Goal: Task Accomplishment & Management: Manage account settings

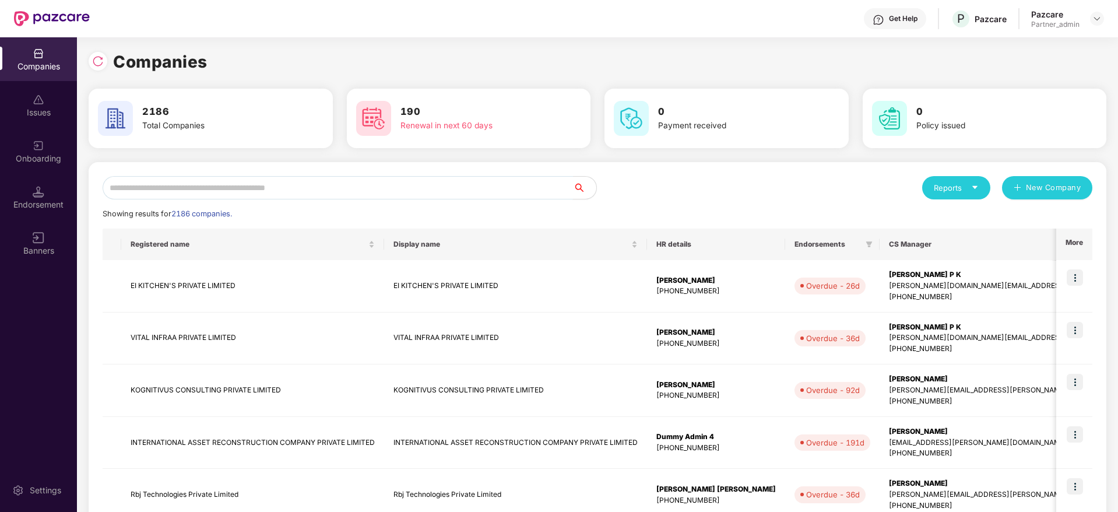
click at [207, 188] on input "text" at bounding box center [338, 187] width 470 height 23
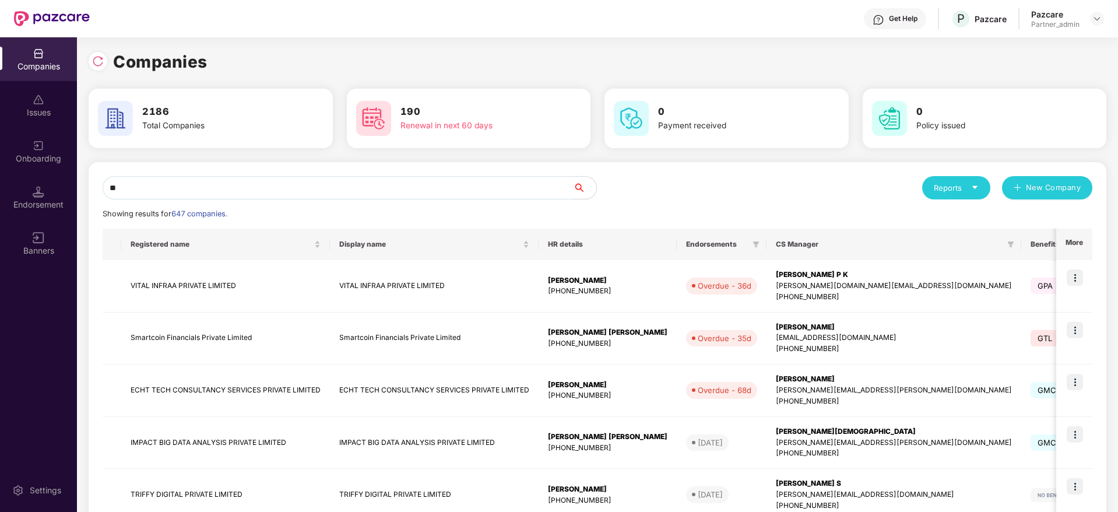
type input "*"
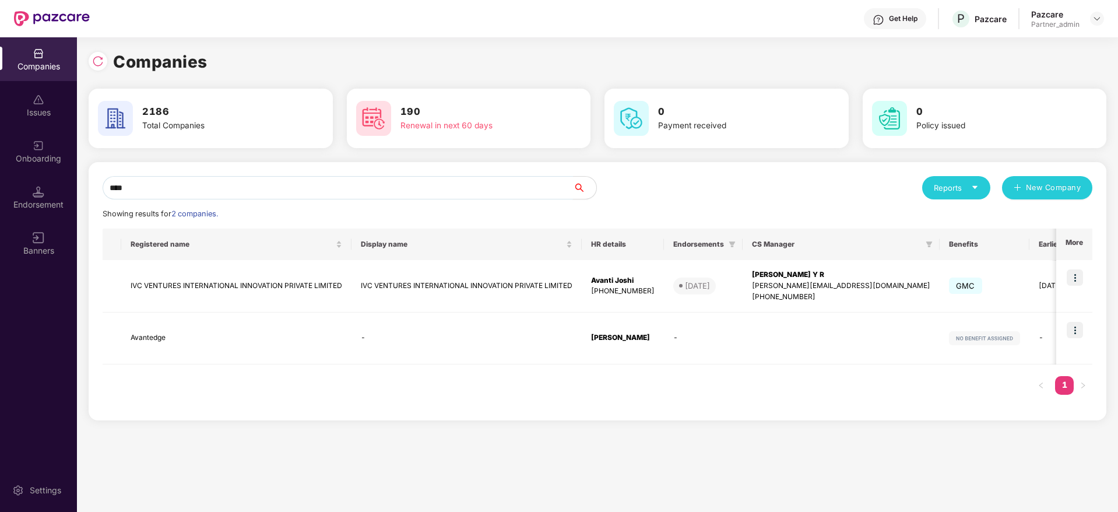
click at [0, 184] on div "Companies Issues Onboarding Endorsement Banners Settings Companies 2186 Total C…" at bounding box center [559, 274] width 1118 height 474
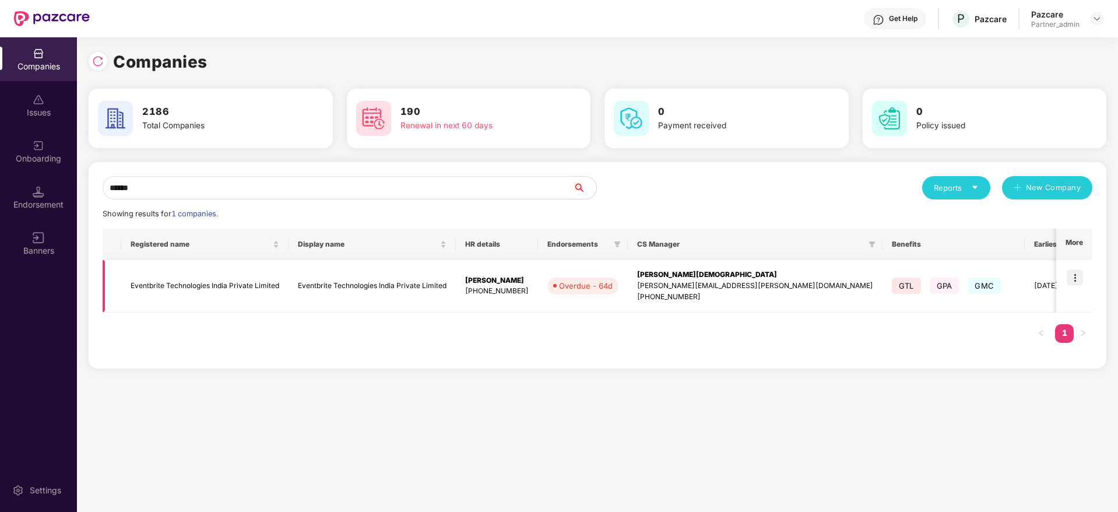
type input "******"
click at [1073, 279] on img at bounding box center [1074, 277] width 16 height 16
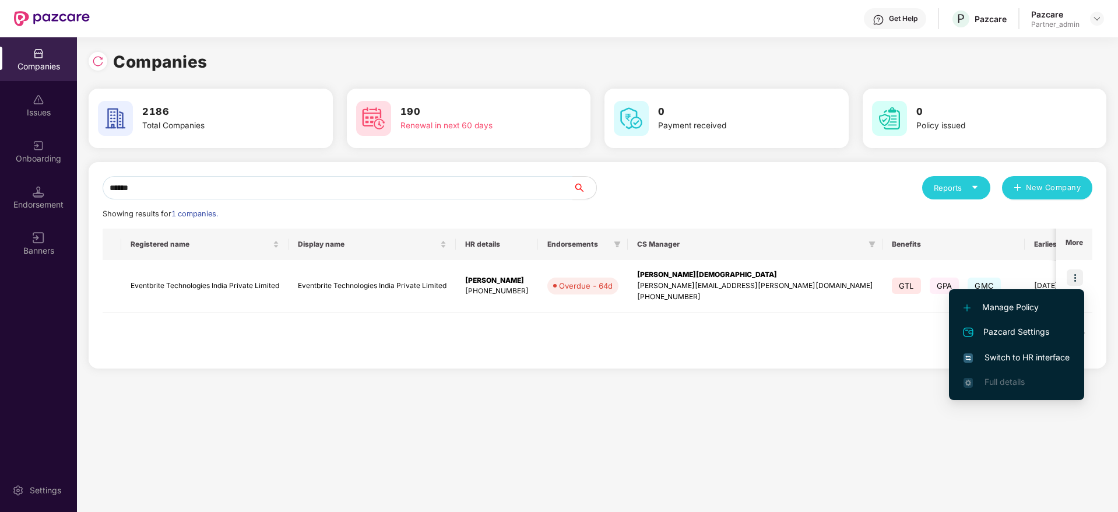
click at [1000, 361] on span "Switch to HR interface" at bounding box center [1016, 357] width 106 height 13
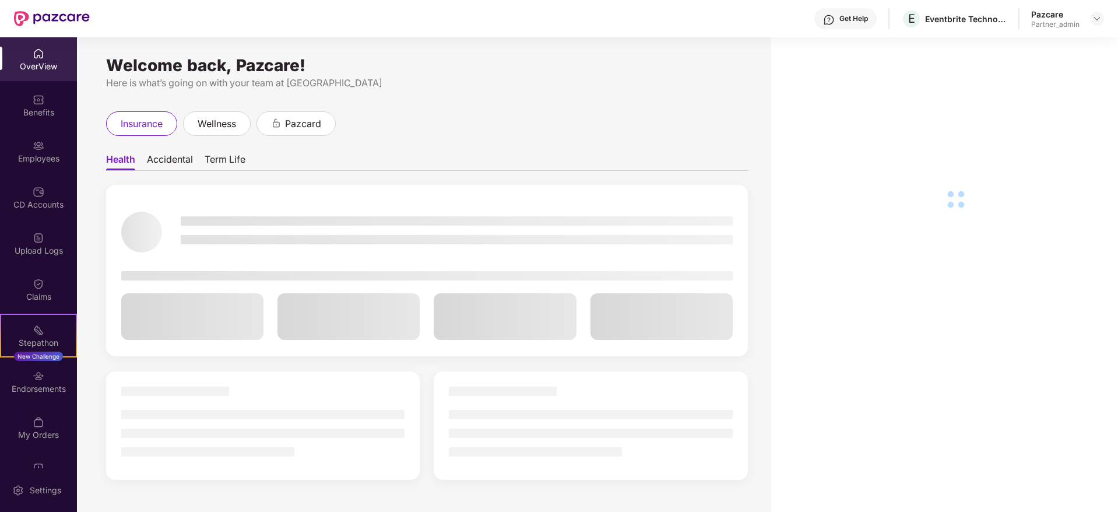
click at [27, 339] on div "Stepathon" at bounding box center [38, 343] width 75 height 12
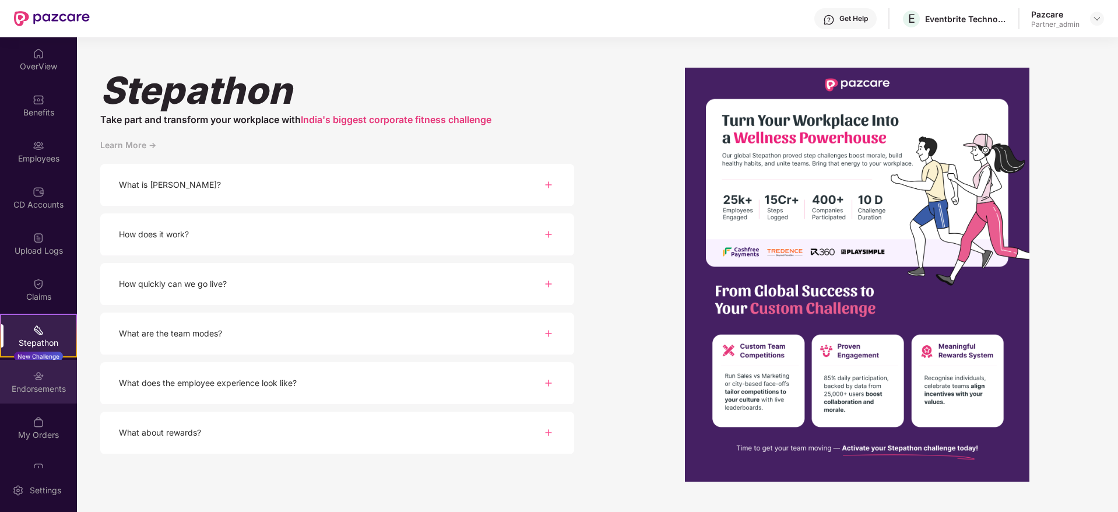
click at [49, 385] on div "Endorsements" at bounding box center [38, 389] width 77 height 12
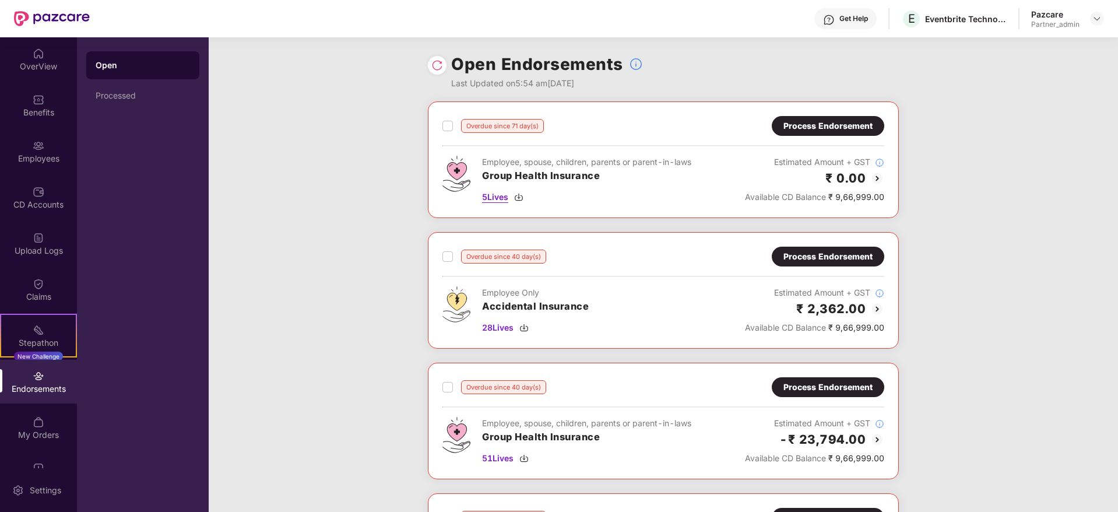
click at [520, 193] on img at bounding box center [518, 196] width 9 height 9
click at [811, 132] on div "Process Endorsement" at bounding box center [827, 125] width 89 height 13
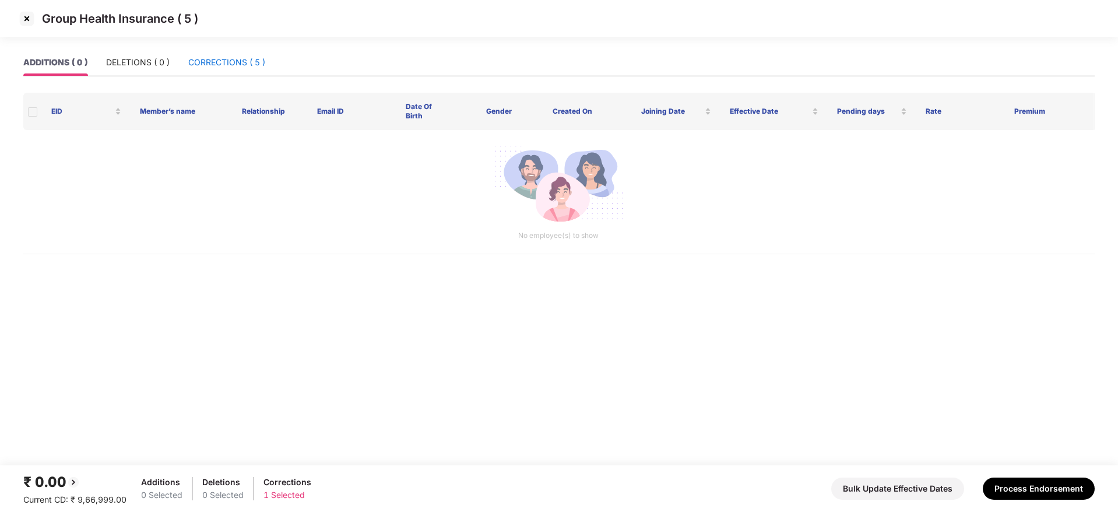
click at [221, 66] on div "CORRECTIONS ( 5 )" at bounding box center [226, 62] width 77 height 13
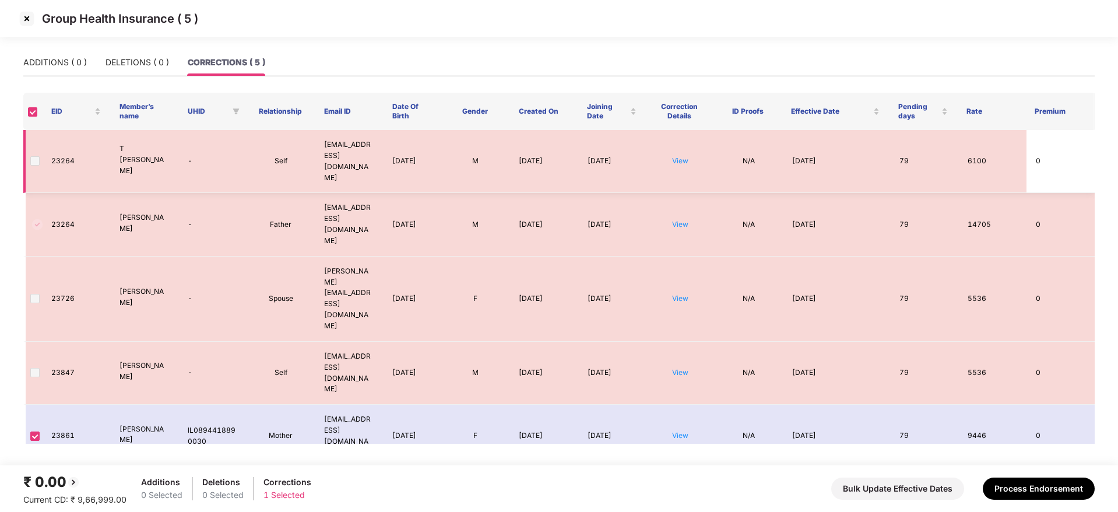
click at [35, 156] on span at bounding box center [34, 160] width 9 height 9
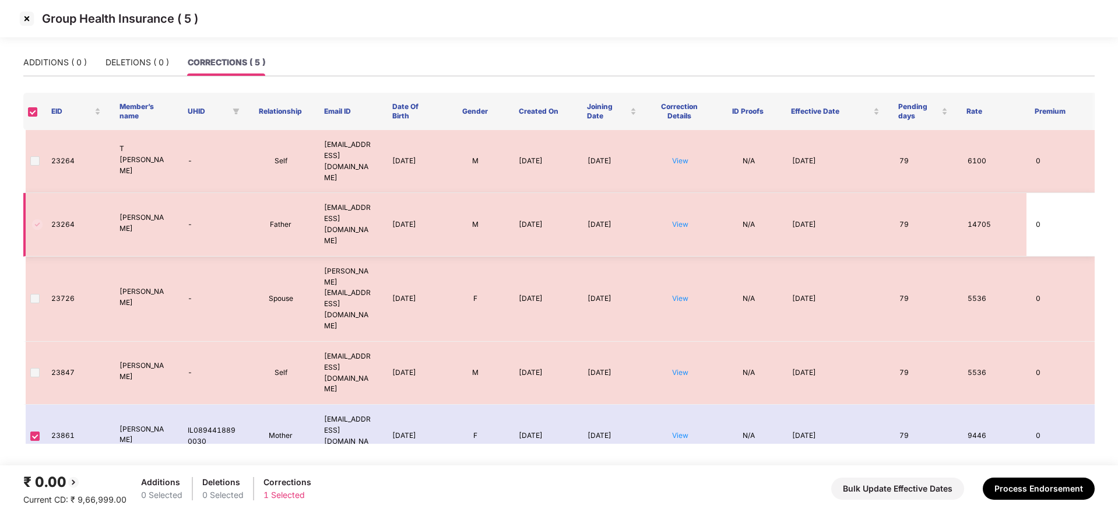
drag, startPoint x: 34, startPoint y: 176, endPoint x: 30, endPoint y: 206, distance: 30.6
click at [35, 193] on td at bounding box center [32, 224] width 19 height 63
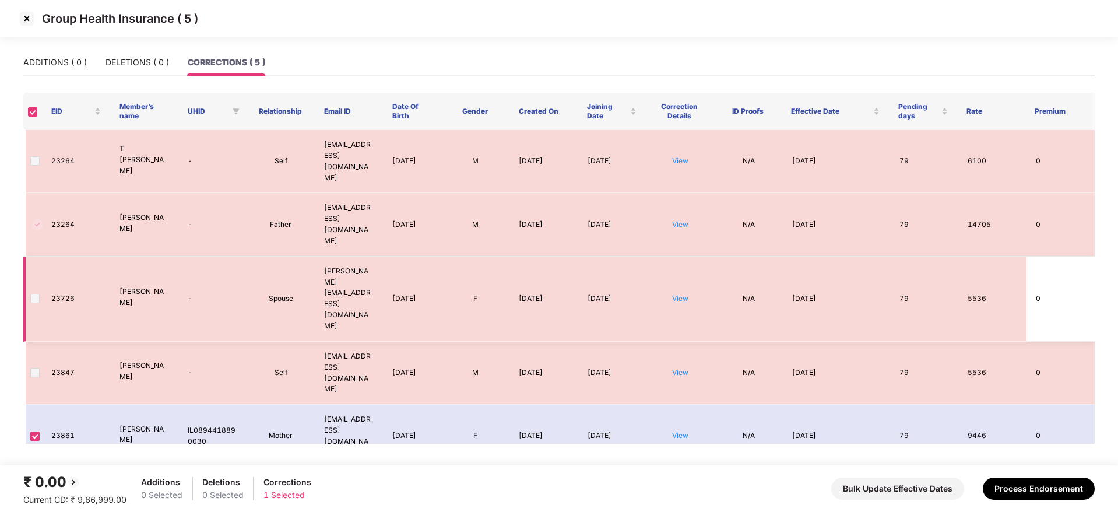
click at [30, 256] on td at bounding box center [32, 298] width 19 height 85
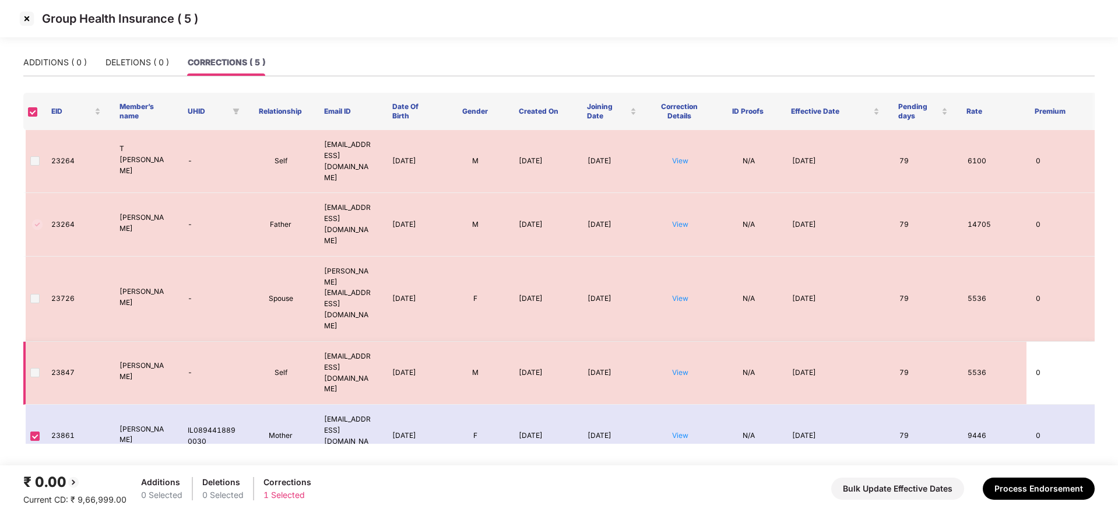
click at [30, 256] on tbody "23264 T [PERSON_NAME] - Self [EMAIL_ADDRESS][DOMAIN_NAME] [DATE] M [DATE] [DATE…" at bounding box center [558, 299] width 1071 height 338
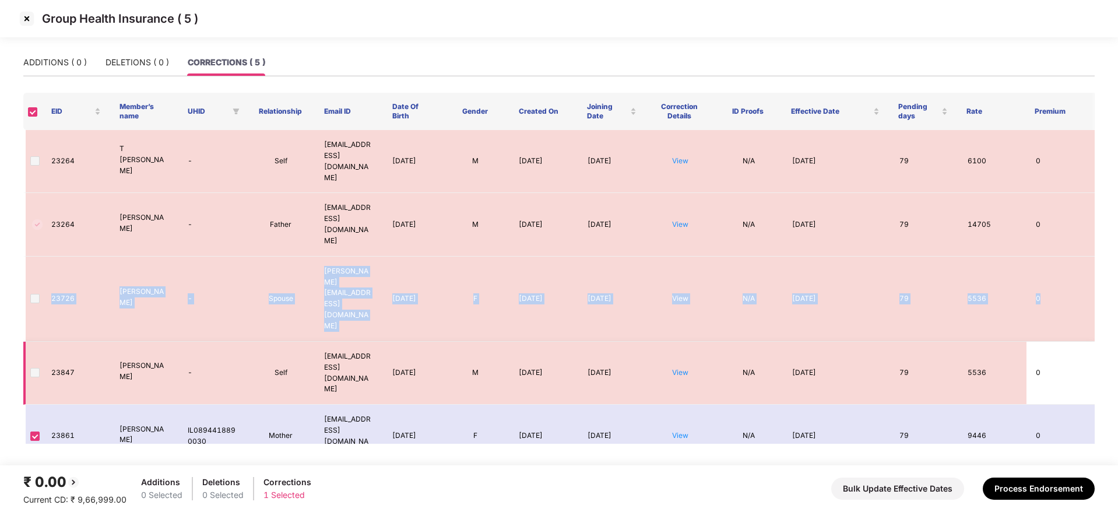
click at [33, 368] on span at bounding box center [34, 372] width 9 height 9
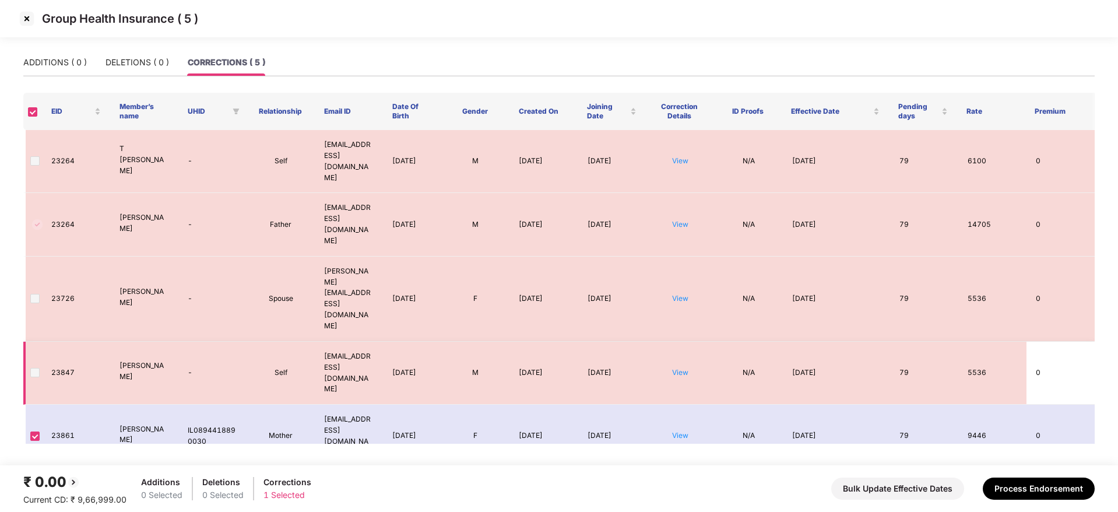
click at [34, 341] on td at bounding box center [32, 372] width 19 height 63
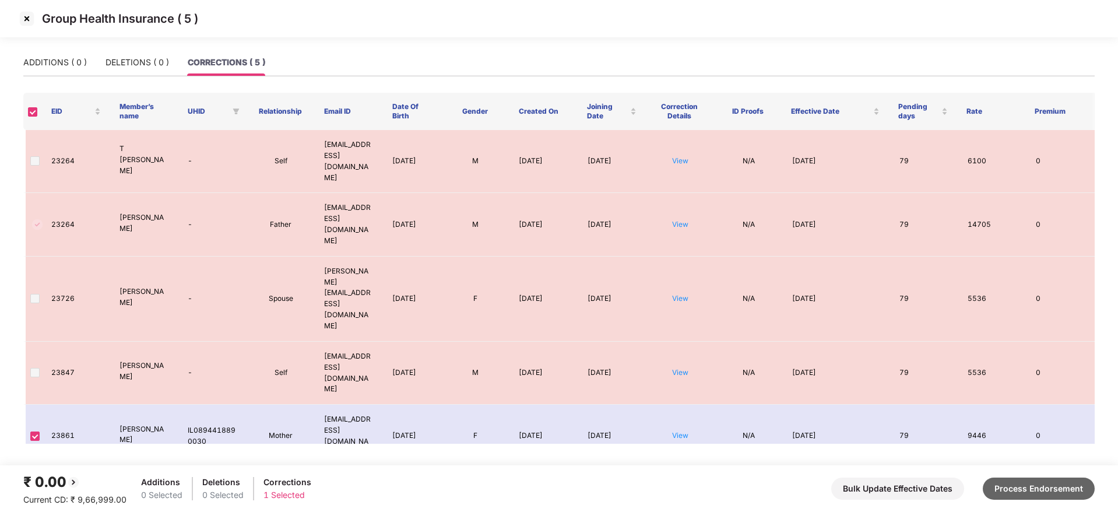
click at [1068, 495] on button "Process Endorsement" at bounding box center [1038, 488] width 112 height 22
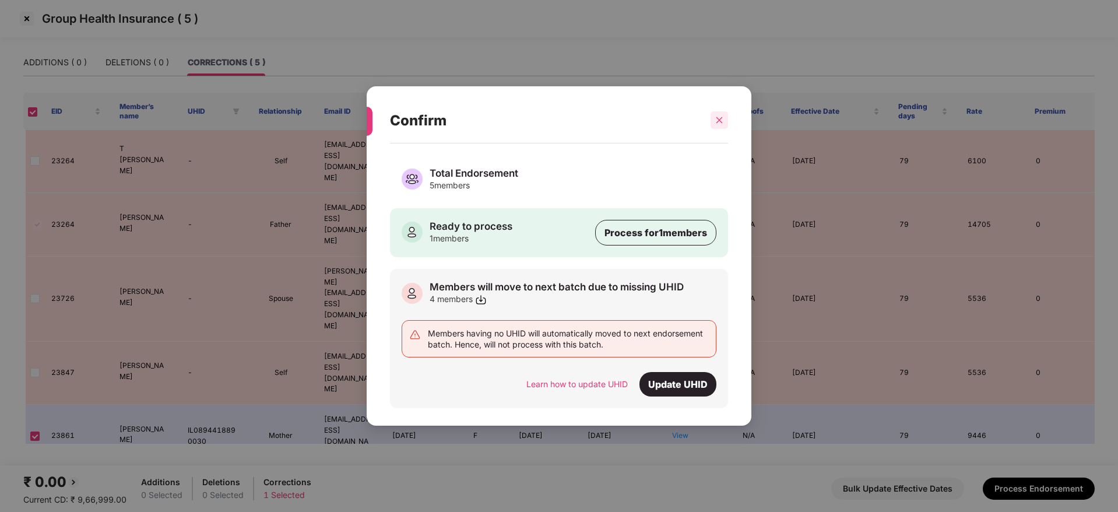
click at [720, 122] on icon "close" at bounding box center [719, 120] width 8 height 8
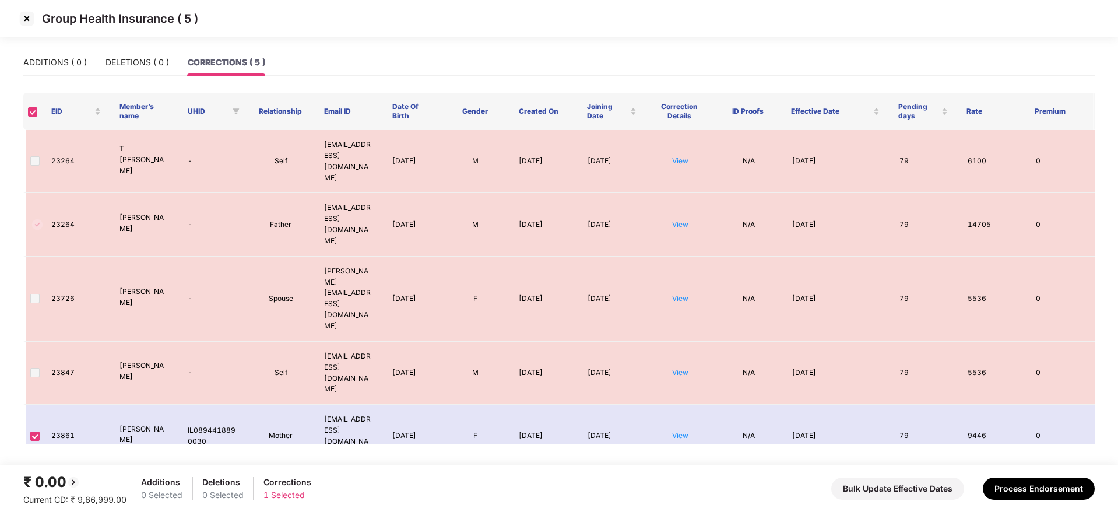
click at [27, 17] on img at bounding box center [26, 18] width 19 height 19
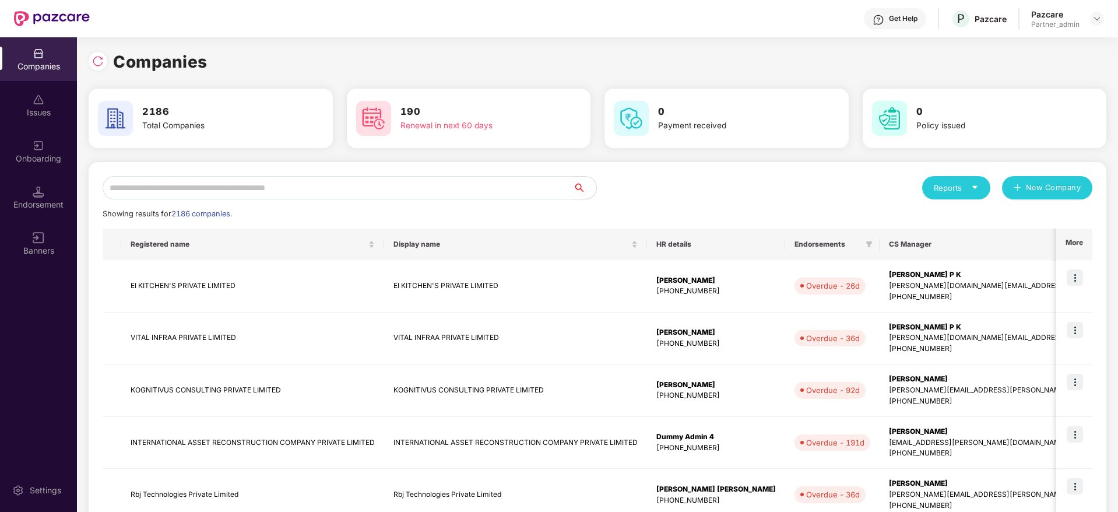
click at [179, 191] on input "text" at bounding box center [338, 187] width 470 height 23
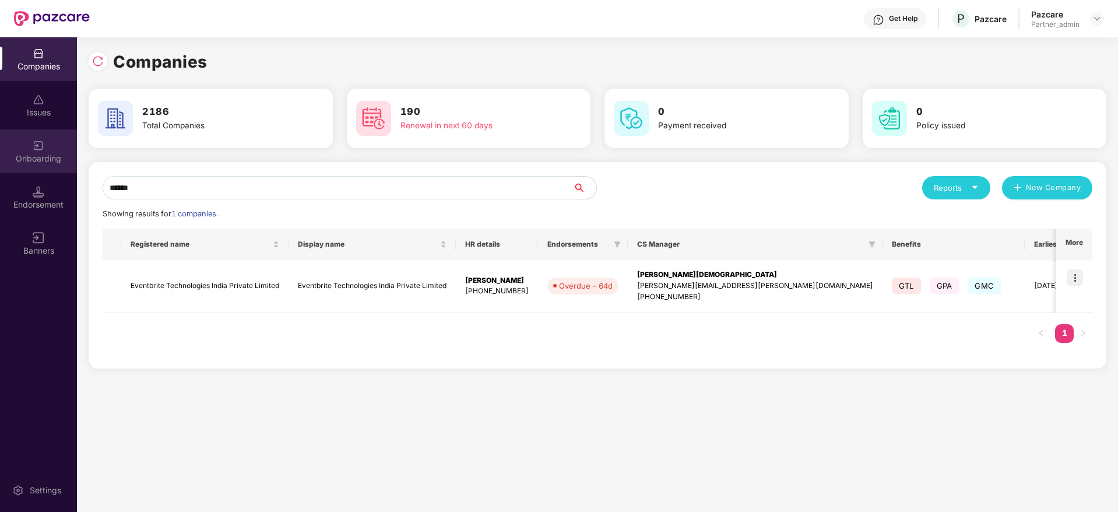
drag, startPoint x: 142, startPoint y: 187, endPoint x: 0, endPoint y: 165, distance: 143.2
click at [0, 165] on div "Companies Issues Onboarding Endorsement Banners Settings Companies 2186 Total C…" at bounding box center [559, 274] width 1118 height 474
type input "******"
click at [28, 197] on div "Endorsement" at bounding box center [38, 197] width 77 height 44
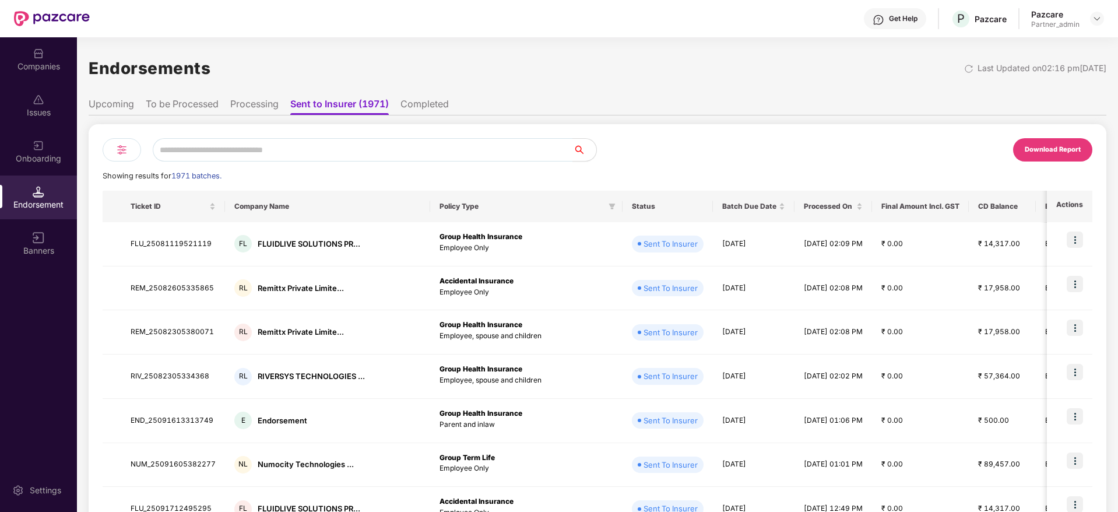
click at [222, 105] on ul "Upcoming To be Processed Processing Sent to Insurer (1971) Completed" at bounding box center [597, 103] width 1017 height 23
click at [206, 103] on li "To be Processed" at bounding box center [182, 106] width 73 height 17
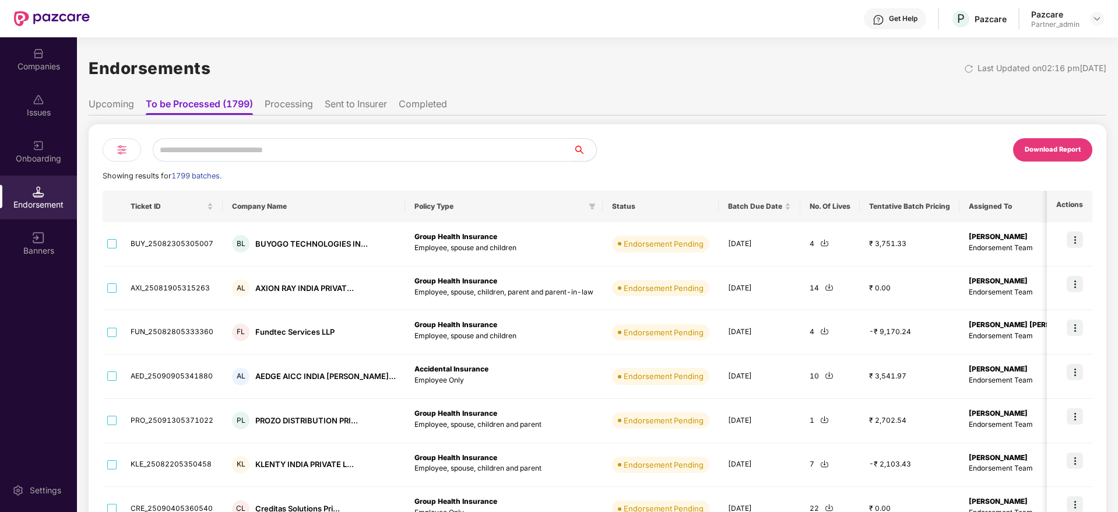
click at [220, 153] on input "text" at bounding box center [363, 149] width 420 height 23
paste input "******"
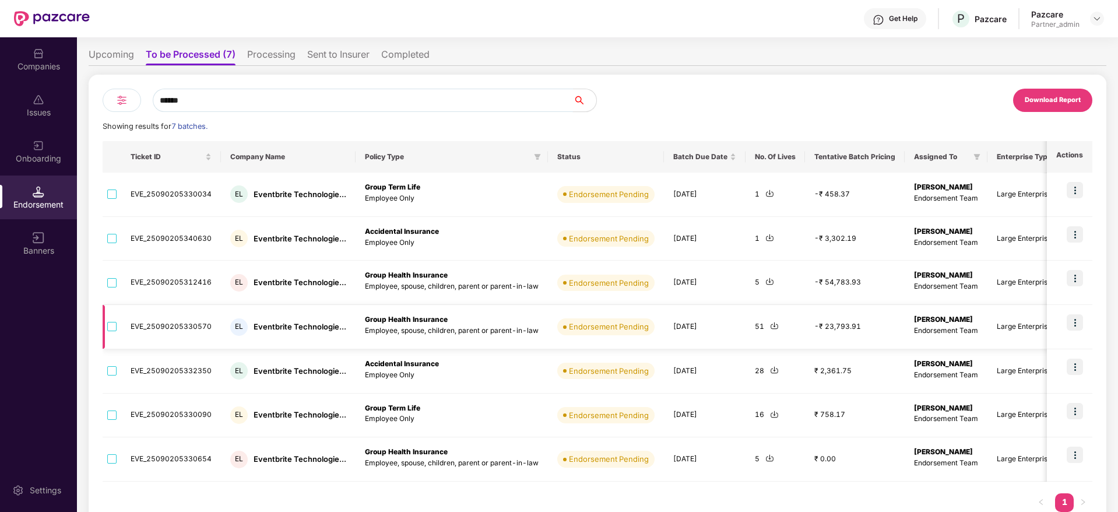
scroll to position [75, 0]
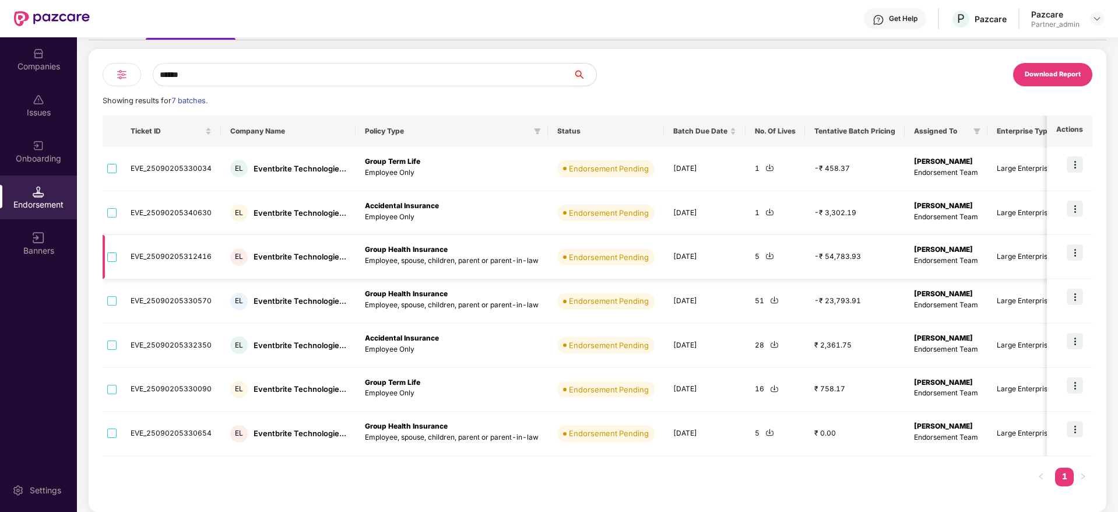
type input "******"
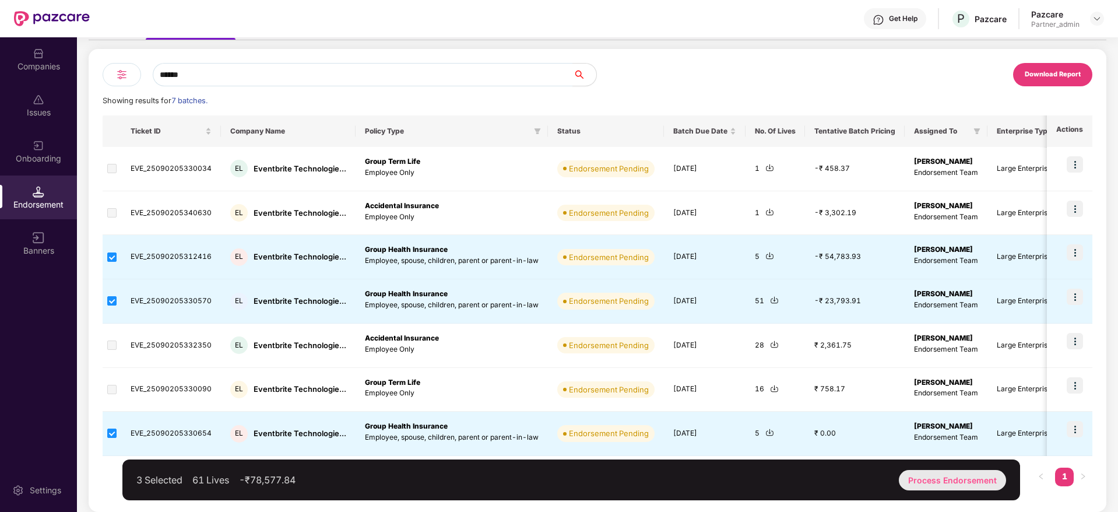
click at [966, 486] on div "Process Endorsement" at bounding box center [951, 480] width 107 height 20
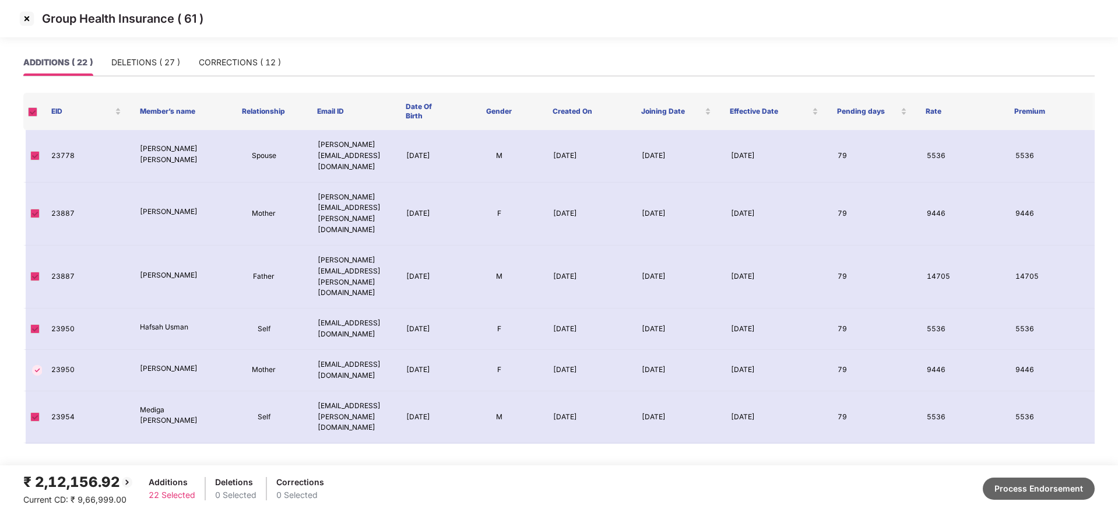
click at [1043, 490] on button "Process Endorsement" at bounding box center [1038, 488] width 112 height 22
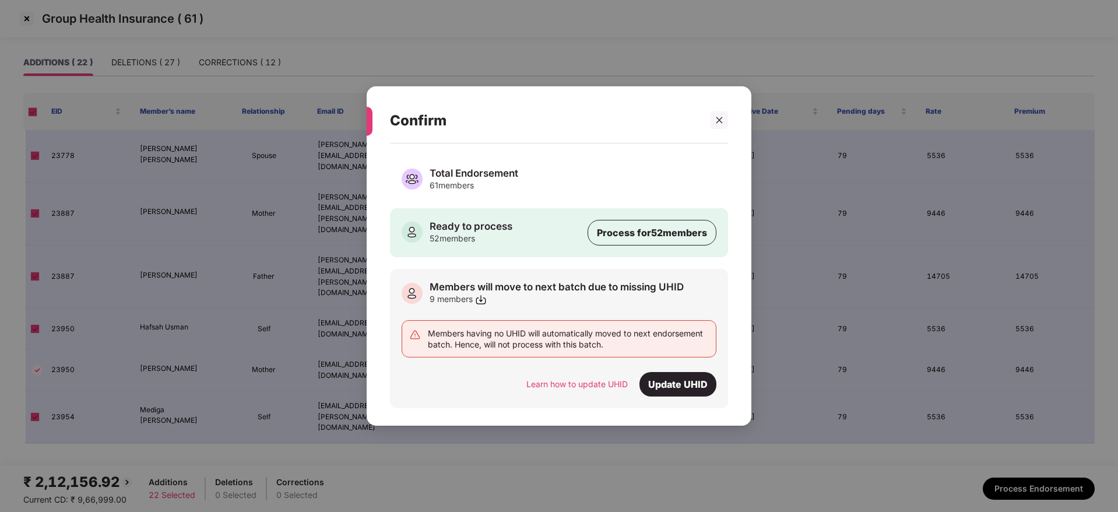
click at [718, 118] on icon "close" at bounding box center [719, 120] width 8 height 8
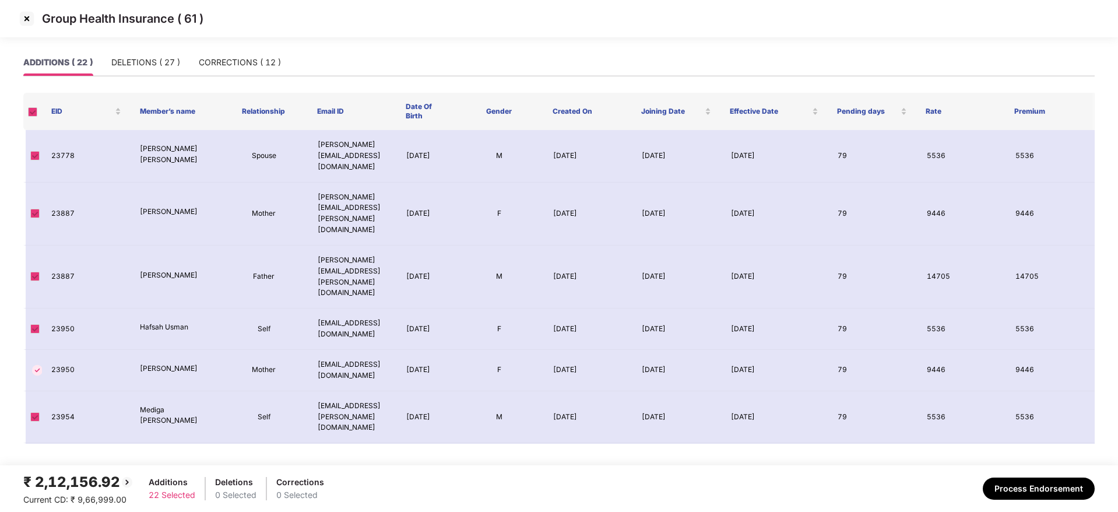
click at [26, 17] on img at bounding box center [26, 18] width 19 height 19
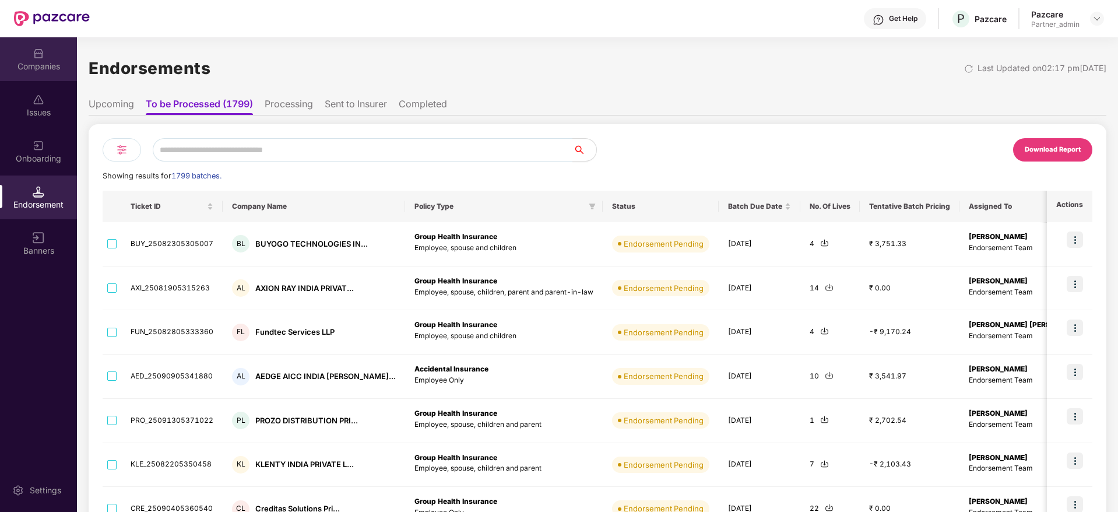
click at [44, 62] on div "Companies" at bounding box center [38, 67] width 77 height 12
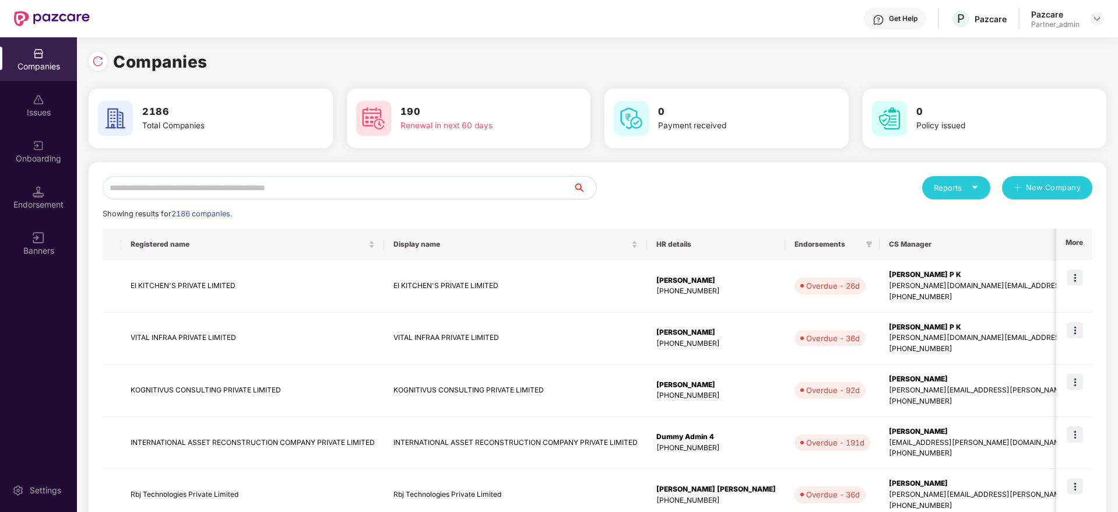
click at [185, 185] on input "text" at bounding box center [338, 187] width 470 height 23
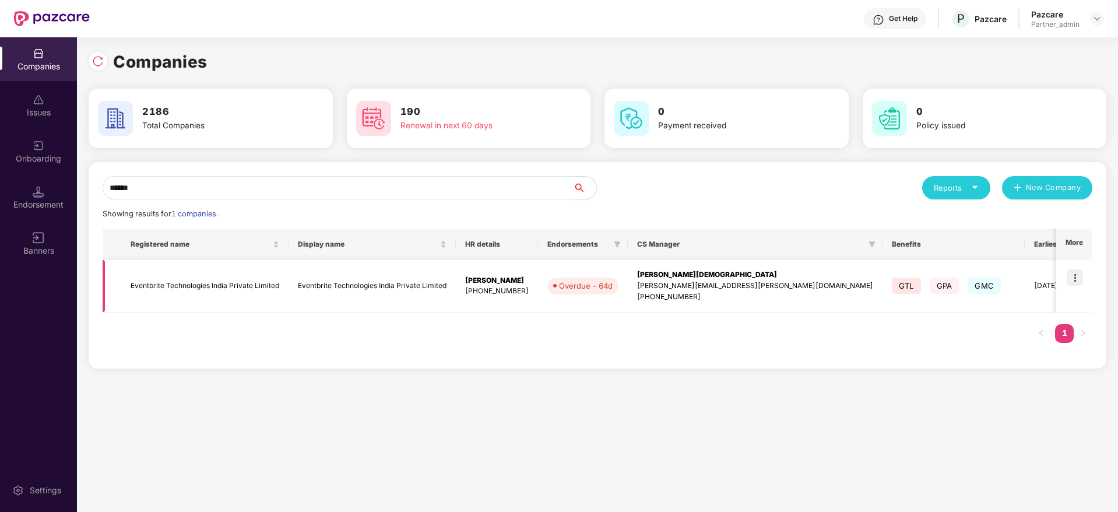
type input "******"
click at [1079, 279] on img at bounding box center [1074, 277] width 16 height 16
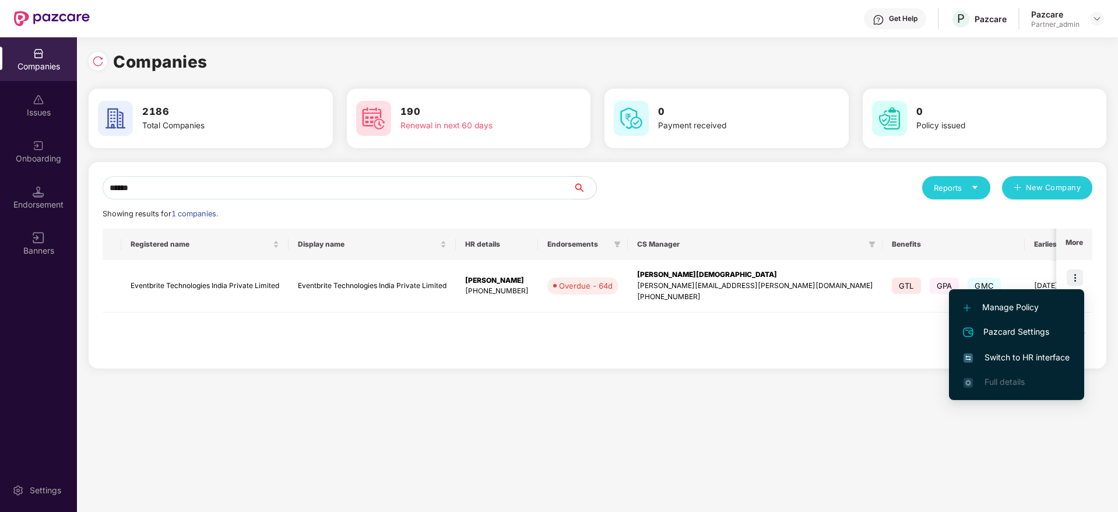
click at [1023, 354] on span "Switch to HR interface" at bounding box center [1016, 357] width 106 height 13
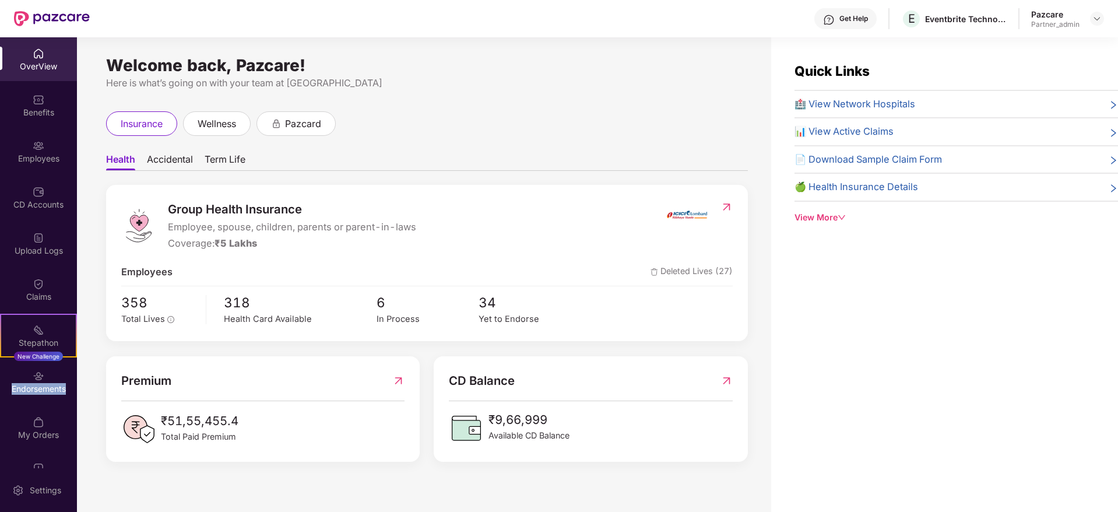
click at [31, 392] on div "Endorsements" at bounding box center [38, 389] width 77 height 12
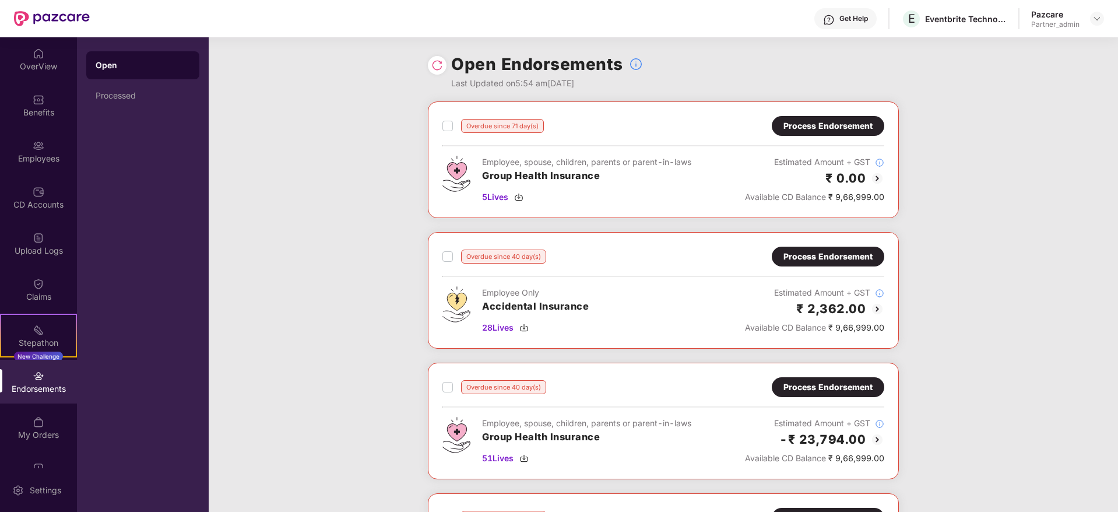
click at [812, 124] on div "Process Endorsement" at bounding box center [827, 125] width 89 height 13
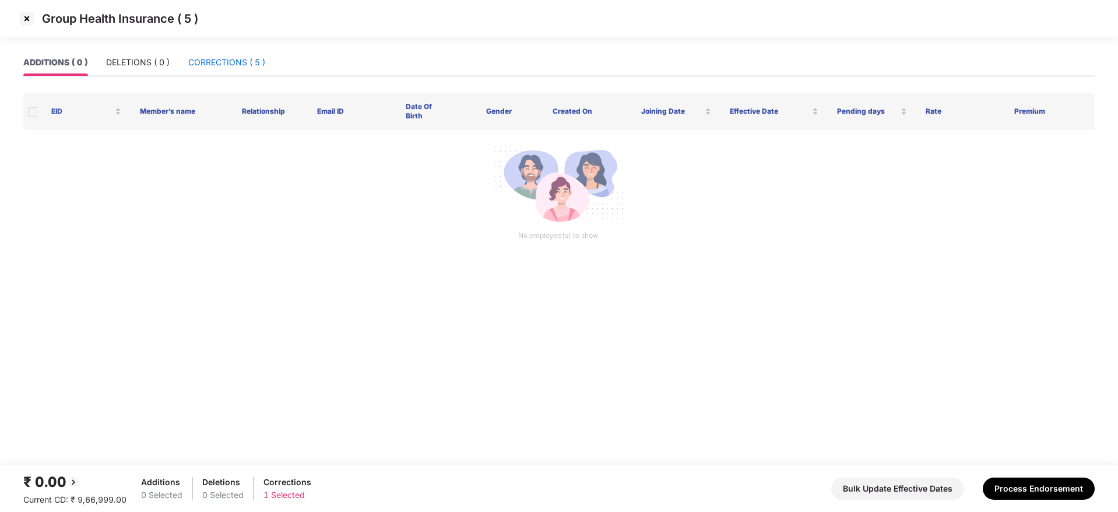
click at [221, 60] on div "CORRECTIONS ( 5 )" at bounding box center [226, 62] width 77 height 13
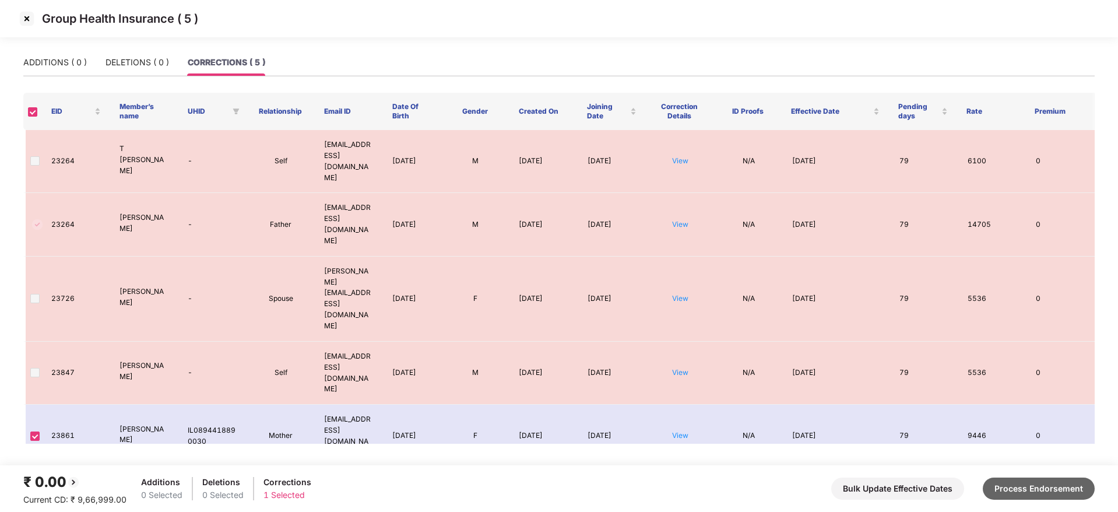
click at [1033, 487] on button "Process Endorsement" at bounding box center [1038, 488] width 112 height 22
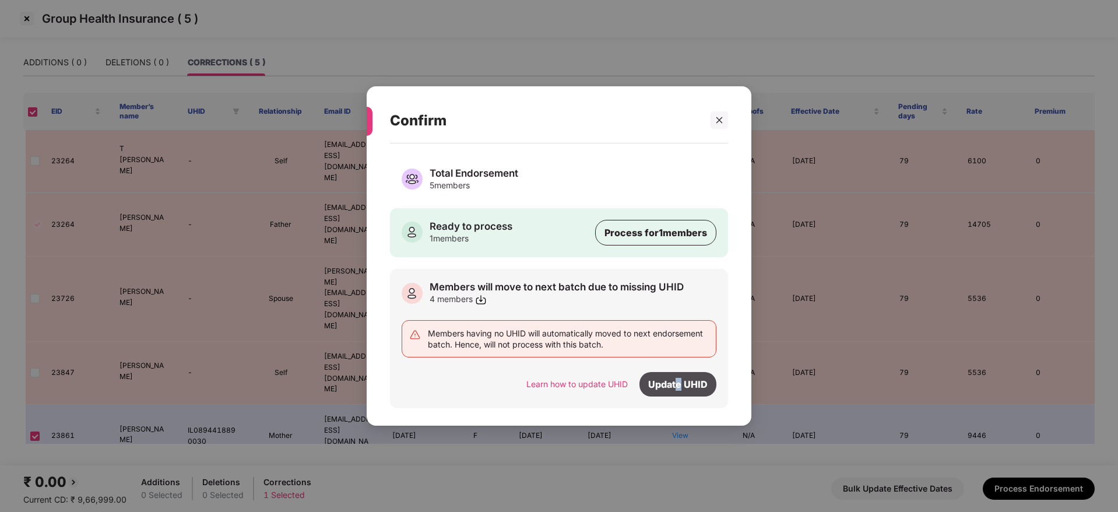
click at [676, 381] on div "Update UHID" at bounding box center [677, 384] width 77 height 24
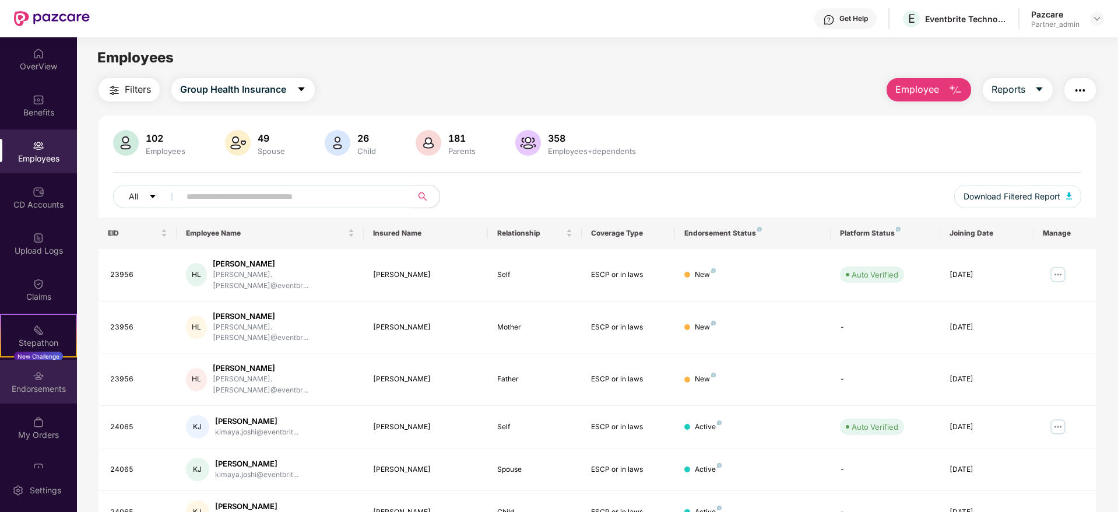
click at [35, 395] on div "Endorsements" at bounding box center [38, 382] width 77 height 44
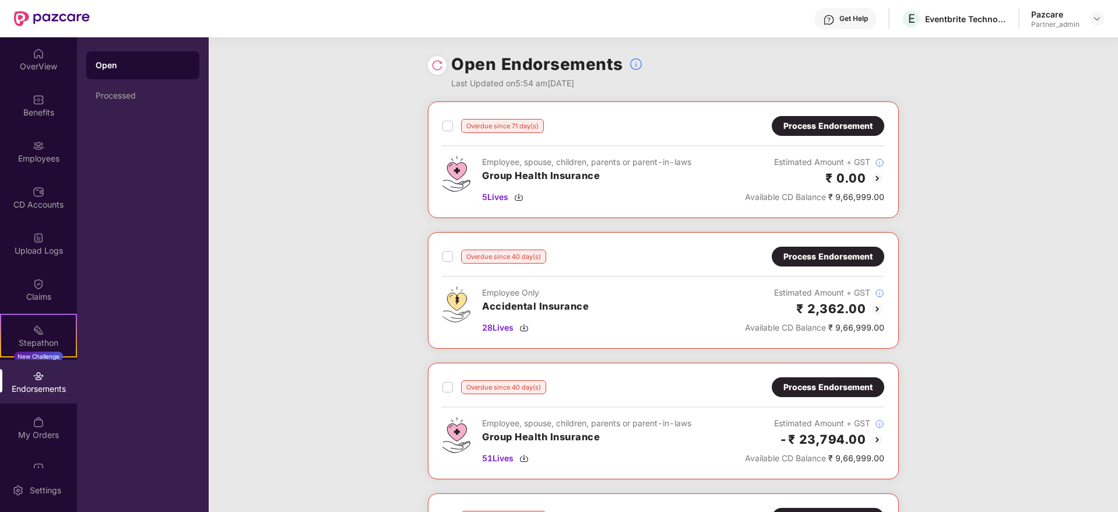
click at [835, 126] on div "Process Endorsement" at bounding box center [827, 125] width 89 height 13
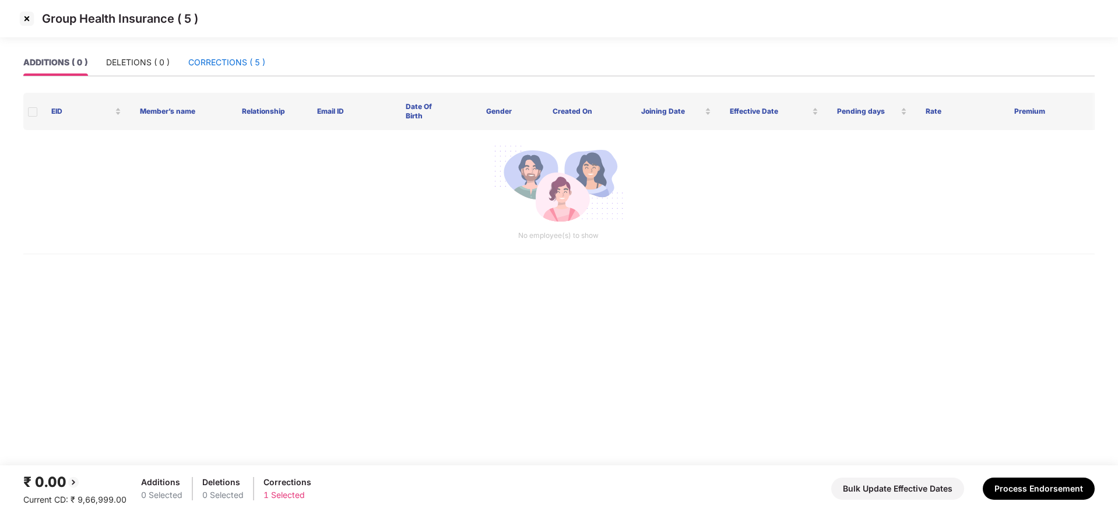
click at [221, 59] on div "CORRECTIONS ( 5 )" at bounding box center [226, 62] width 77 height 13
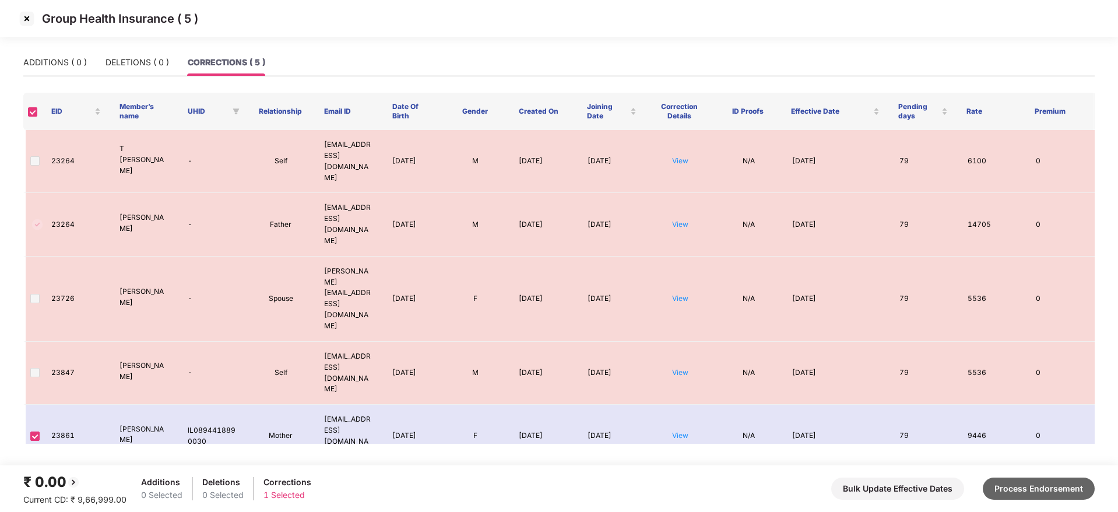
click at [1049, 492] on button "Process Endorsement" at bounding box center [1038, 488] width 112 height 22
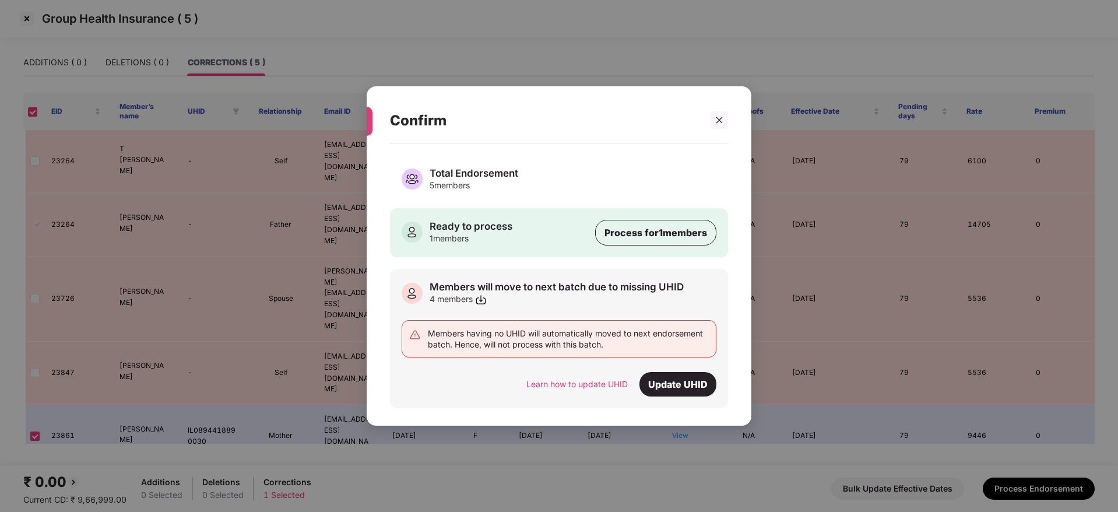
click at [465, 169] on div "Total Endorsement" at bounding box center [473, 173] width 89 height 13
click at [501, 297] on div "4 members" at bounding box center [556, 299] width 254 height 12
click at [719, 126] on div at bounding box center [718, 119] width 17 height 17
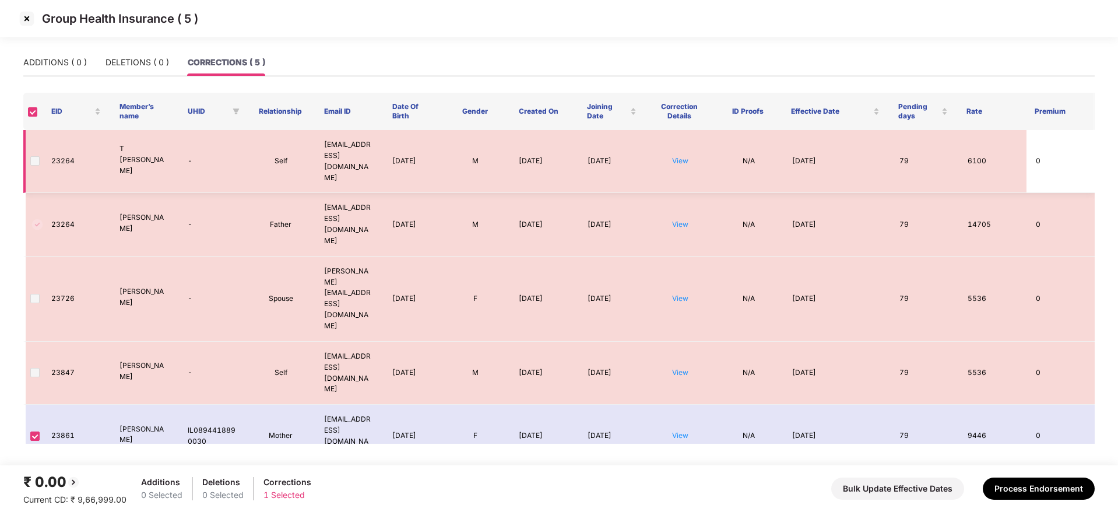
click at [37, 156] on span at bounding box center [34, 160] width 9 height 9
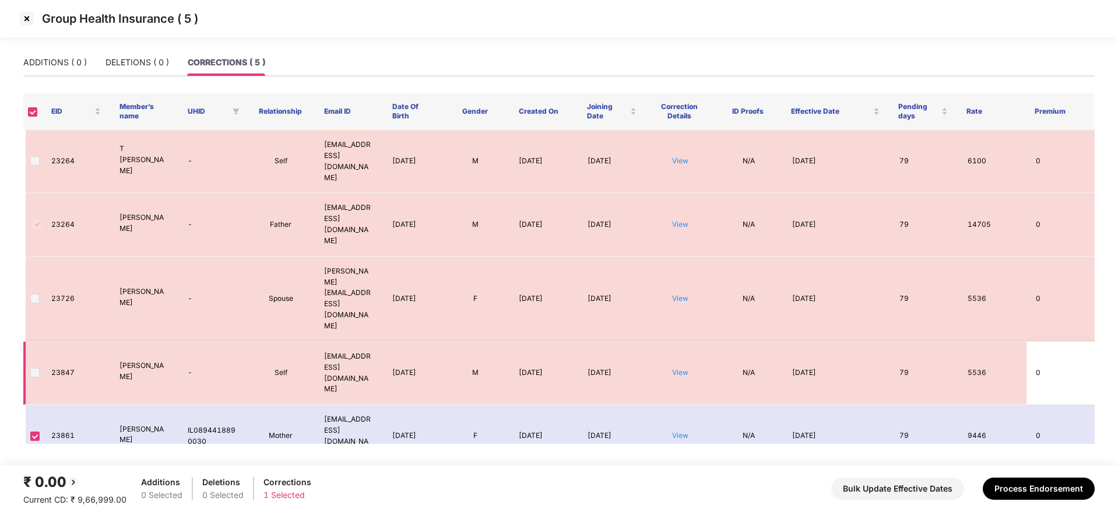
click at [34, 368] on span at bounding box center [34, 372] width 9 height 9
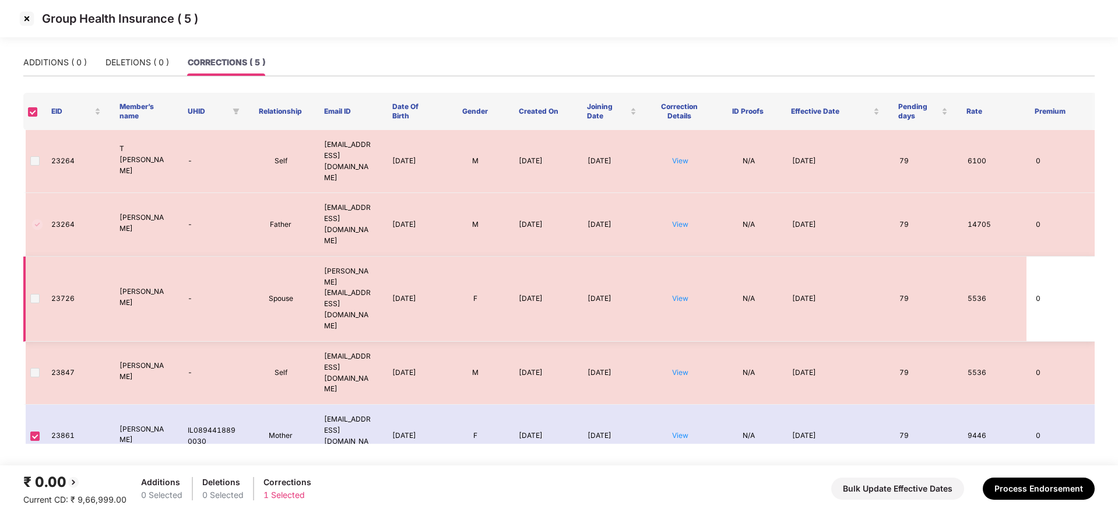
click at [40, 256] on td at bounding box center [32, 298] width 19 height 85
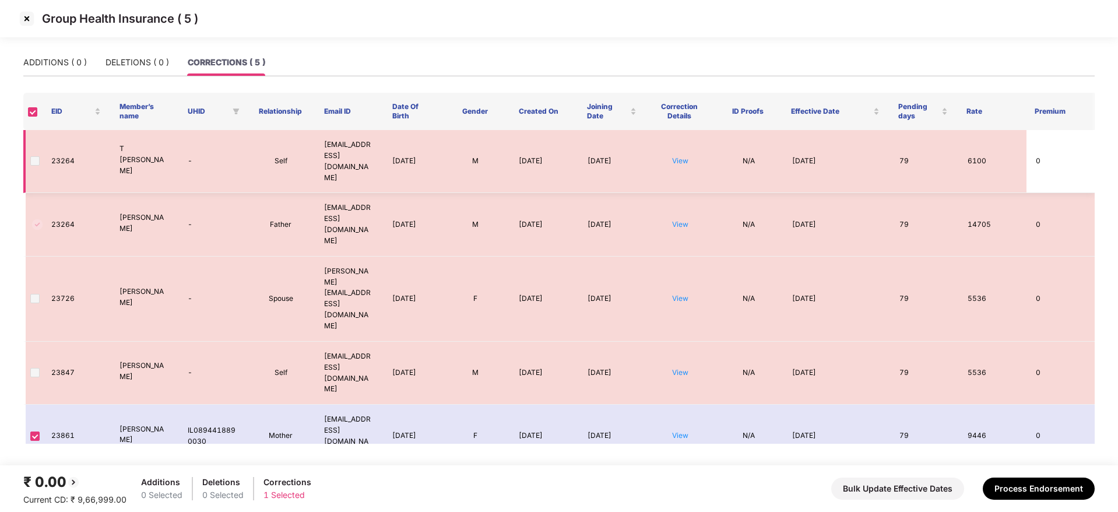
click at [38, 156] on span at bounding box center [34, 160] width 9 height 9
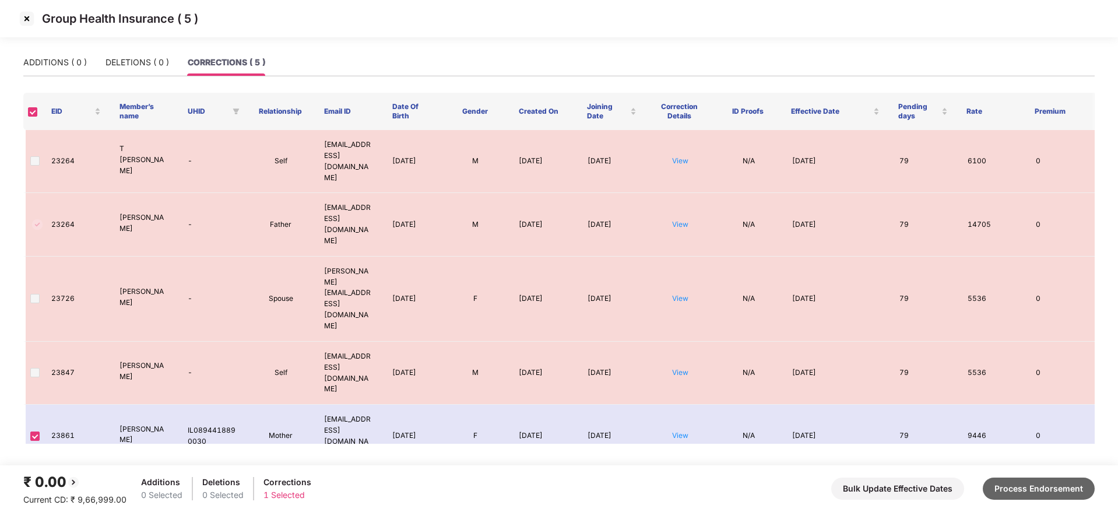
click at [1055, 487] on button "Process Endorsement" at bounding box center [1038, 488] width 112 height 22
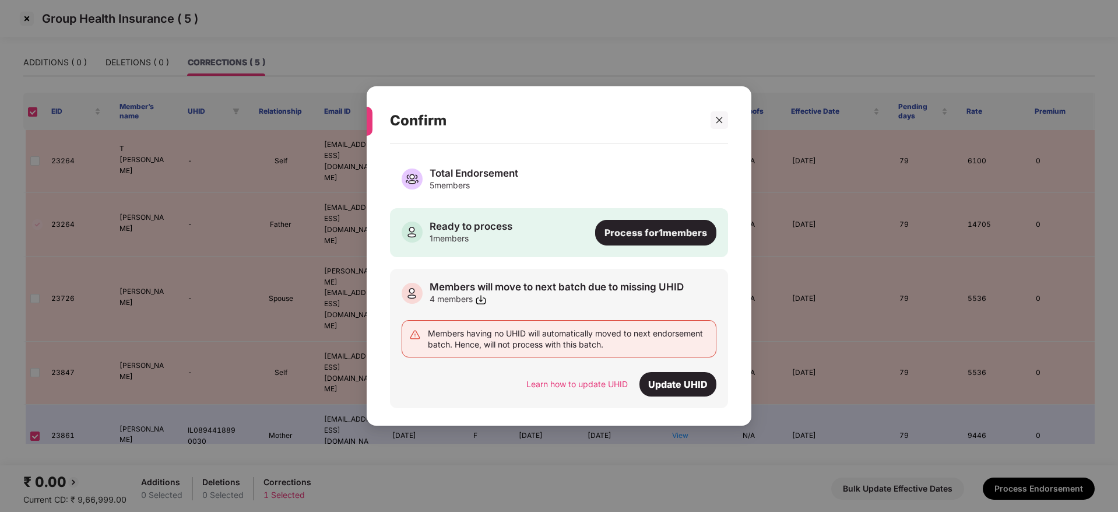
click at [642, 232] on div "Process for 1 members" at bounding box center [655, 233] width 121 height 26
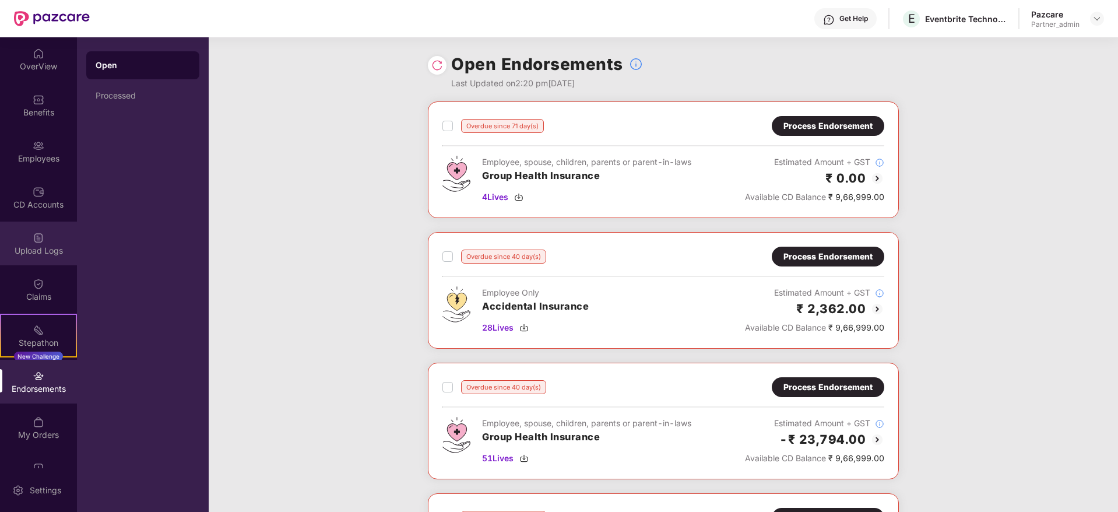
click at [37, 236] on img at bounding box center [39, 238] width 12 height 12
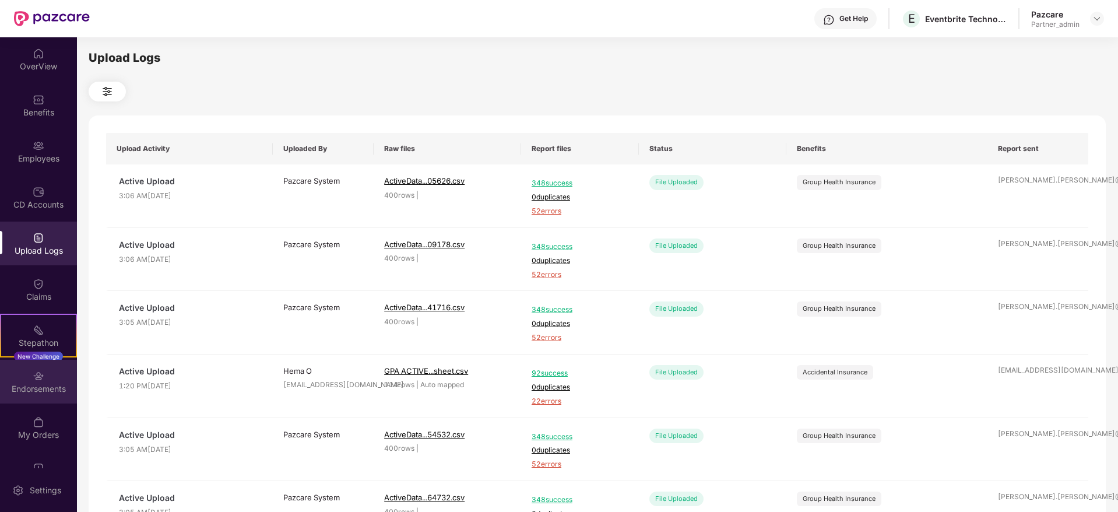
click at [33, 386] on div "Endorsements" at bounding box center [38, 389] width 77 height 12
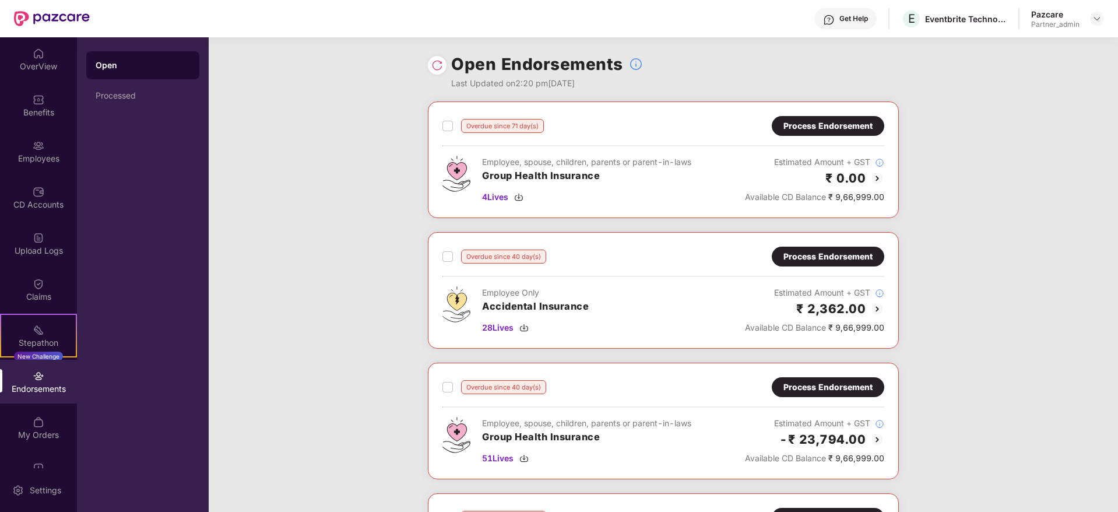
click at [834, 125] on div "Process Endorsement" at bounding box center [827, 125] width 89 height 13
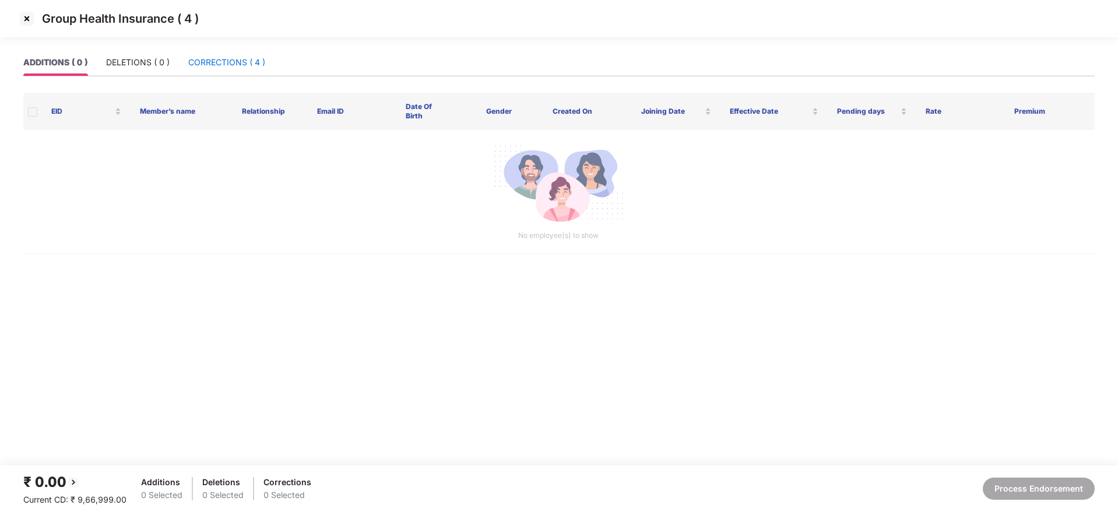
click at [239, 65] on div "CORRECTIONS ( 4 )" at bounding box center [226, 62] width 77 height 13
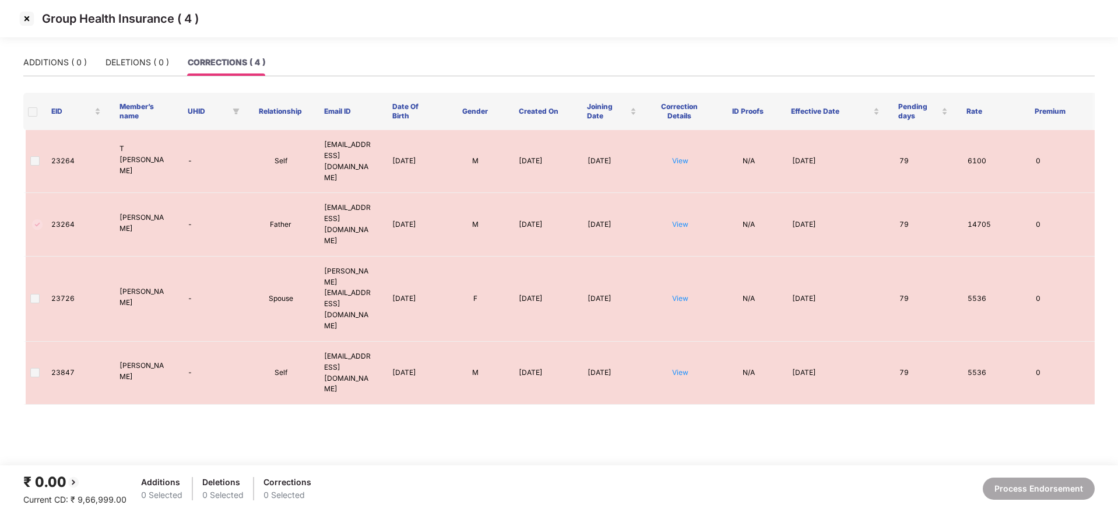
click at [26, 15] on img at bounding box center [26, 18] width 19 height 19
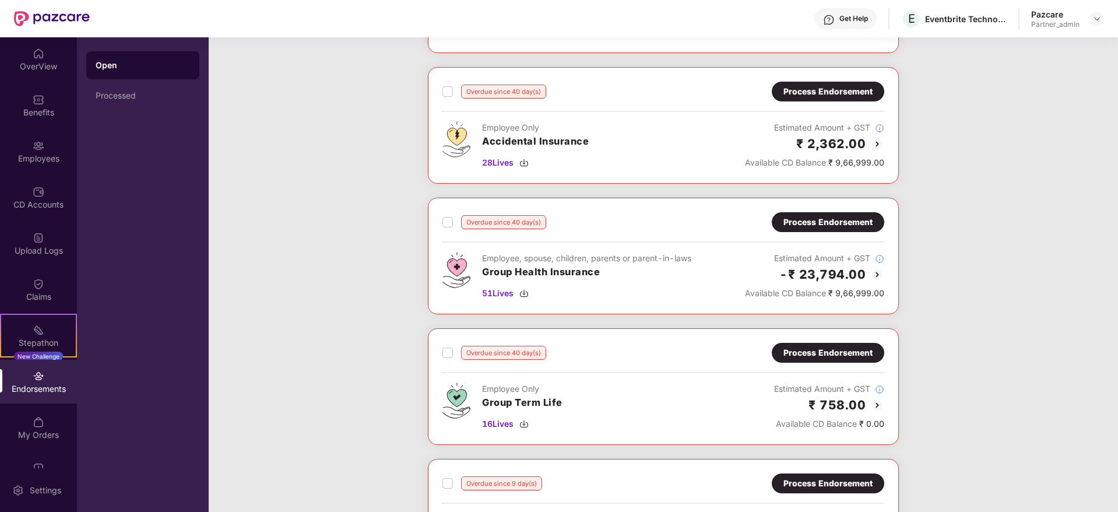
scroll to position [175, 0]
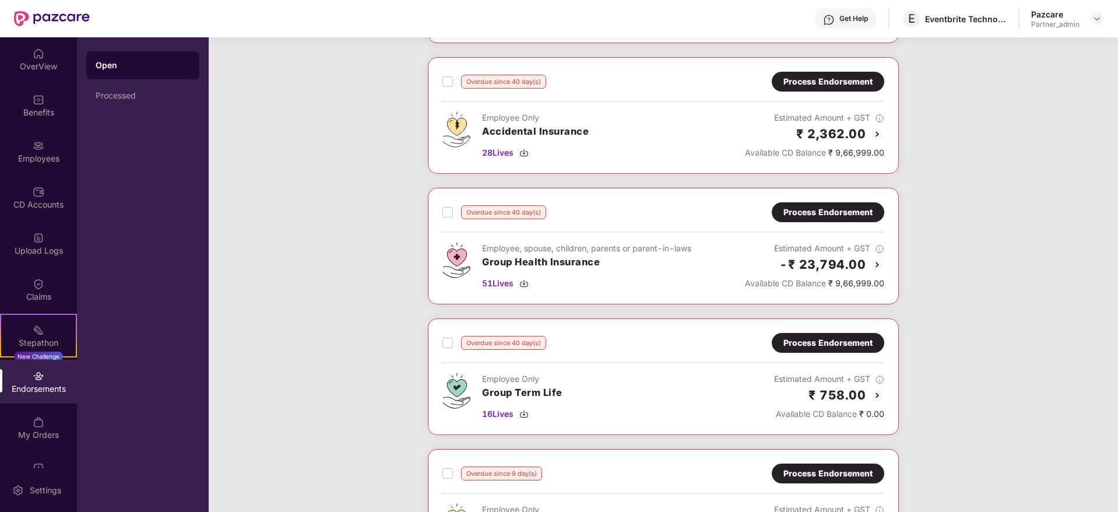
click at [811, 213] on div "Process Endorsement" at bounding box center [827, 212] width 89 height 13
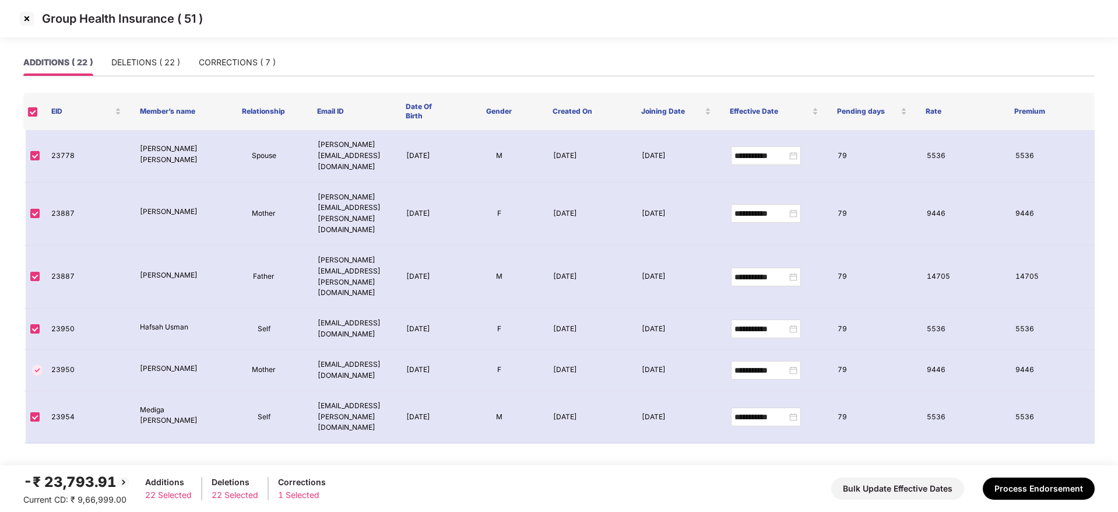
click at [27, 15] on img at bounding box center [26, 18] width 19 height 19
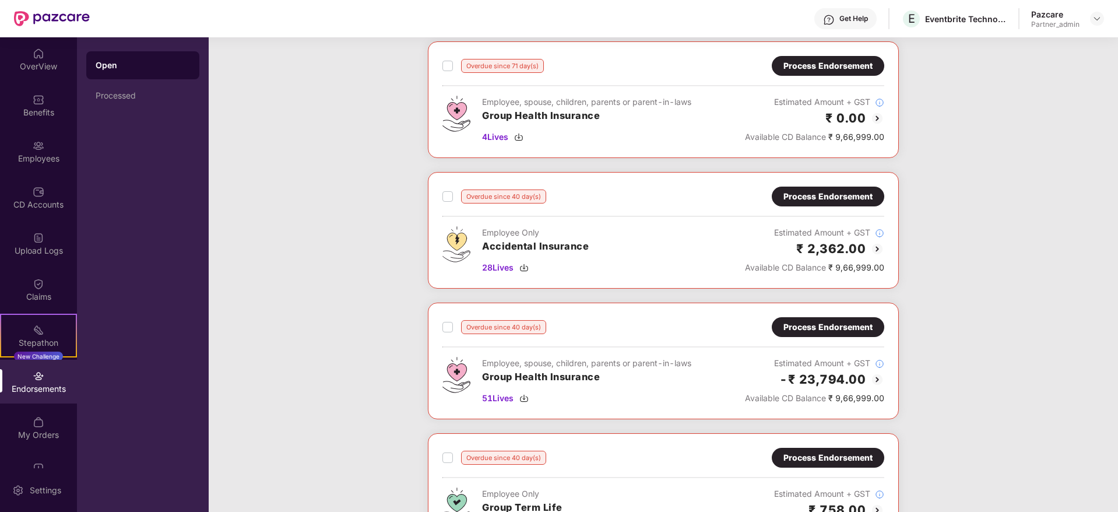
scroll to position [87, 0]
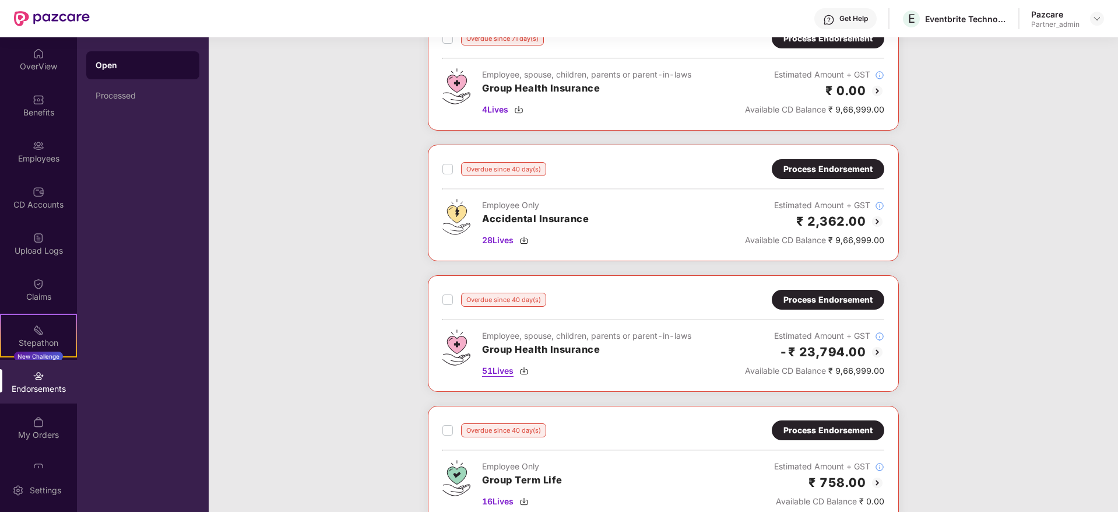
click at [527, 371] on img at bounding box center [523, 370] width 9 height 9
click at [824, 307] on div "Process Endorsement" at bounding box center [827, 300] width 112 height 20
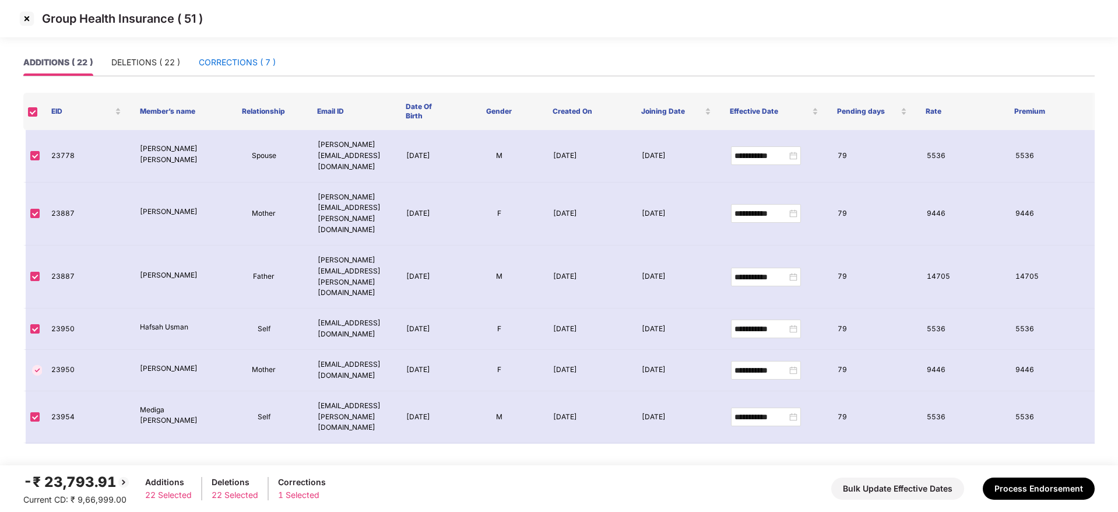
click at [246, 59] on div "CORRECTIONS ( 7 )" at bounding box center [237, 62] width 77 height 13
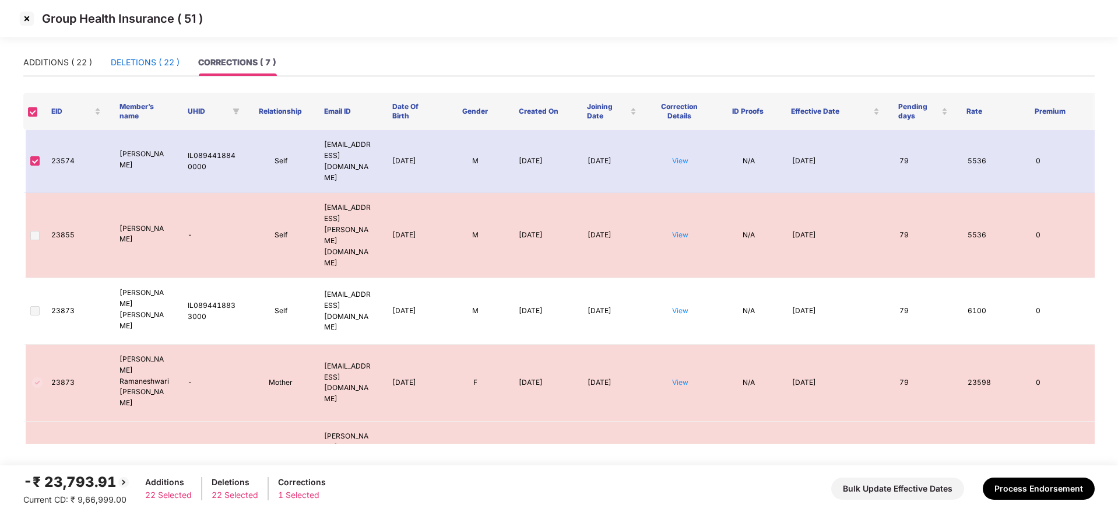
click at [147, 57] on div "DELETIONS ( 22 )" at bounding box center [145, 62] width 69 height 13
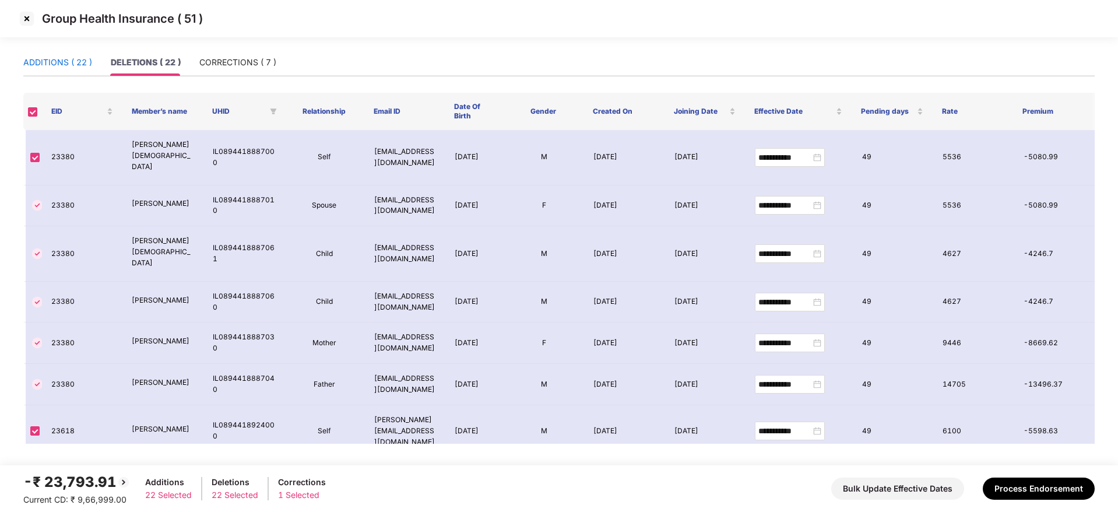
click at [57, 58] on div "ADDITIONS ( 22 )" at bounding box center [57, 62] width 69 height 13
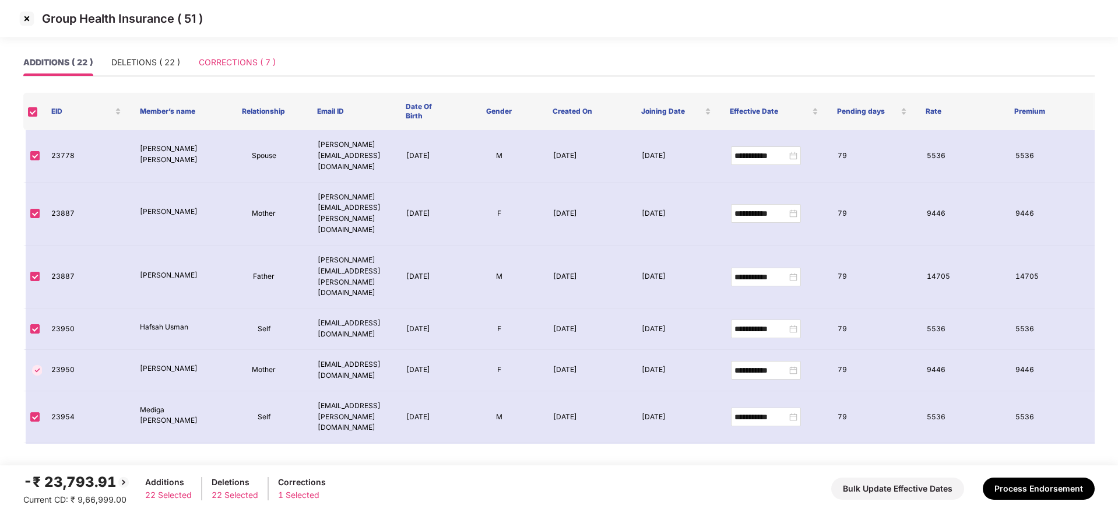
click at [203, 72] on div "CORRECTIONS ( 7 )" at bounding box center [237, 62] width 77 height 27
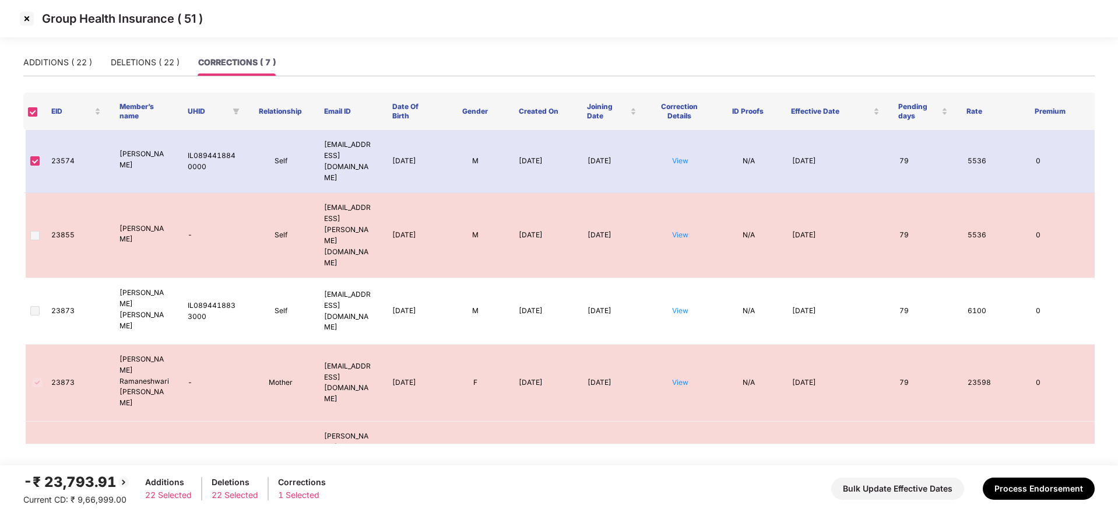
click at [27, 114] on th at bounding box center [32, 111] width 19 height 37
click at [131, 52] on div "DELETIONS ( 22 )" at bounding box center [145, 62] width 69 height 27
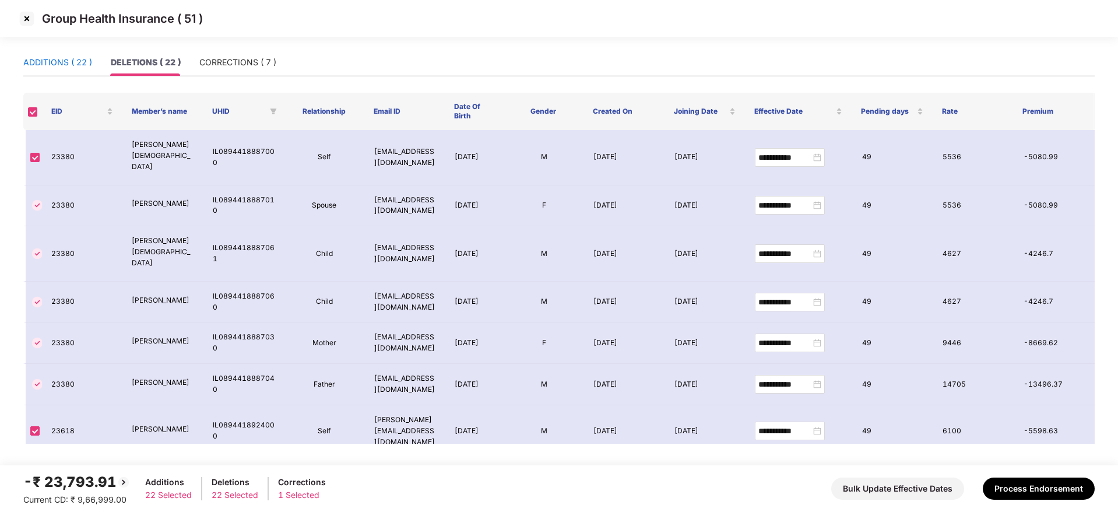
drag, startPoint x: 60, startPoint y: 65, endPoint x: 112, endPoint y: 72, distance: 53.0
click at [59, 65] on div "ADDITIONS ( 22 )" at bounding box center [57, 62] width 69 height 13
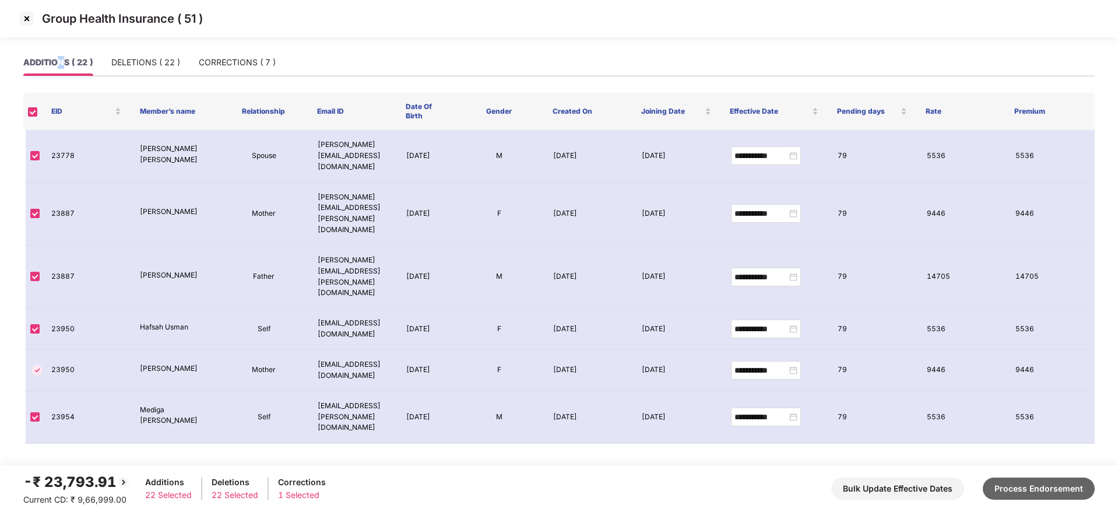
click at [1087, 484] on button "Process Endorsement" at bounding box center [1038, 488] width 112 height 22
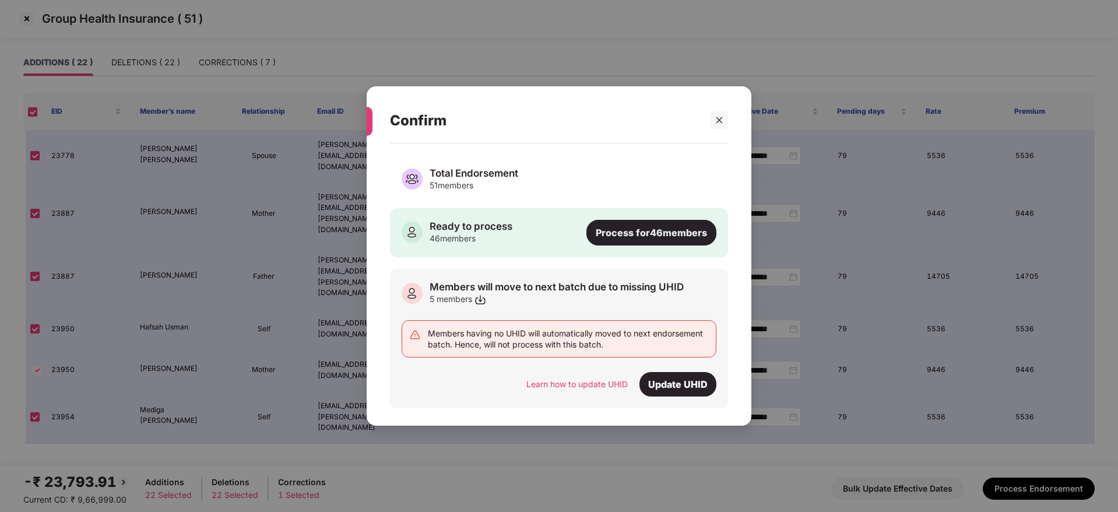
click at [650, 235] on div "Process for 46 members" at bounding box center [651, 233] width 130 height 26
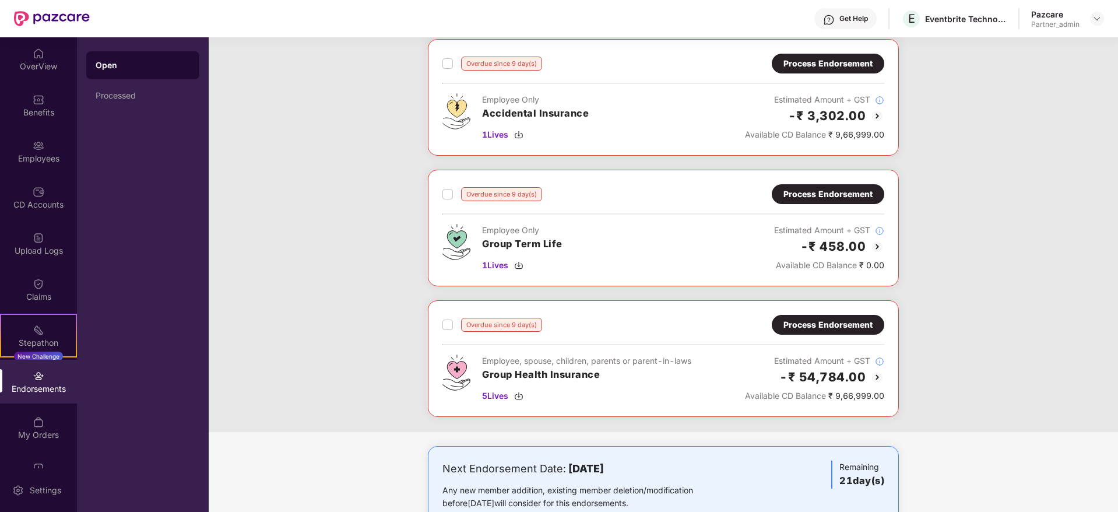
scroll to position [612, 0]
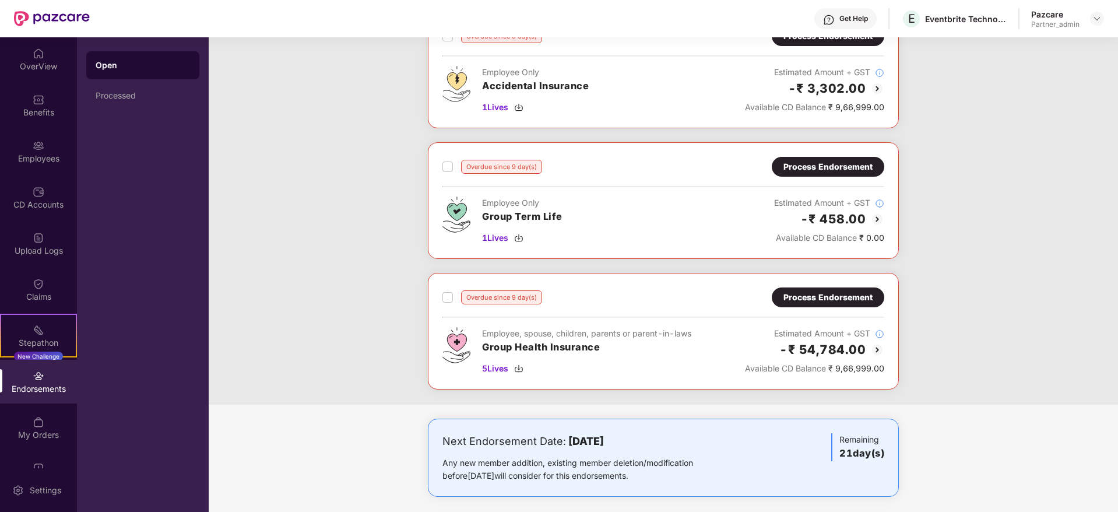
click at [840, 290] on div "Process Endorsement" at bounding box center [827, 297] width 112 height 20
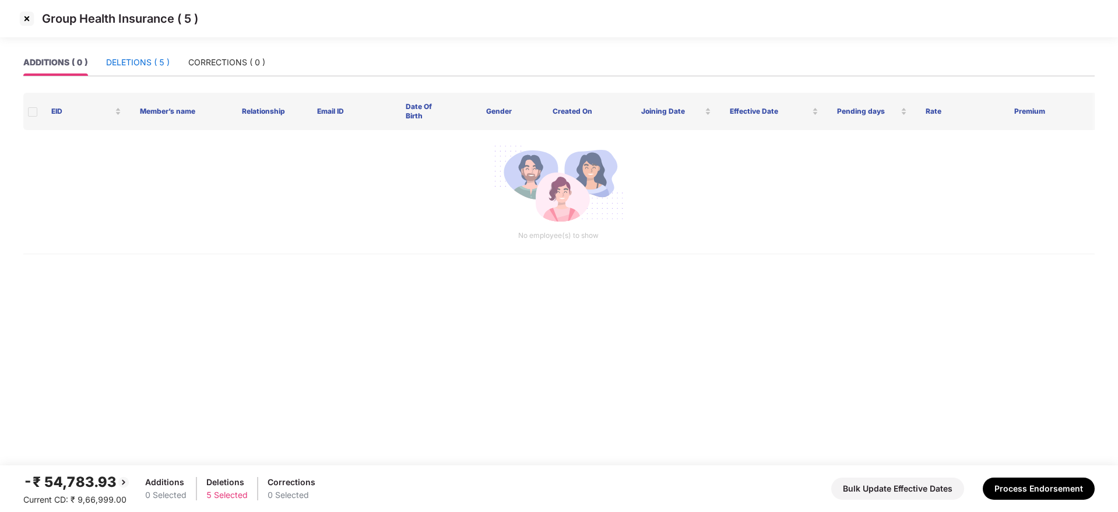
click at [142, 58] on div "DELETIONS ( 5 )" at bounding box center [138, 62] width 64 height 13
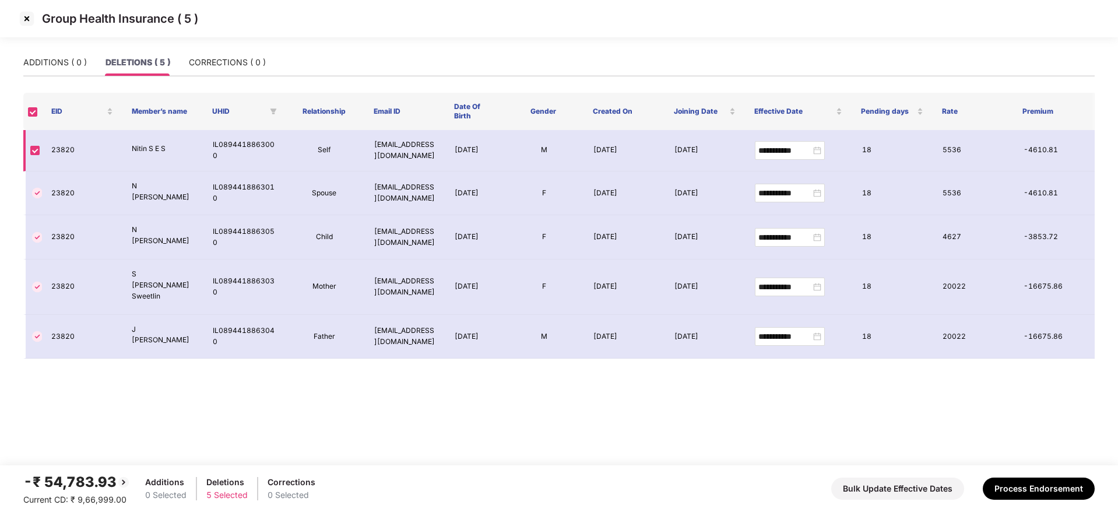
click at [60, 148] on td "23820" at bounding box center [82, 150] width 80 height 41
click at [60, 147] on td "23820" at bounding box center [82, 150] width 80 height 41
copy td "23820"
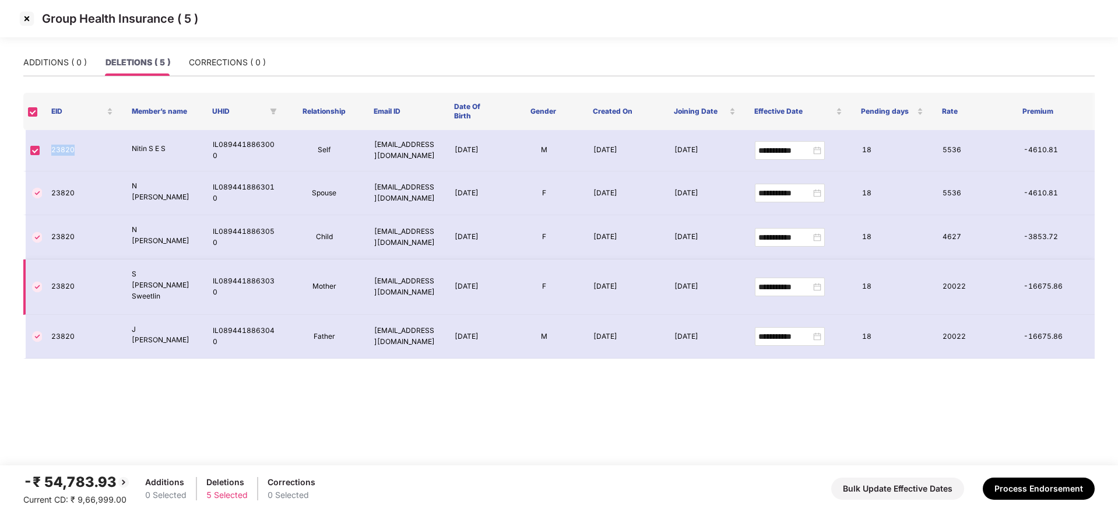
copy td "23820"
click at [1059, 486] on button "Process Endorsement" at bounding box center [1038, 488] width 112 height 22
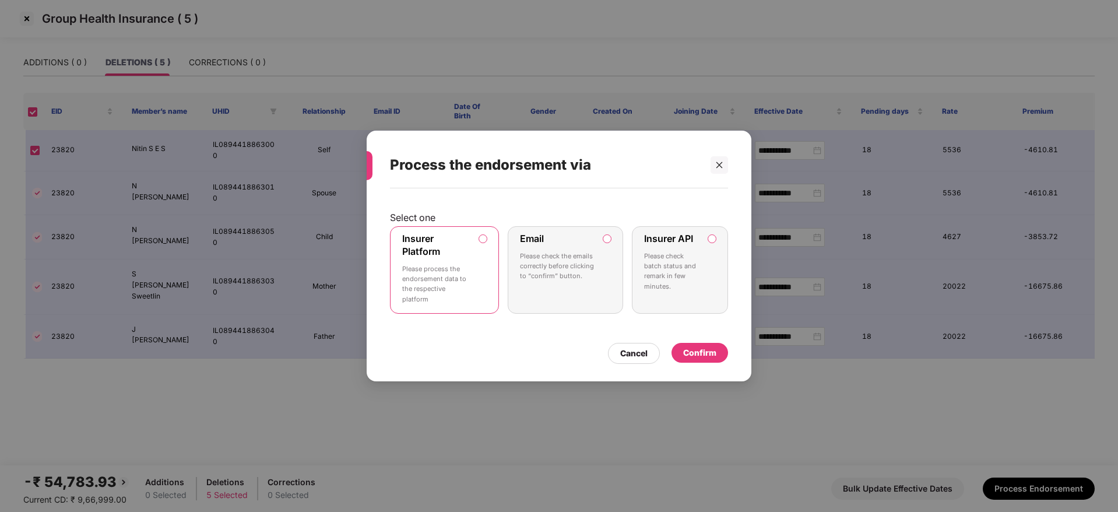
click at [700, 353] on div "Confirm" at bounding box center [699, 352] width 33 height 13
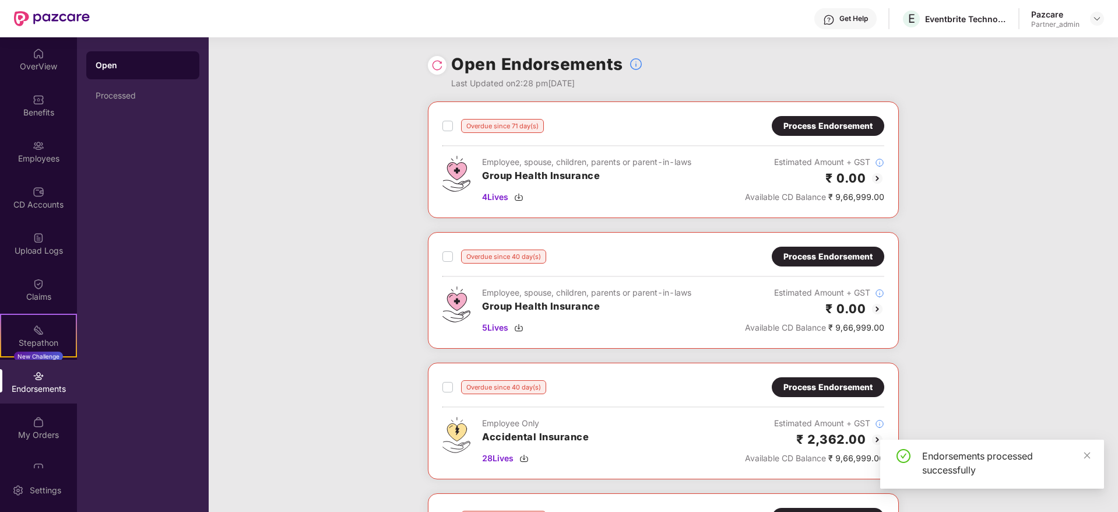
click at [841, 122] on div "Process Endorsement" at bounding box center [827, 125] width 89 height 13
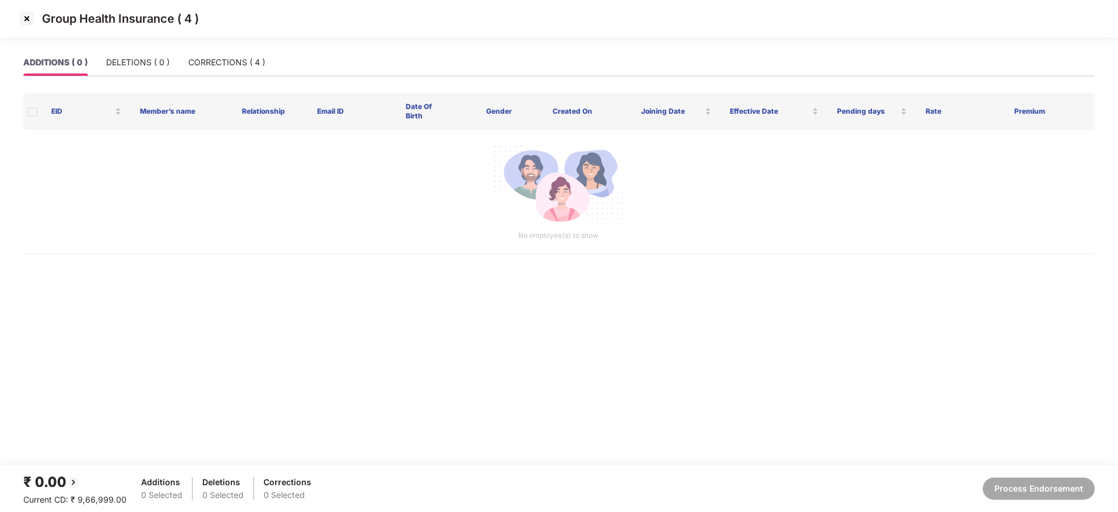
click at [30, 20] on img at bounding box center [26, 18] width 19 height 19
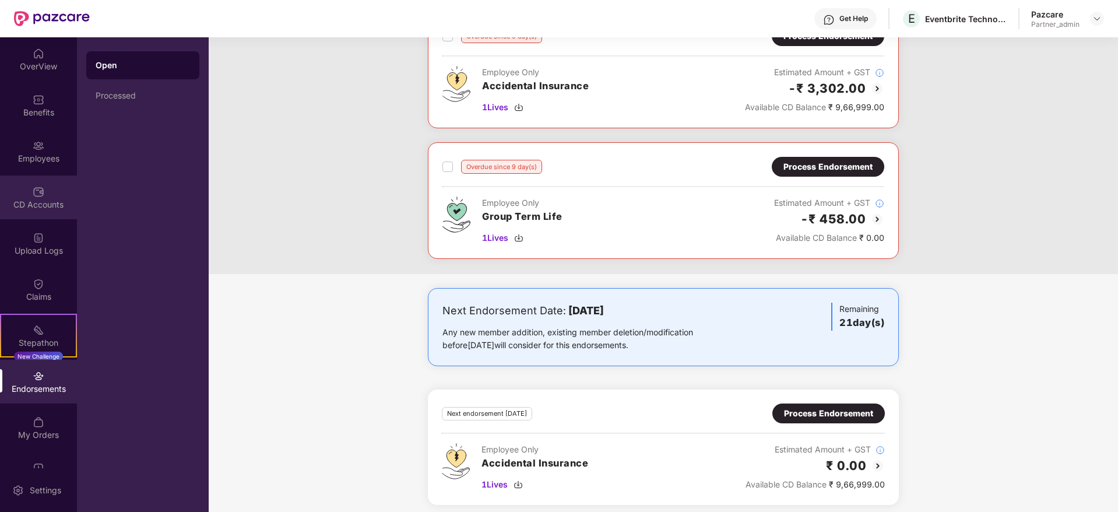
click at [41, 200] on div "CD Accounts" at bounding box center [38, 205] width 77 height 12
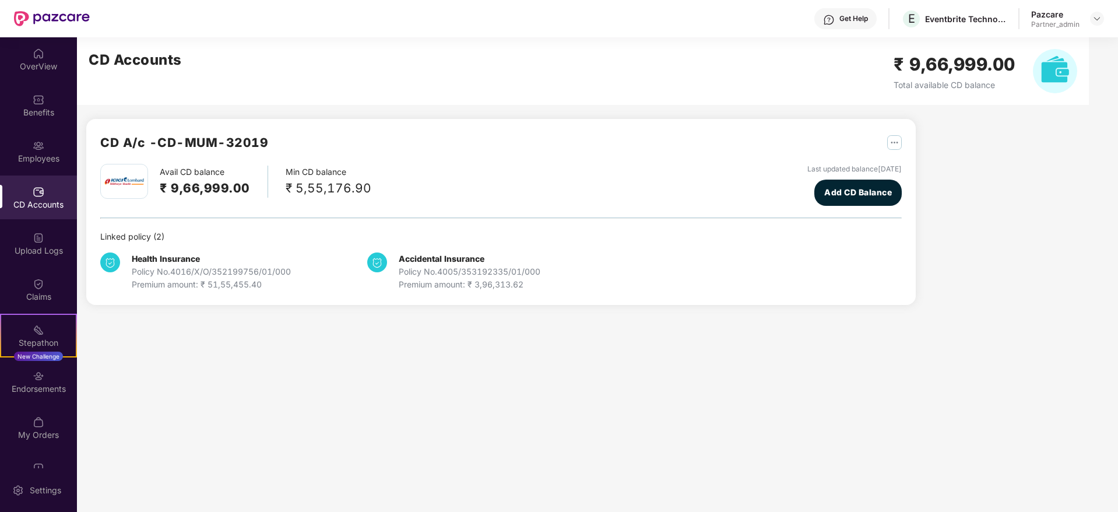
scroll to position [0, 0]
click at [37, 385] on div "Endorsements" at bounding box center [38, 389] width 77 height 12
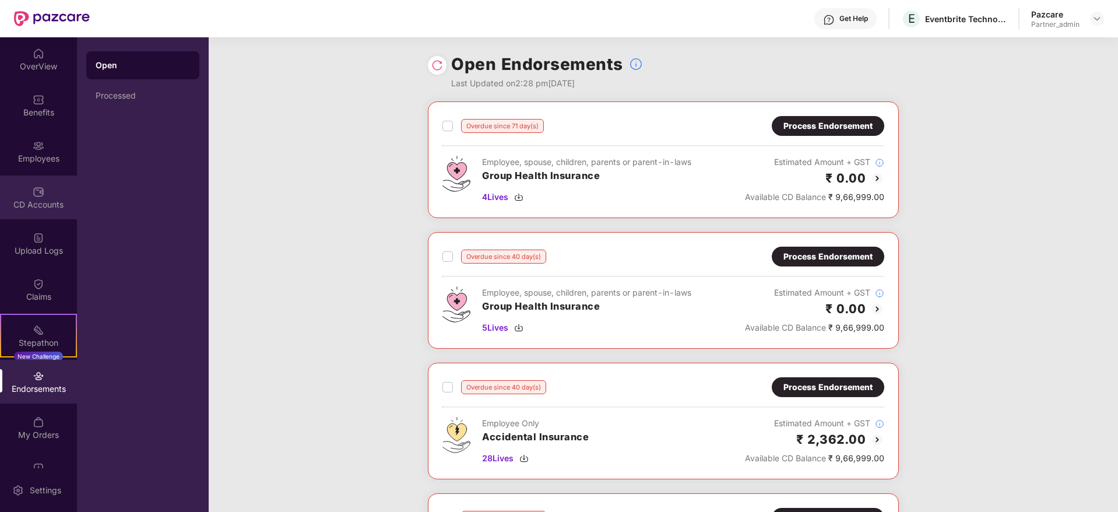
click at [44, 199] on div "CD Accounts" at bounding box center [38, 205] width 77 height 12
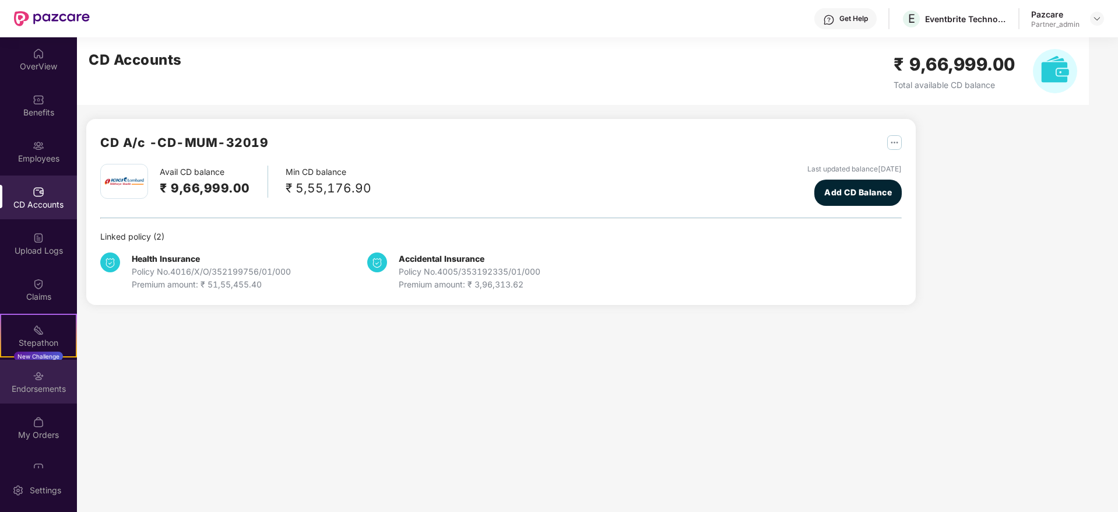
click at [41, 393] on div "Endorsements" at bounding box center [38, 389] width 77 height 12
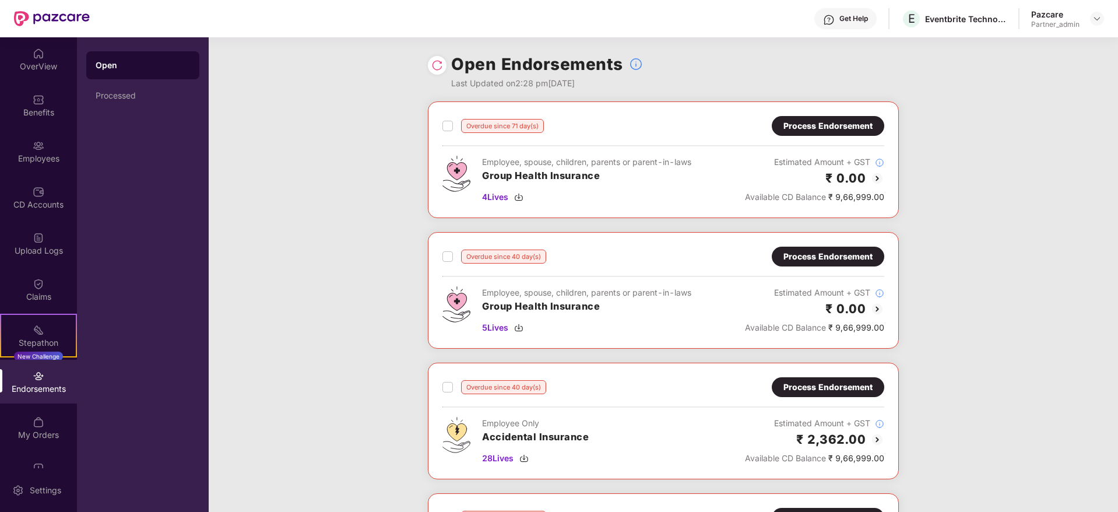
click at [806, 125] on div "Process Endorsement" at bounding box center [827, 125] width 89 height 13
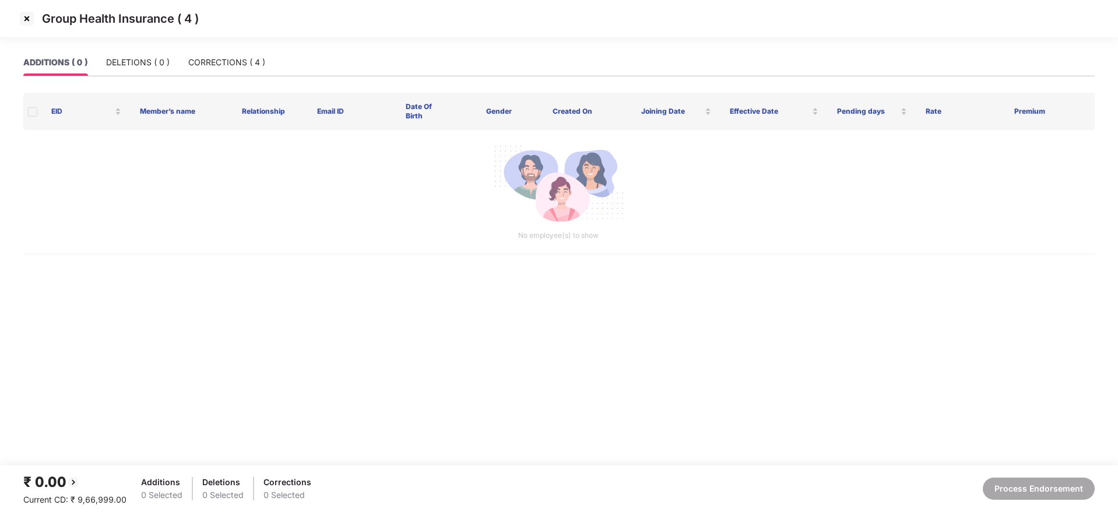
click at [24, 19] on img at bounding box center [26, 18] width 19 height 19
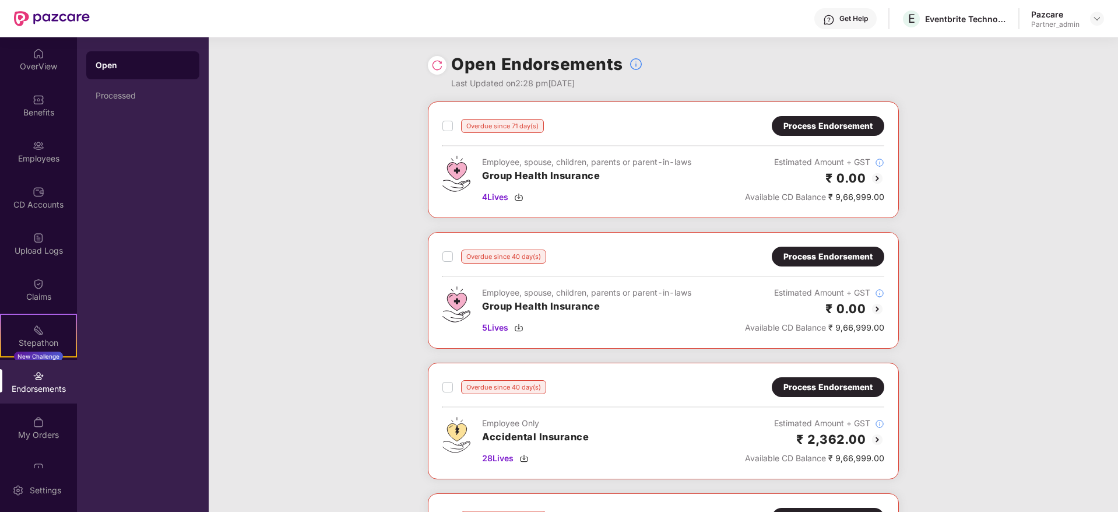
scroll to position [87, 0]
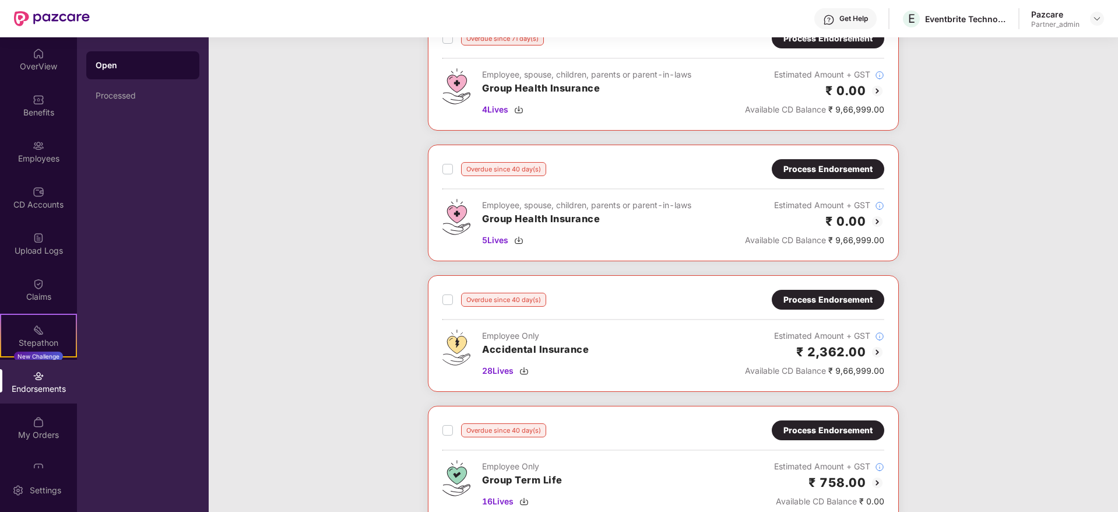
click at [829, 170] on div "Process Endorsement" at bounding box center [827, 169] width 89 height 13
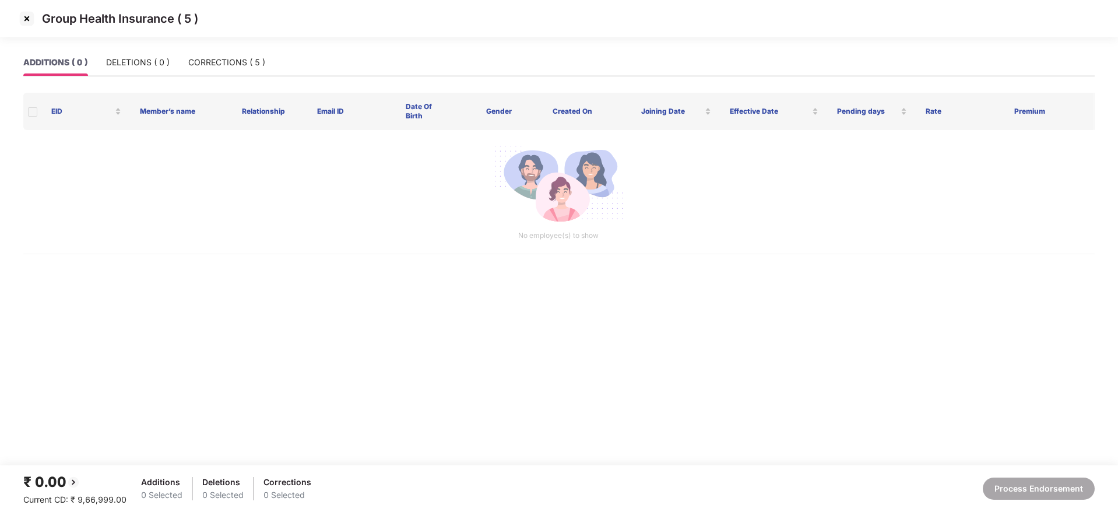
click at [221, 47] on div "Group Health Insurance ( 5 )" at bounding box center [559, 24] width 1118 height 49
click at [223, 57] on div "CORRECTIONS ( 5 )" at bounding box center [226, 62] width 77 height 13
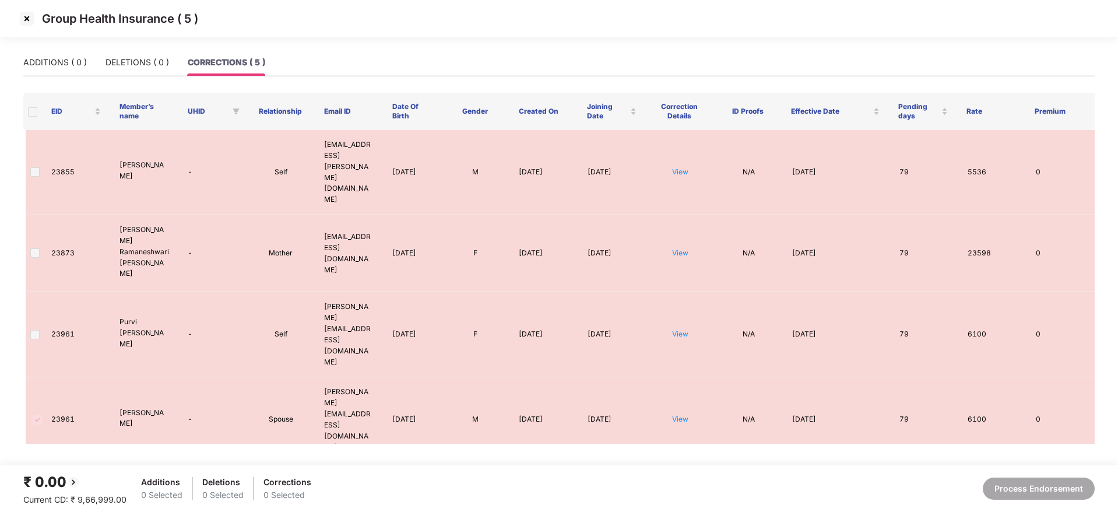
click at [25, 20] on img at bounding box center [26, 18] width 19 height 19
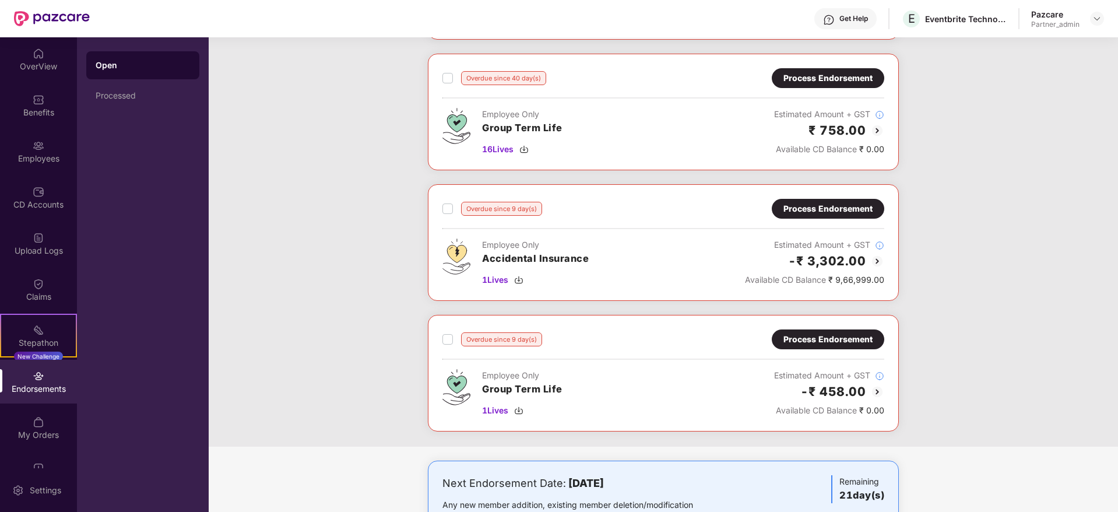
scroll to position [175, 0]
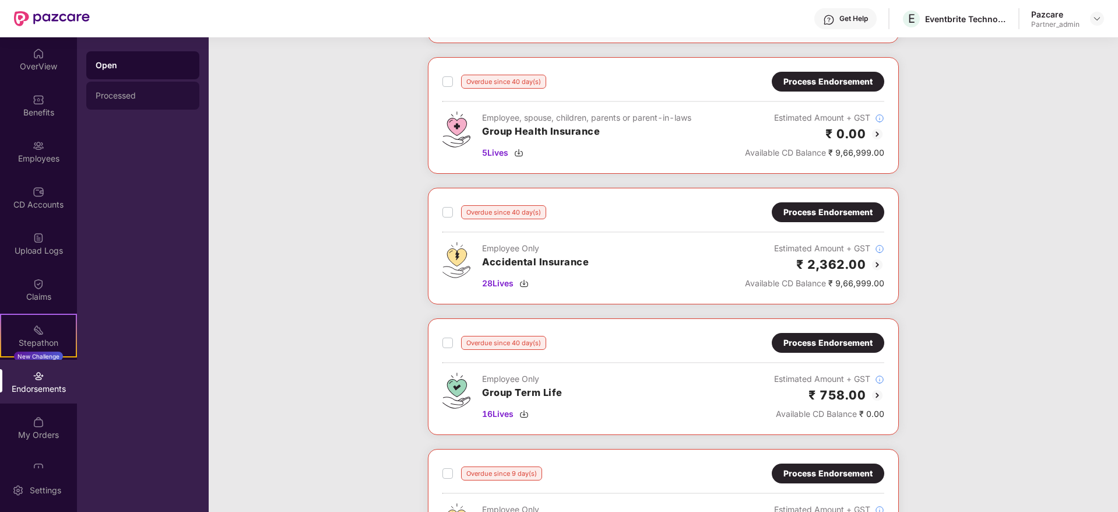
click at [124, 93] on div "Processed" at bounding box center [143, 95] width 94 height 9
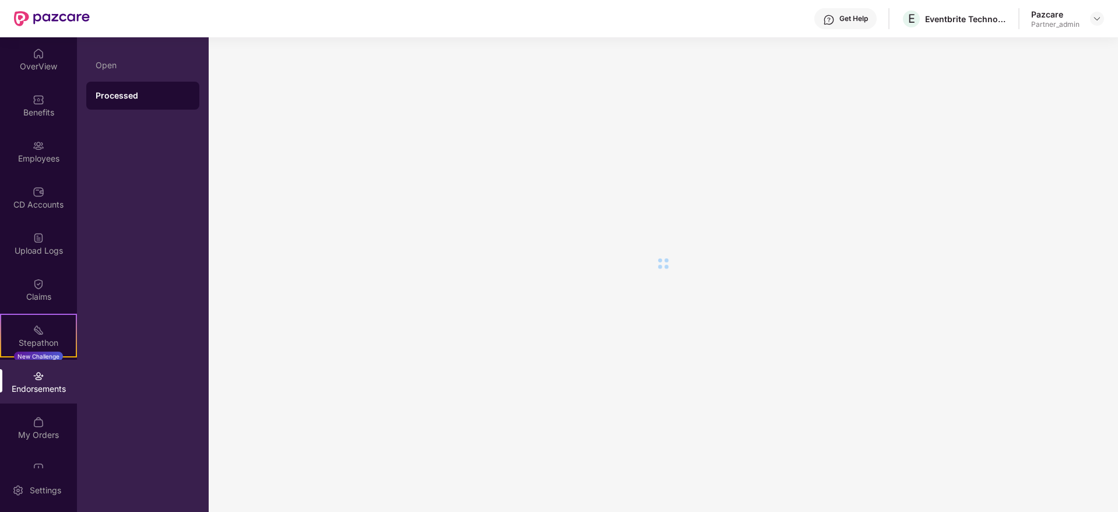
scroll to position [0, 0]
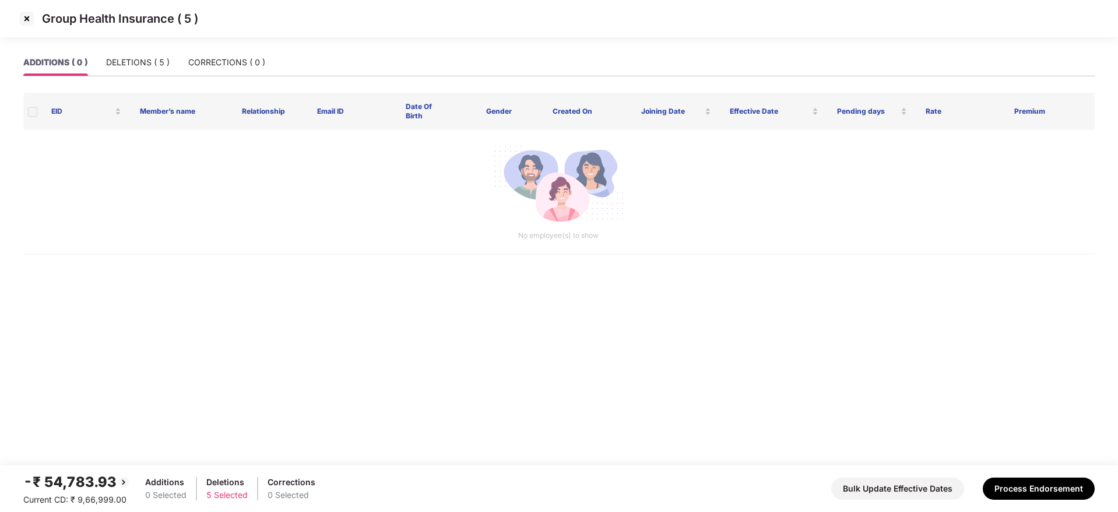
click at [27, 15] on img at bounding box center [26, 18] width 19 height 19
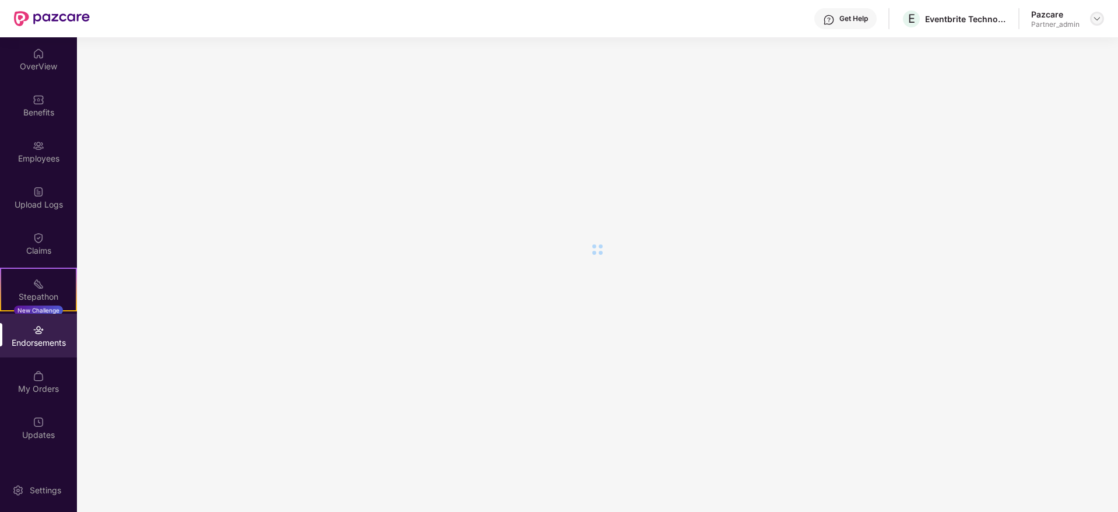
click at [1098, 20] on img at bounding box center [1096, 18] width 9 height 9
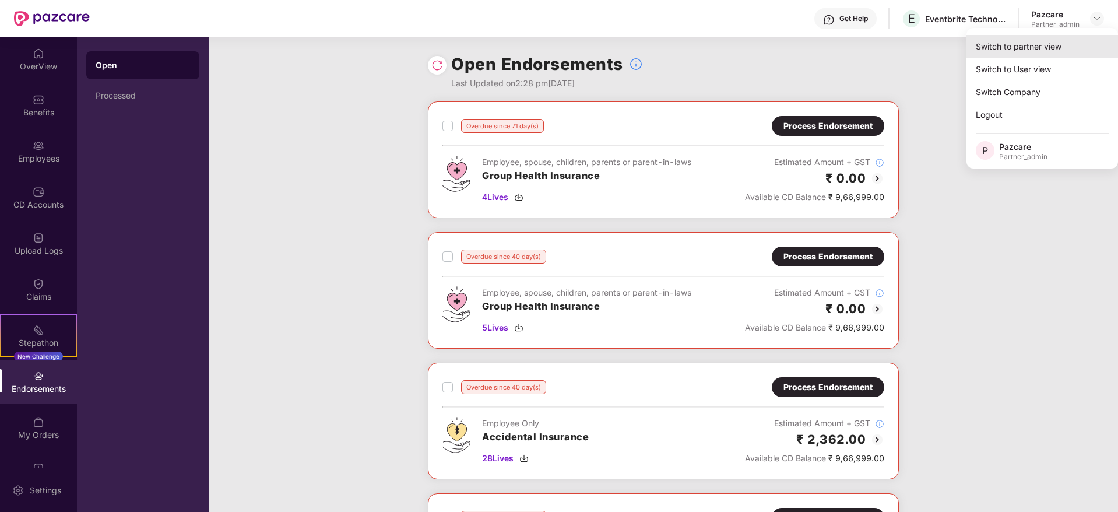
click at [1059, 36] on div "Switch to partner view" at bounding box center [1041, 46] width 151 height 23
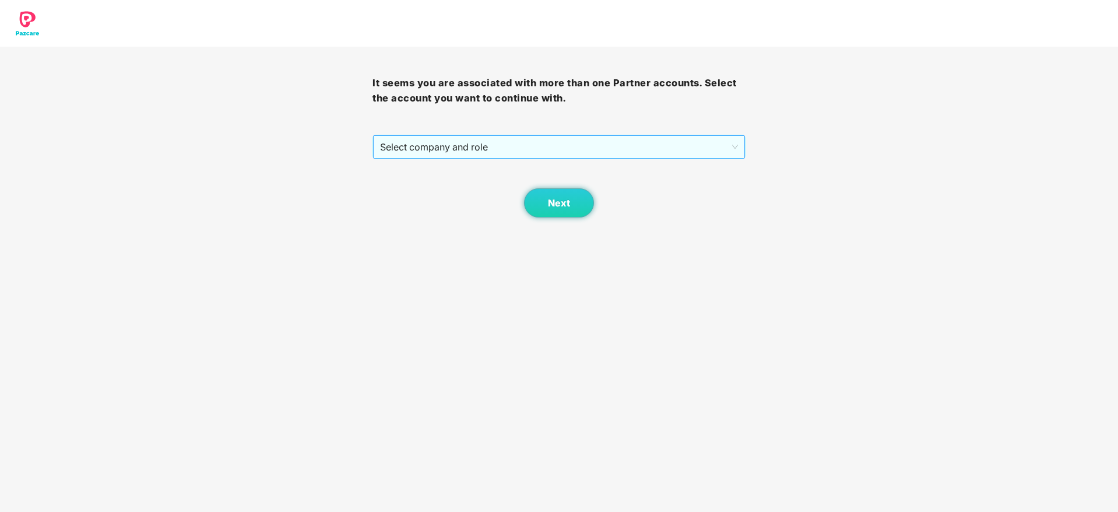
click at [609, 145] on span "Select company and role" at bounding box center [558, 147] width 357 height 22
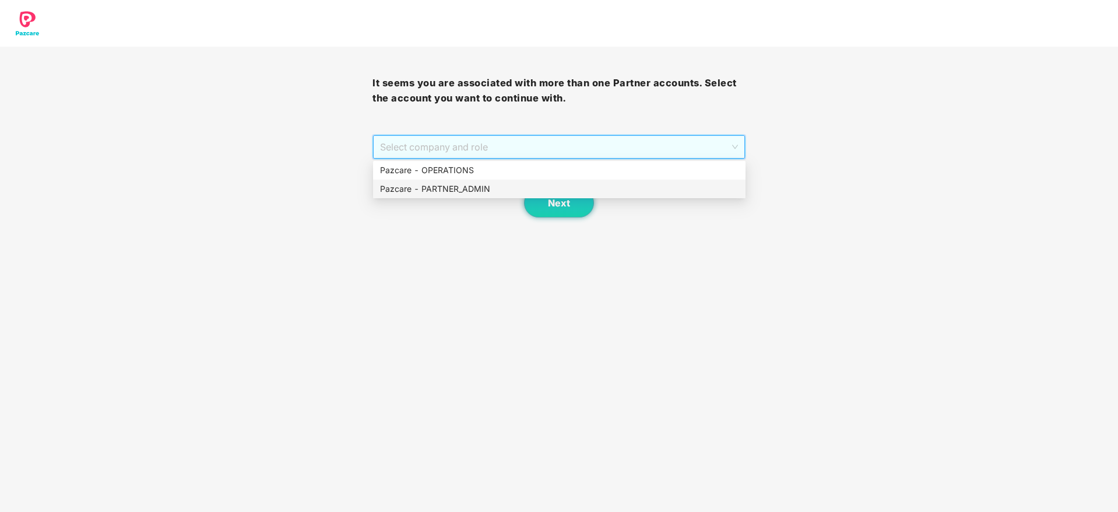
click at [498, 186] on div "Pazcare - PARTNER_ADMIN" at bounding box center [559, 188] width 358 height 13
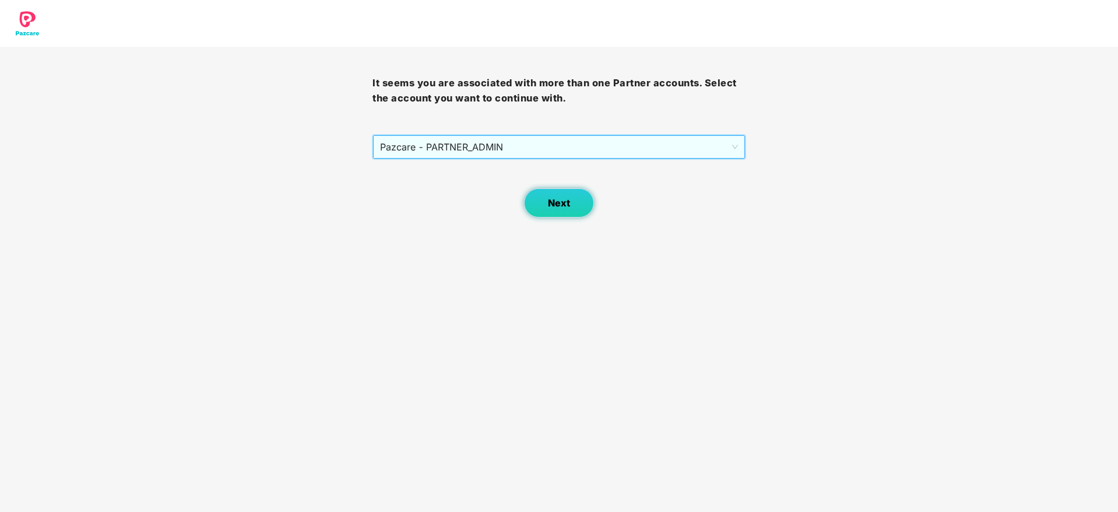
click at [570, 202] on button "Next" at bounding box center [559, 202] width 70 height 29
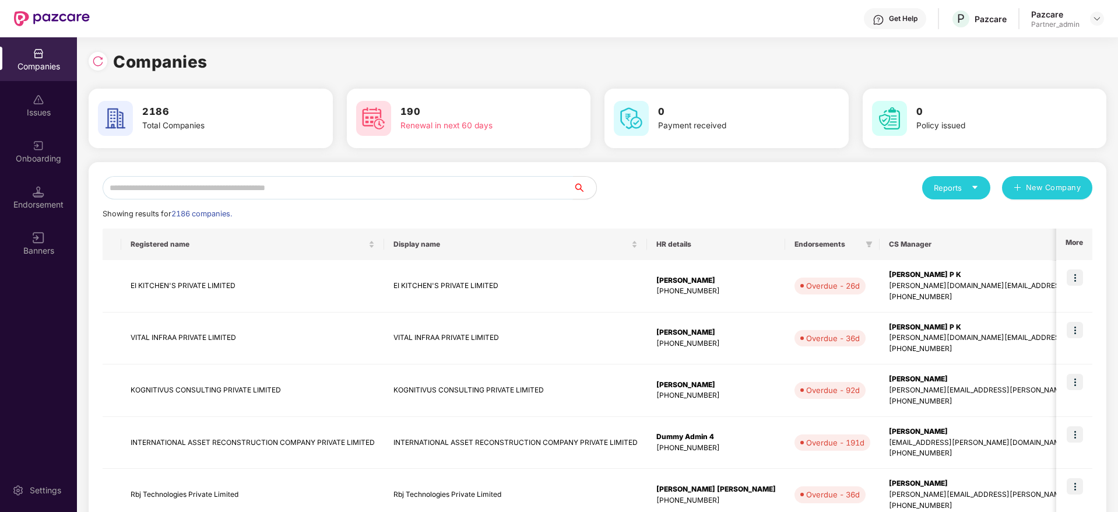
click at [261, 191] on input "text" at bounding box center [338, 187] width 470 height 23
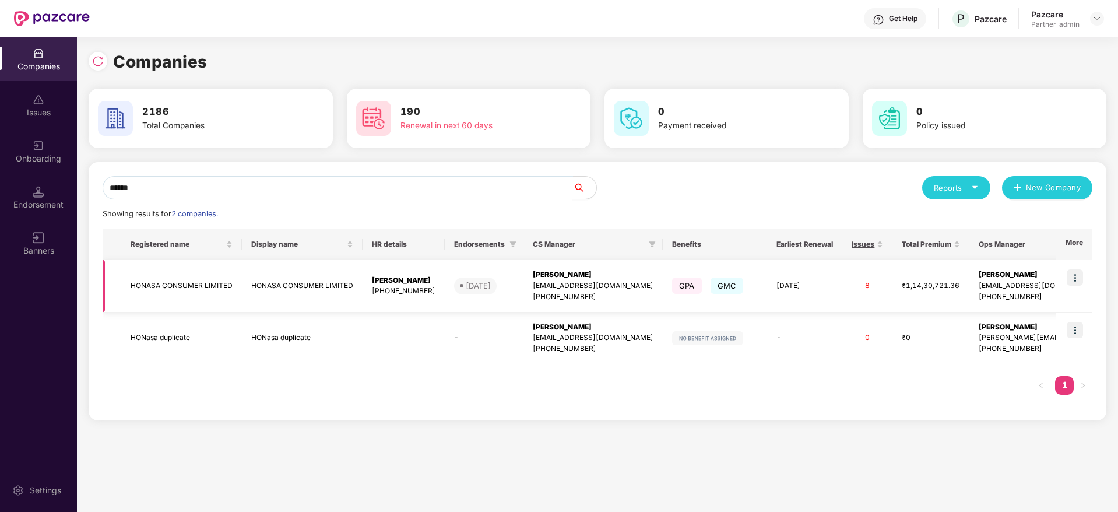
type input "******"
click at [1079, 277] on img at bounding box center [1074, 277] width 16 height 16
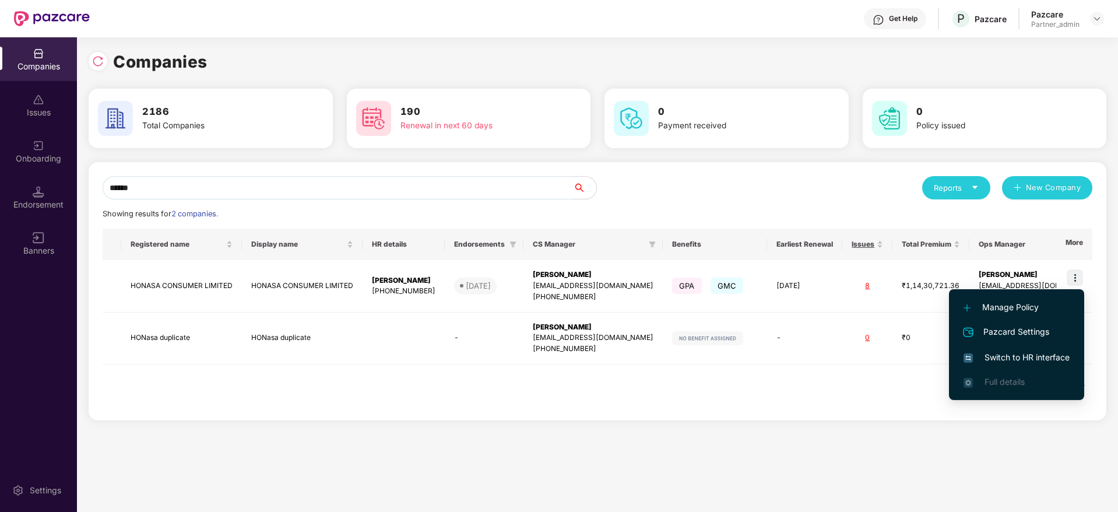
click at [1003, 361] on span "Switch to HR interface" at bounding box center [1016, 357] width 106 height 13
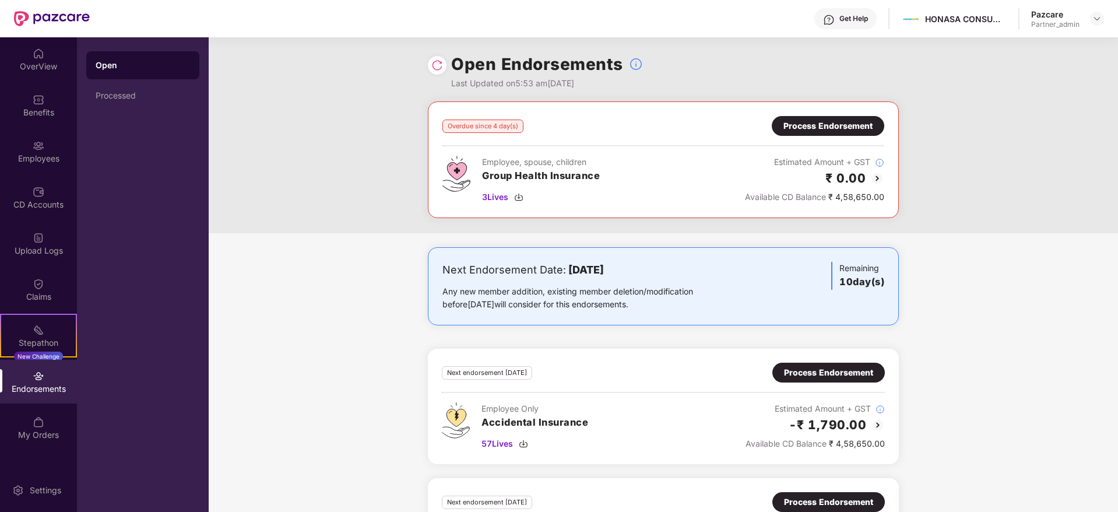
click at [823, 117] on div "Process Endorsement" at bounding box center [827, 126] width 112 height 20
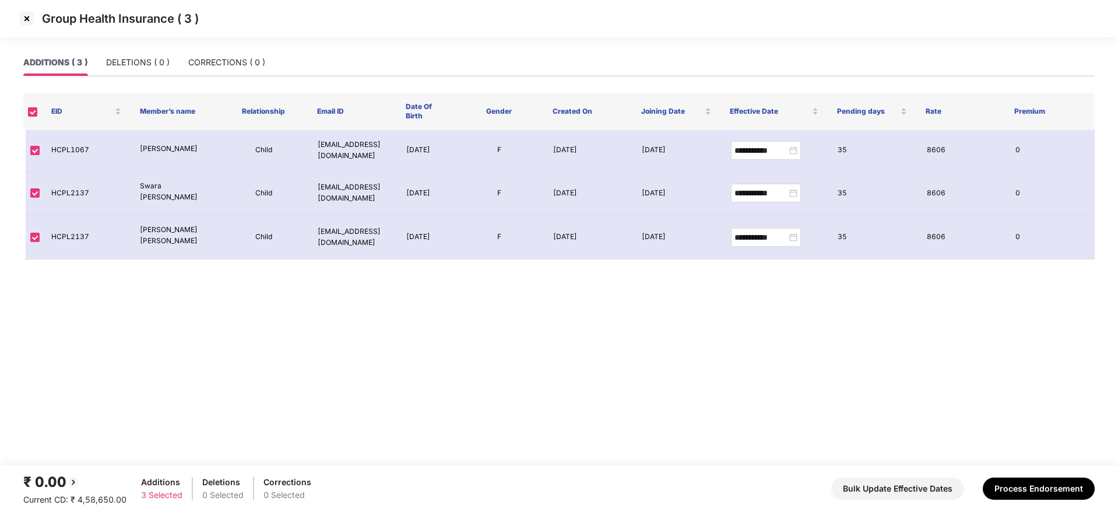
click at [27, 15] on img at bounding box center [26, 18] width 19 height 19
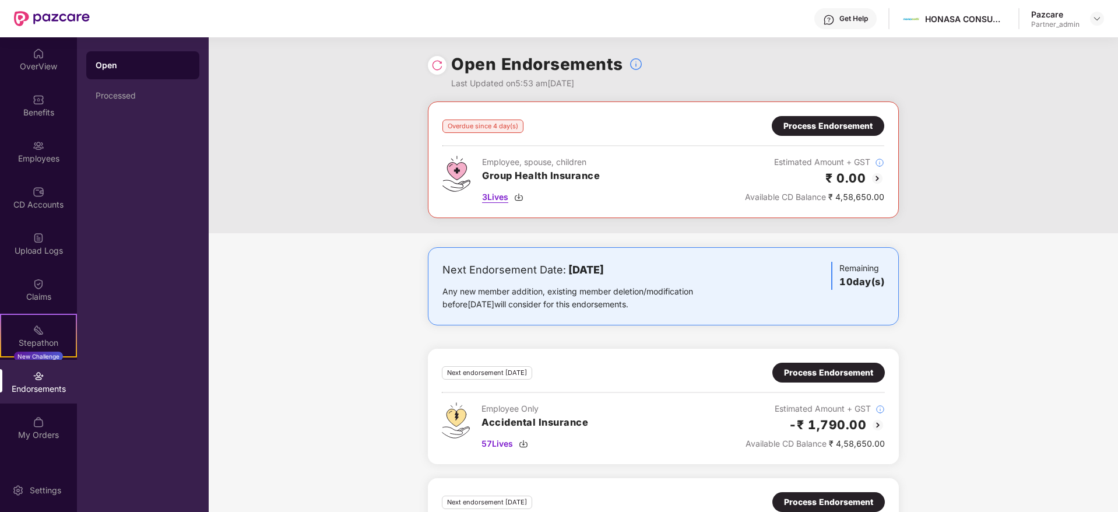
click at [523, 198] on img at bounding box center [518, 196] width 9 height 9
click at [833, 123] on div "Process Endorsement" at bounding box center [827, 125] width 89 height 13
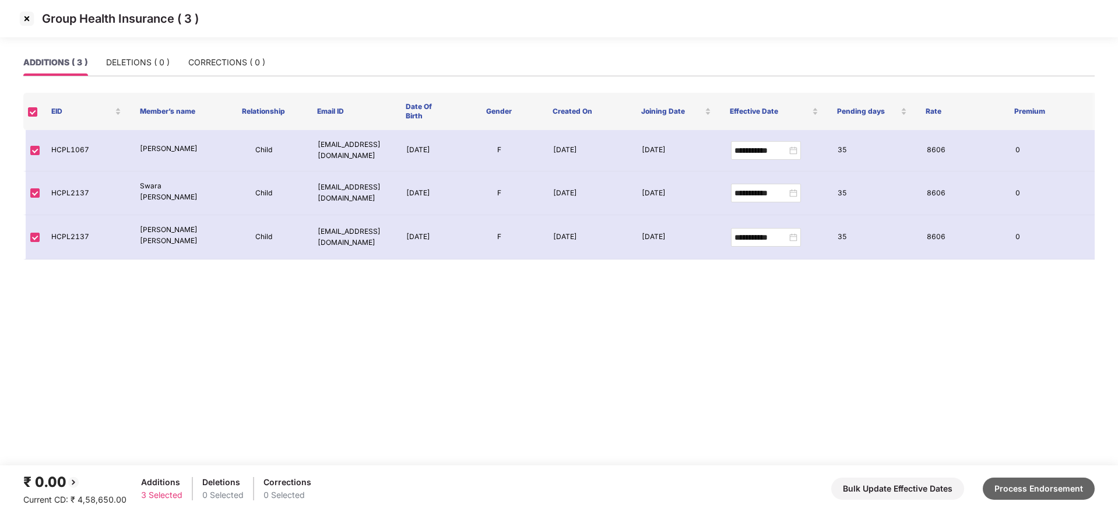
click at [1052, 489] on button "Process Endorsement" at bounding box center [1038, 488] width 112 height 22
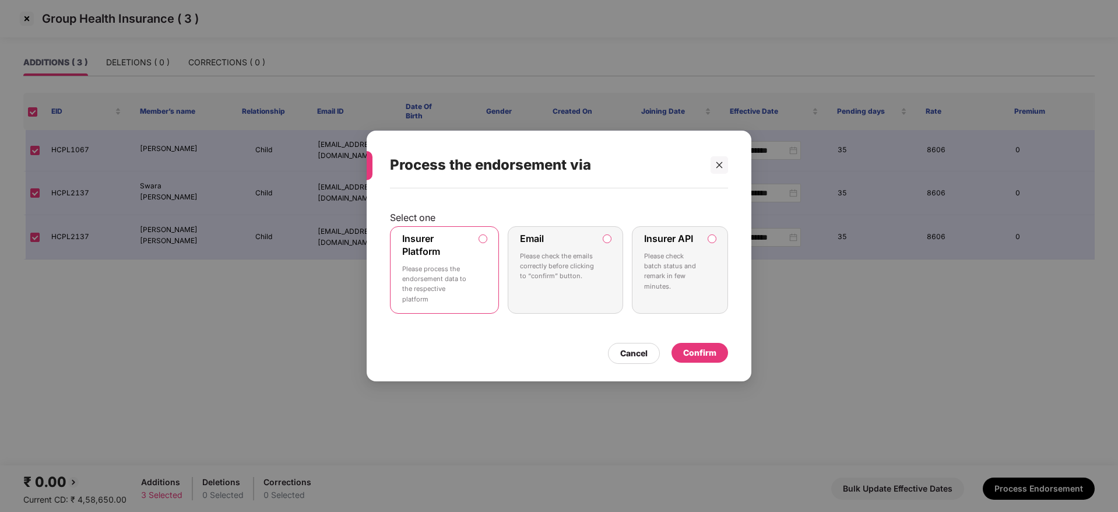
click at [706, 356] on div "Confirm" at bounding box center [699, 352] width 33 height 13
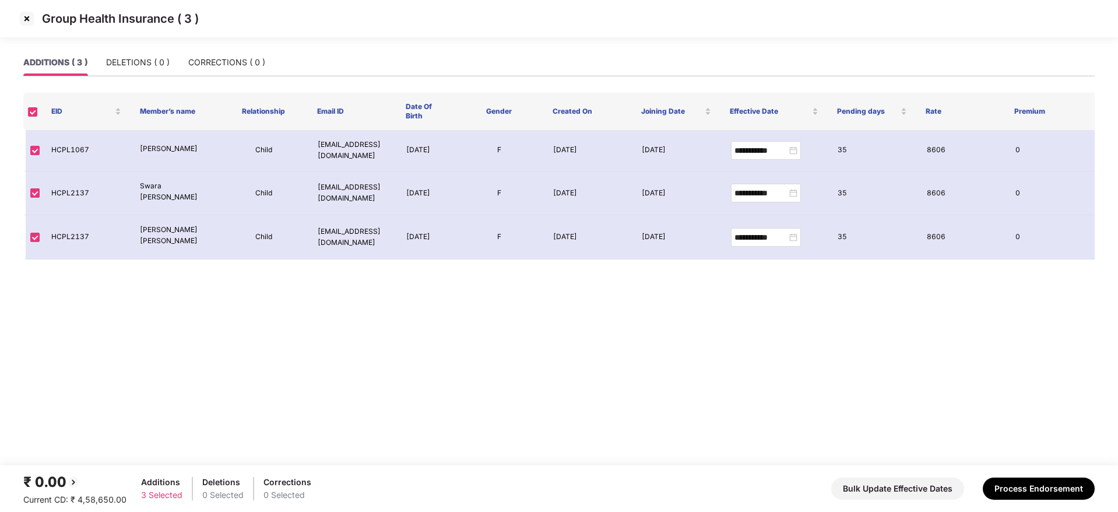
click at [27, 20] on img at bounding box center [26, 18] width 19 height 19
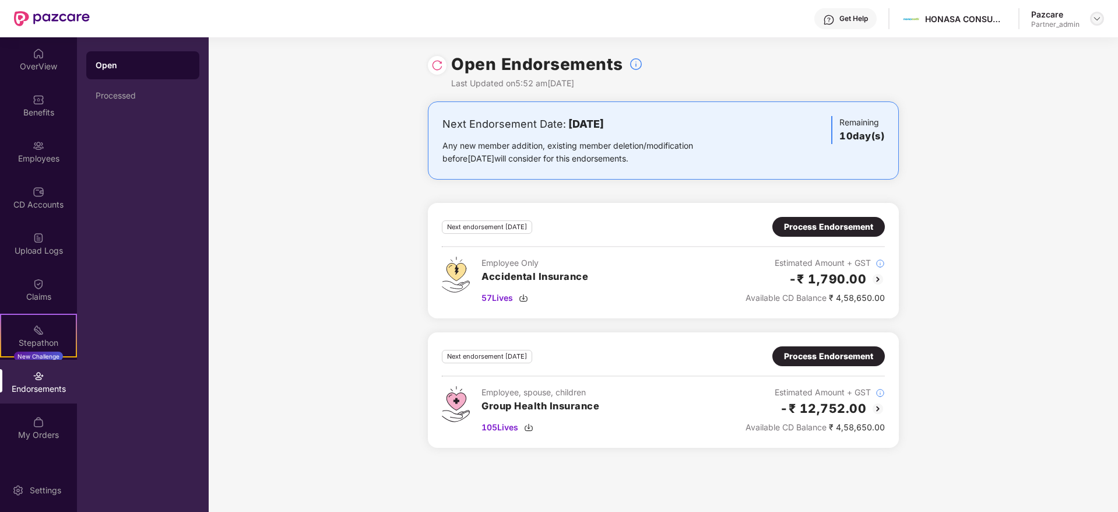
click at [1096, 16] on img at bounding box center [1096, 18] width 9 height 9
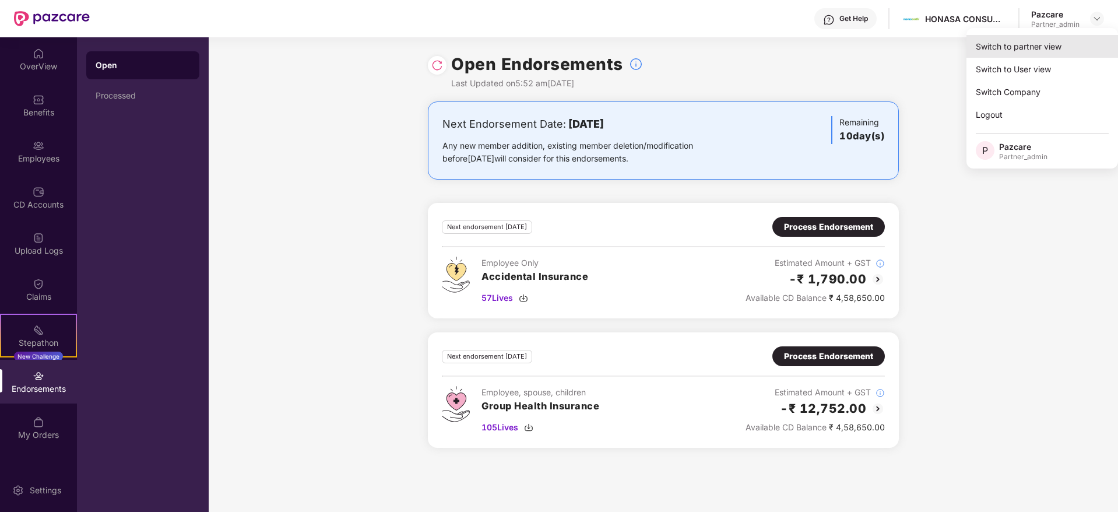
click at [1060, 40] on div "Switch to partner view" at bounding box center [1041, 46] width 151 height 23
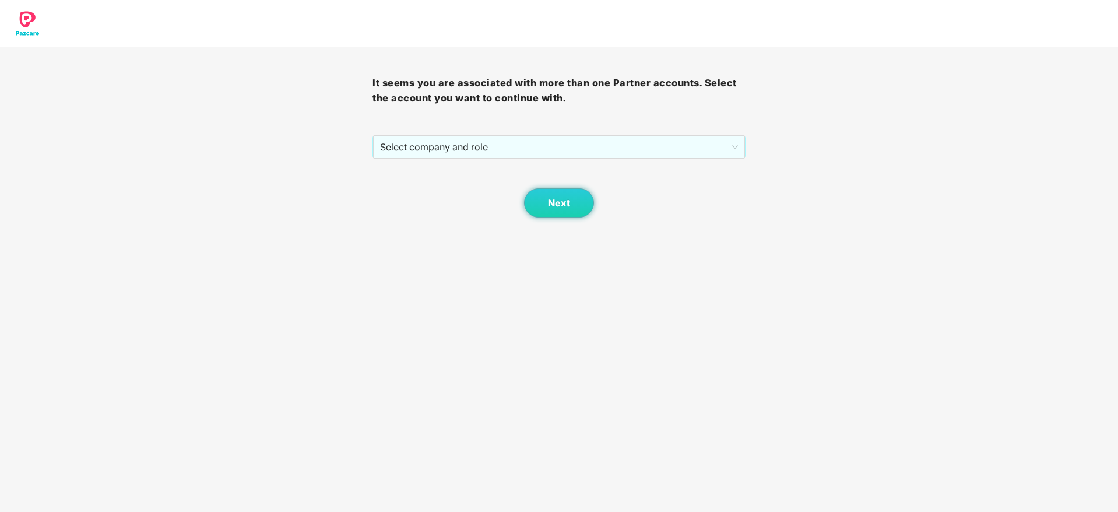
click at [501, 132] on div "It seems you are associated with more than one Partner accounts. Select the acc…" at bounding box center [558, 132] width 372 height 171
drag, startPoint x: 506, startPoint y: 131, endPoint x: 488, endPoint y: 144, distance: 22.0
click at [507, 131] on div "It seems you are associated with more than one Partner accounts. Select the acc…" at bounding box center [558, 132] width 372 height 171
click at [485, 147] on span "Select company and role" at bounding box center [558, 147] width 357 height 22
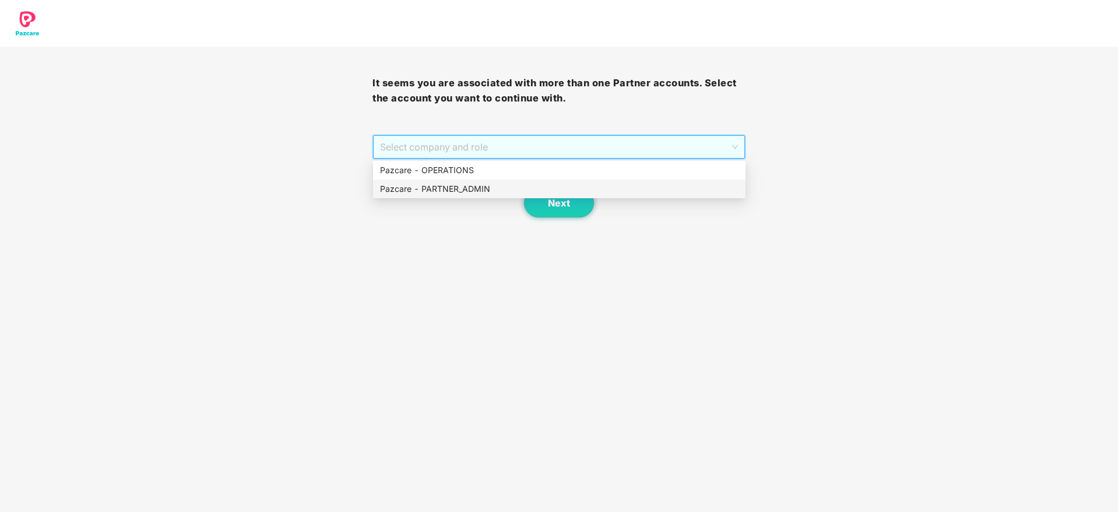
click at [440, 189] on div "Pazcare - PARTNER_ADMIN" at bounding box center [559, 188] width 358 height 13
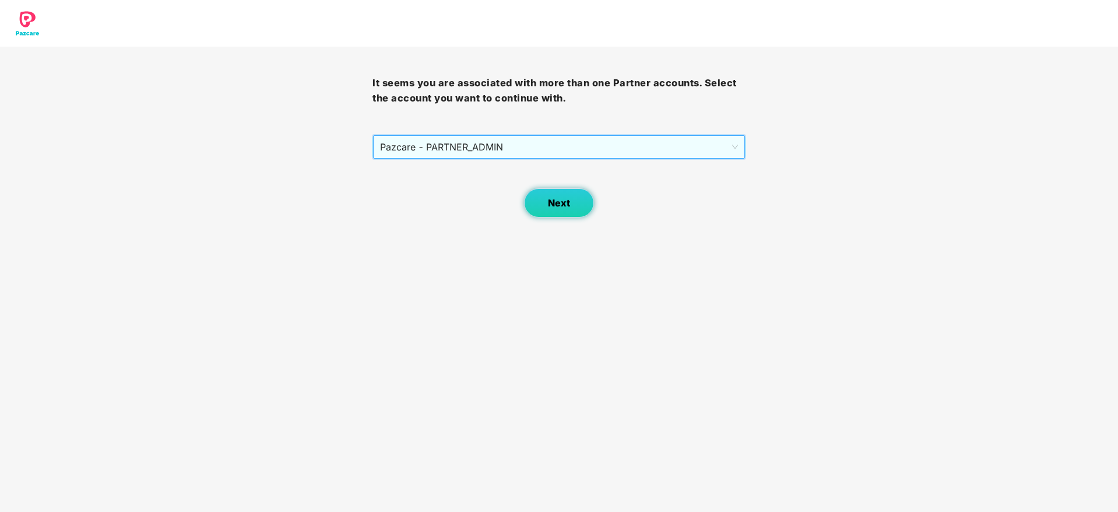
click at [538, 191] on button "Next" at bounding box center [559, 202] width 70 height 29
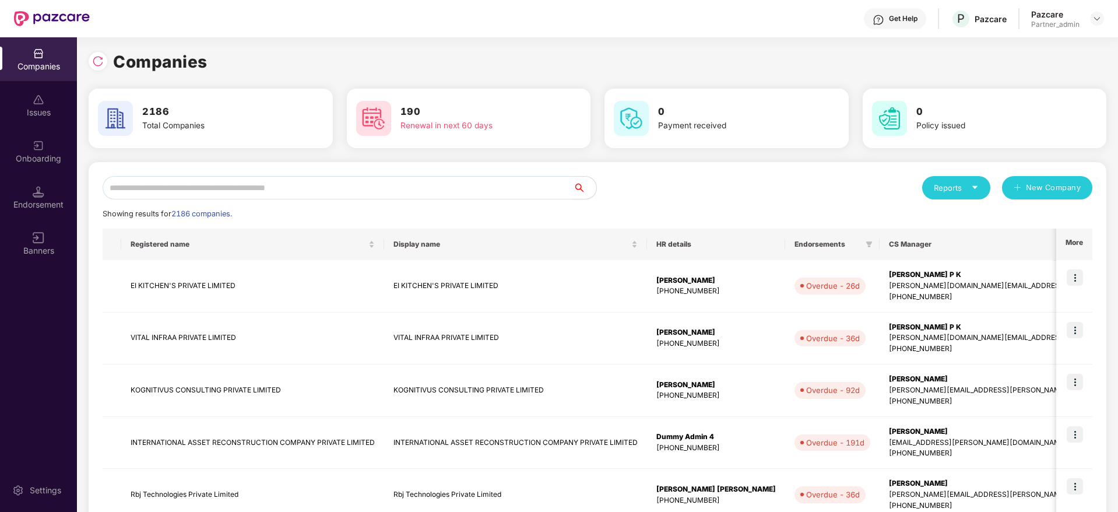
click at [230, 188] on input "text" at bounding box center [338, 187] width 470 height 23
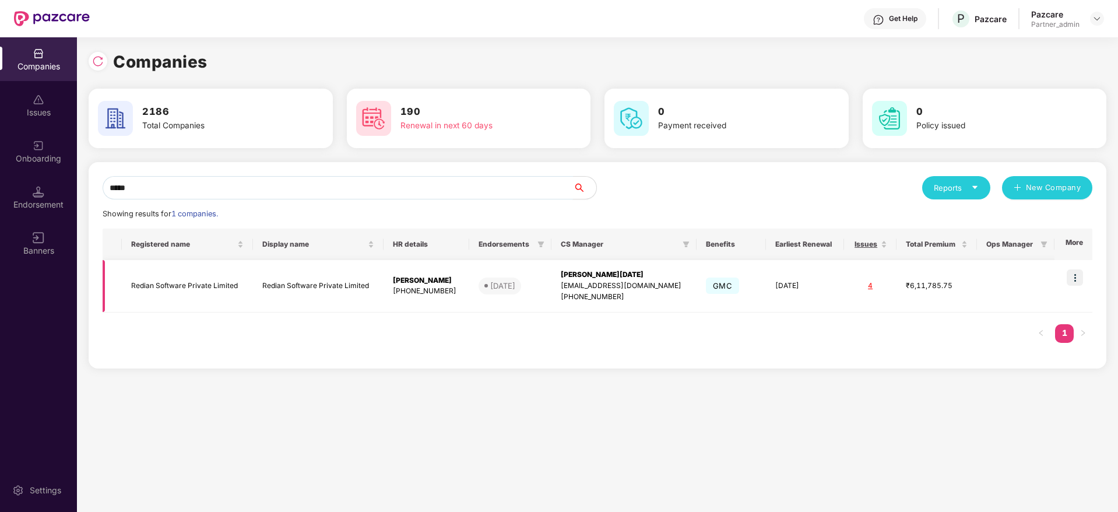
type input "*****"
click at [597, 283] on div "[EMAIL_ADDRESS][DOMAIN_NAME]" at bounding box center [624, 285] width 126 height 11
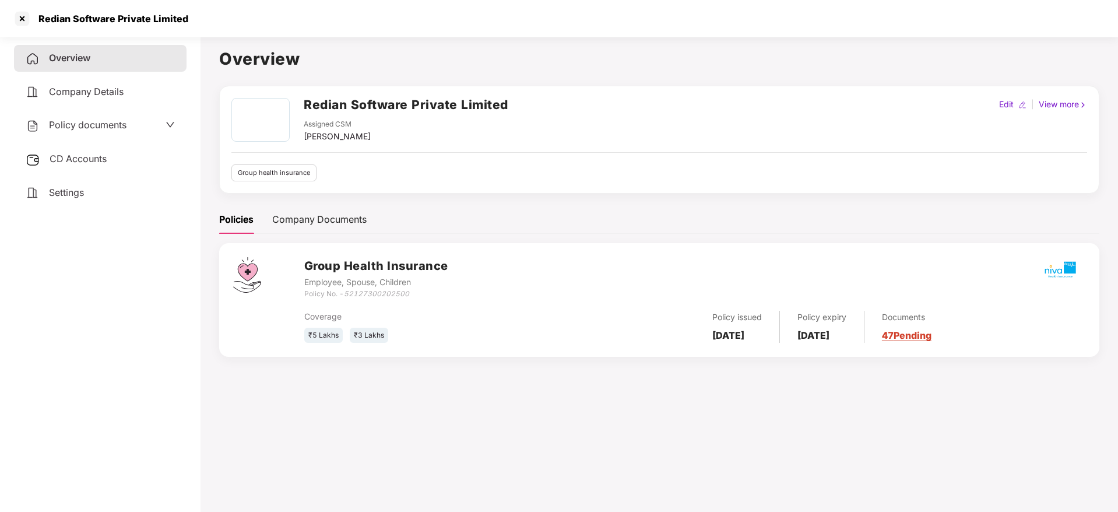
click at [45, 22] on div "Redian Software Private Limited" at bounding box center [109, 19] width 157 height 12
copy div "Redian"
click at [20, 20] on div at bounding box center [22, 18] width 19 height 19
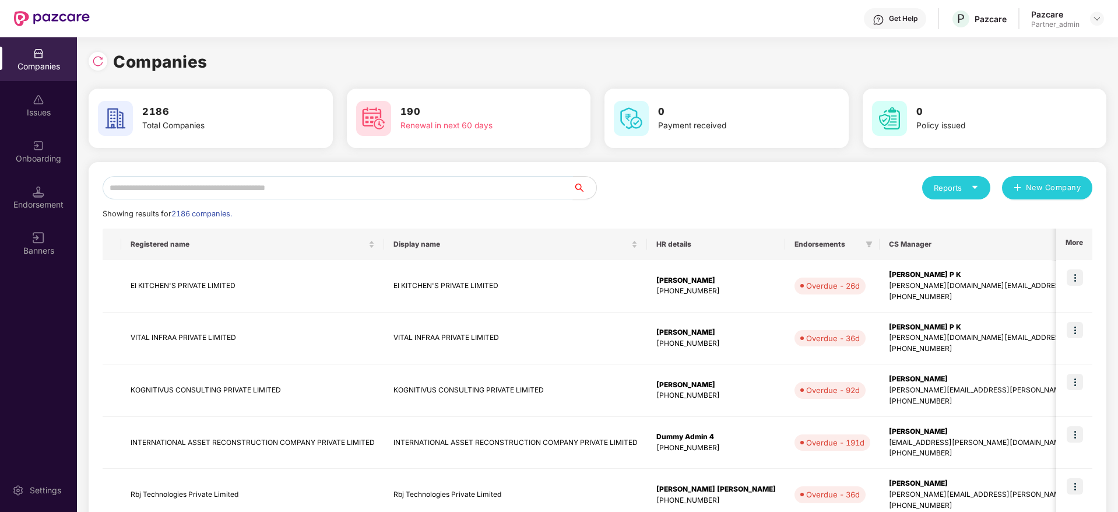
click at [276, 185] on input "text" at bounding box center [338, 187] width 470 height 23
paste input "******"
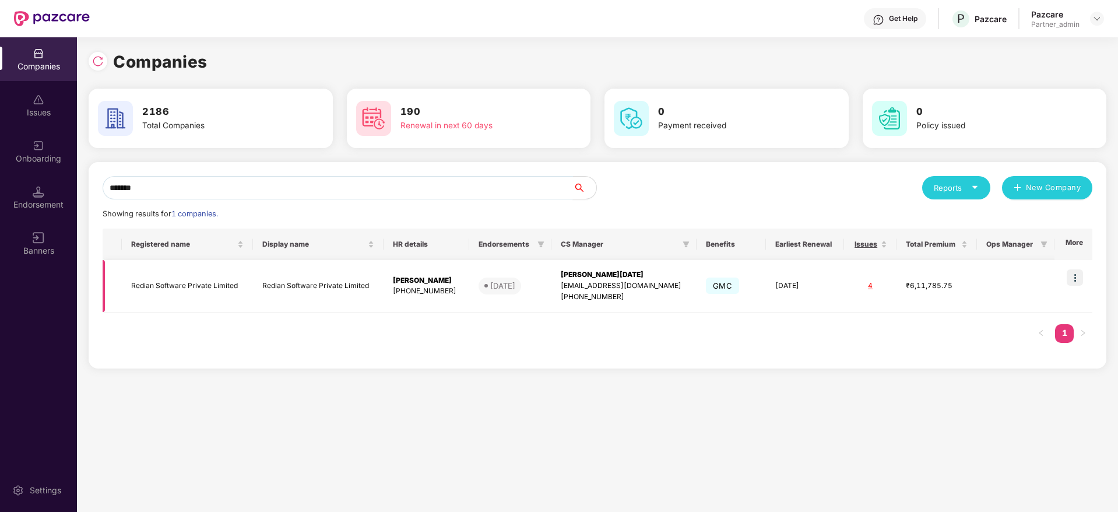
type input "******"
click at [1078, 274] on img at bounding box center [1074, 277] width 16 height 16
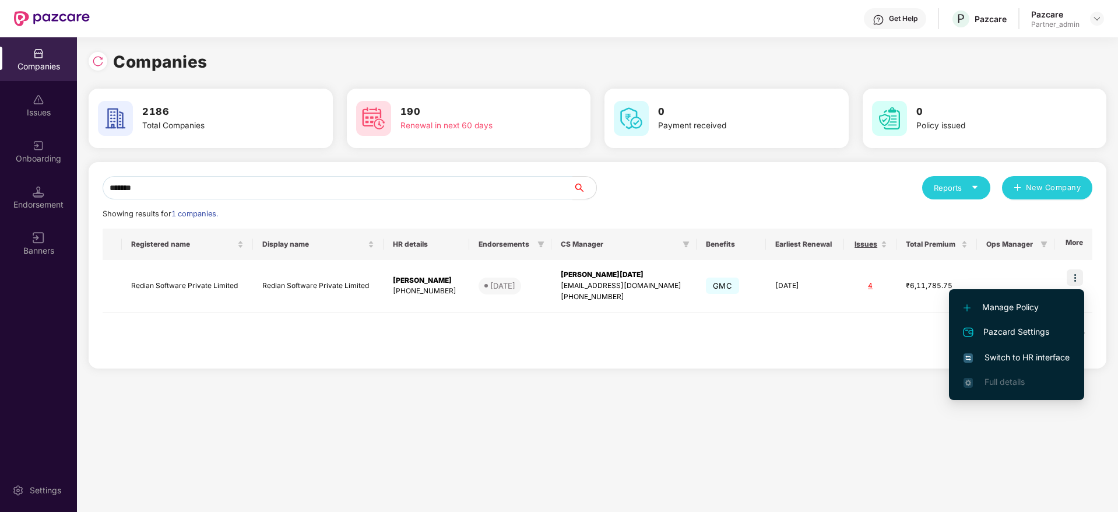
click at [1021, 351] on span "Switch to HR interface" at bounding box center [1016, 357] width 106 height 13
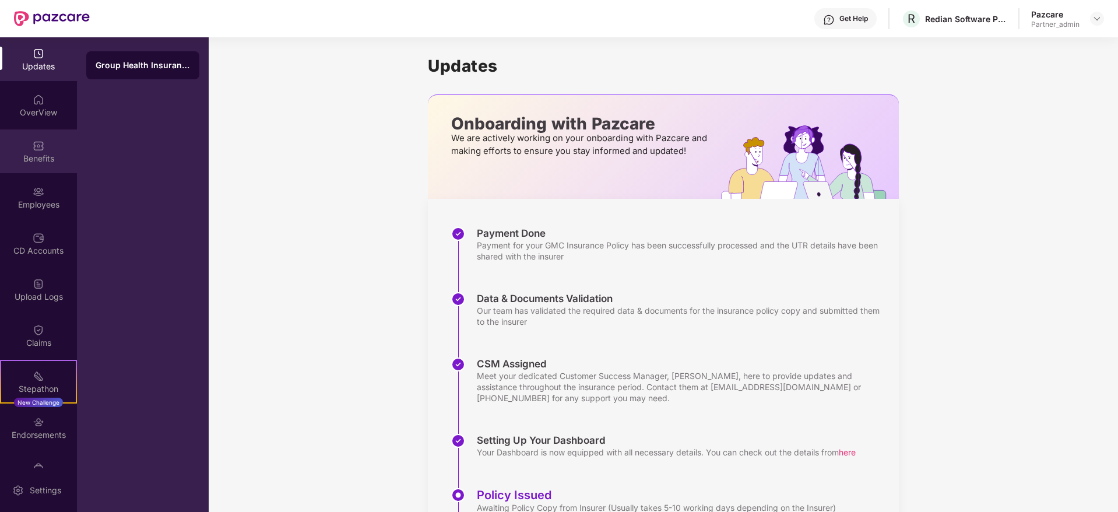
click at [43, 157] on div "Benefits" at bounding box center [38, 159] width 77 height 12
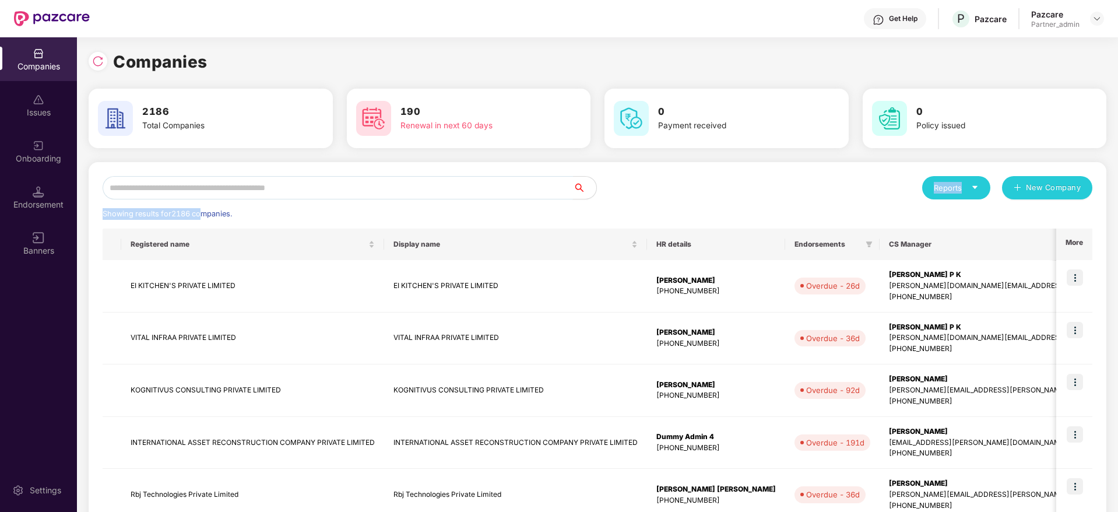
drag, startPoint x: 206, startPoint y: 199, endPoint x: 202, endPoint y: 192, distance: 8.6
click at [202, 192] on div "Reports New Company Showing results for 2186 companies. Registered name Display…" at bounding box center [597, 499] width 989 height 647
click at [202, 192] on input "text" at bounding box center [338, 187] width 470 height 23
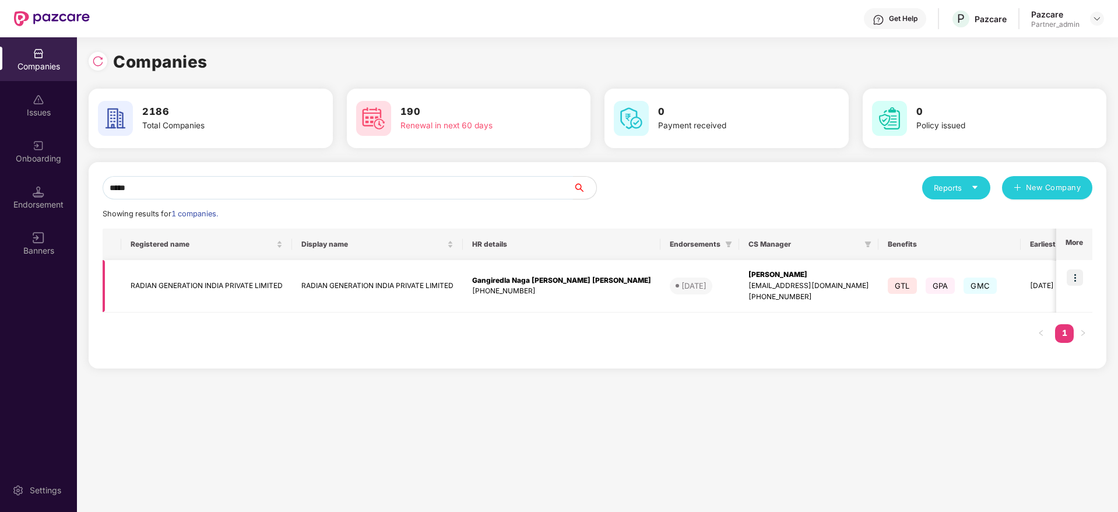
type input "*****"
click at [1074, 277] on img at bounding box center [1074, 277] width 16 height 16
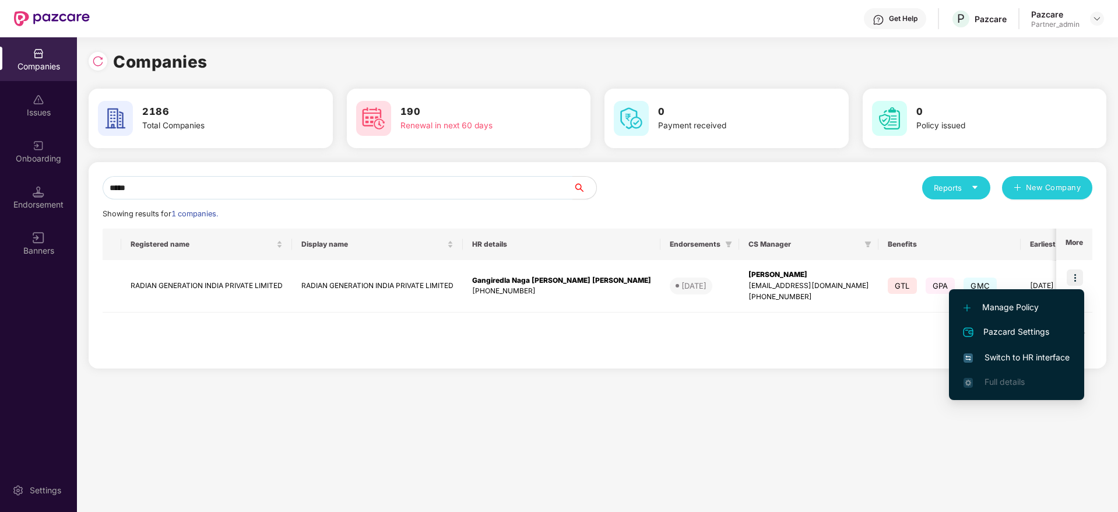
click at [1024, 365] on li "Switch to HR interface" at bounding box center [1016, 357] width 135 height 24
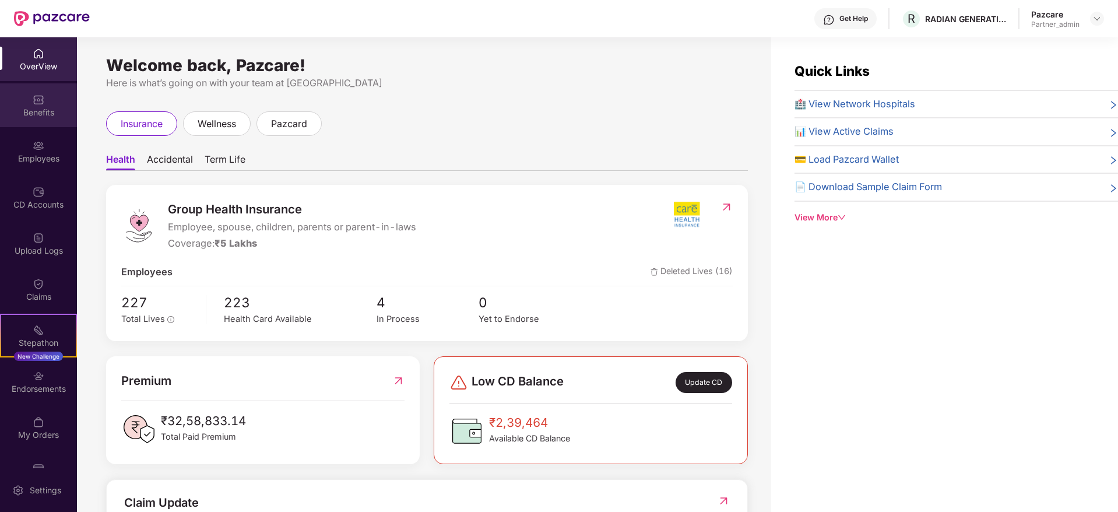
click at [33, 104] on img at bounding box center [39, 100] width 12 height 12
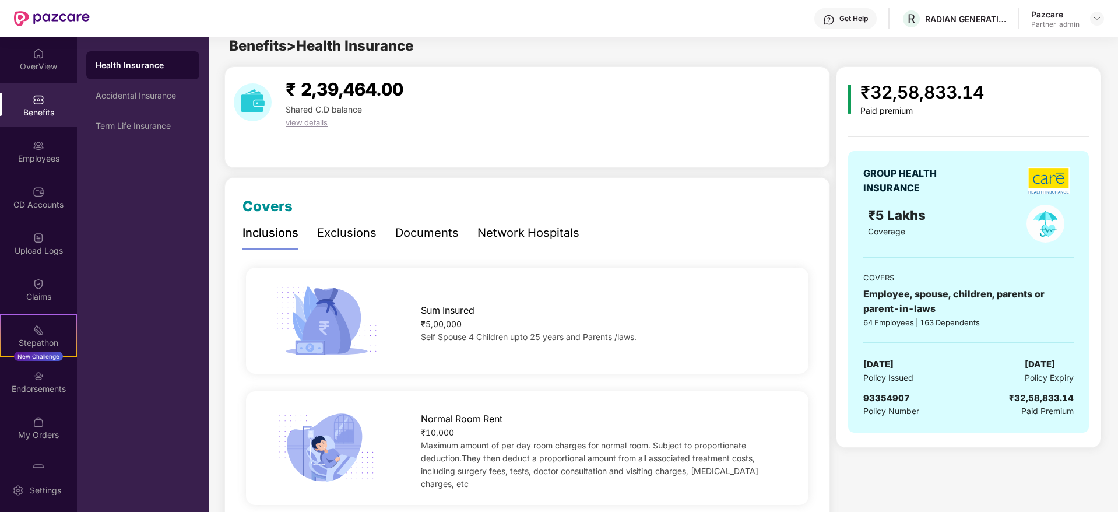
scroll to position [6, 0]
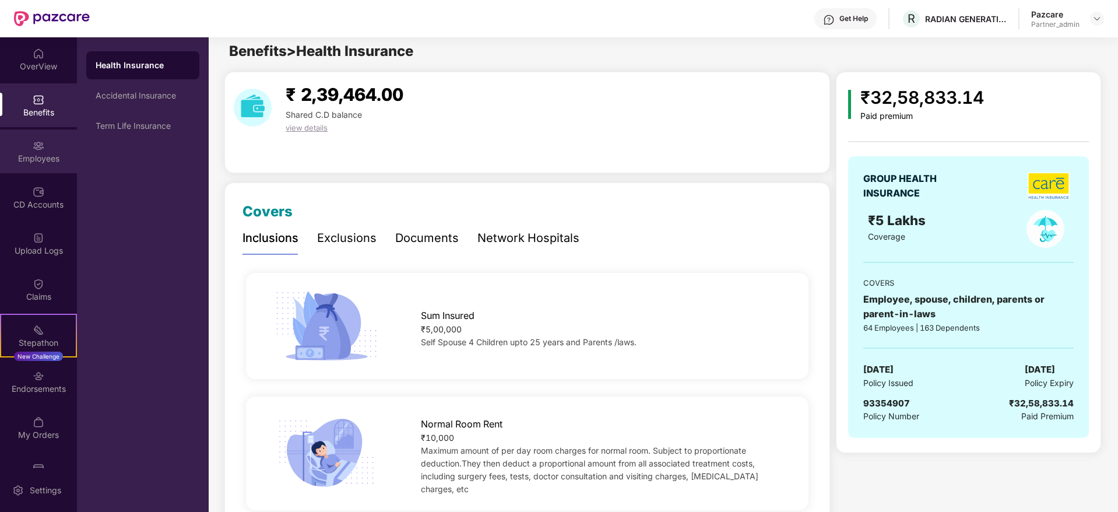
click at [27, 165] on div "Employees" at bounding box center [38, 151] width 77 height 44
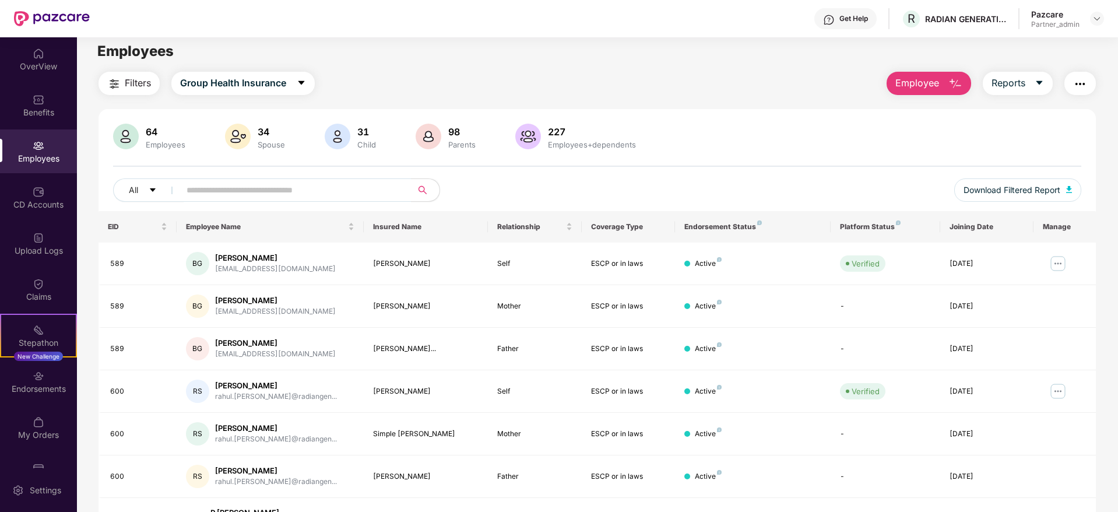
click at [1088, 87] on button "button" at bounding box center [1079, 83] width 31 height 23
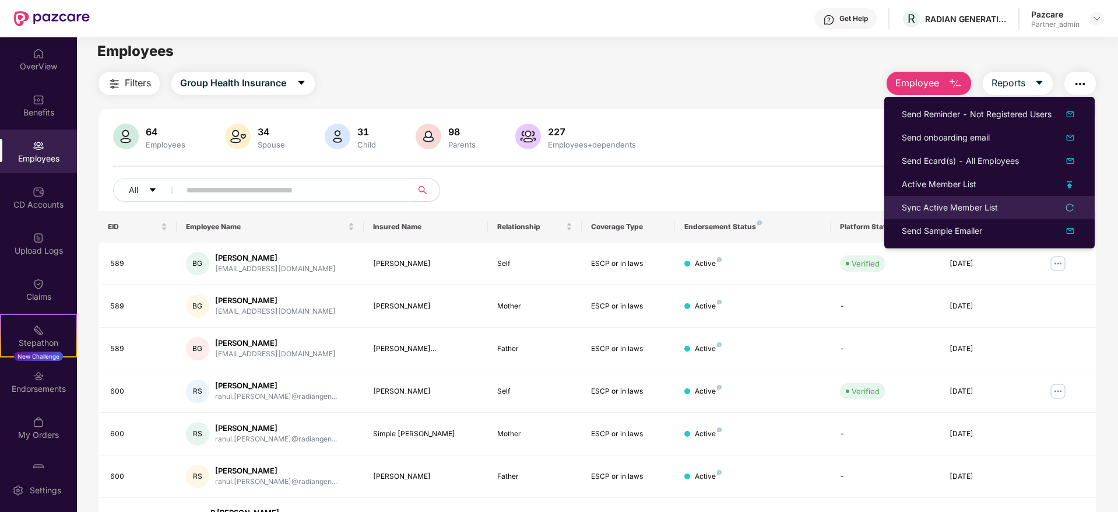
click at [929, 214] on li "Sync Active Member List" at bounding box center [989, 207] width 210 height 23
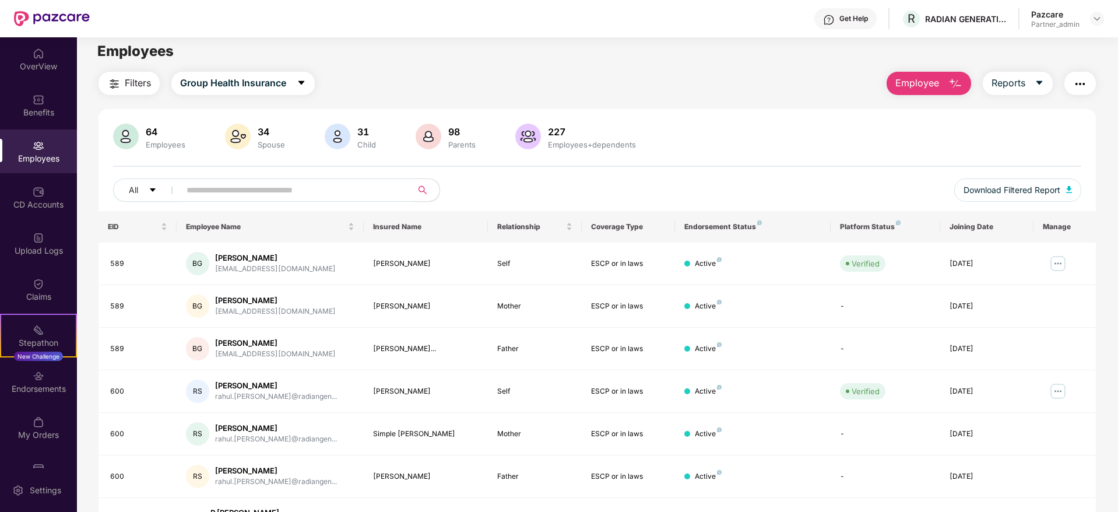
click at [1077, 82] on img "button" at bounding box center [1080, 84] width 14 height 14
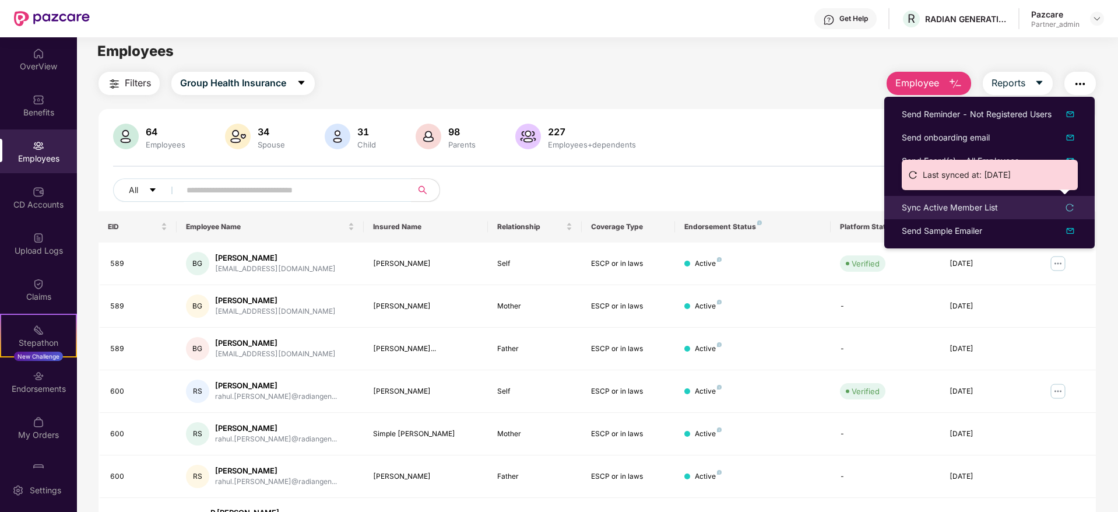
click at [930, 211] on div "Sync Active Member List" at bounding box center [949, 207] width 96 height 13
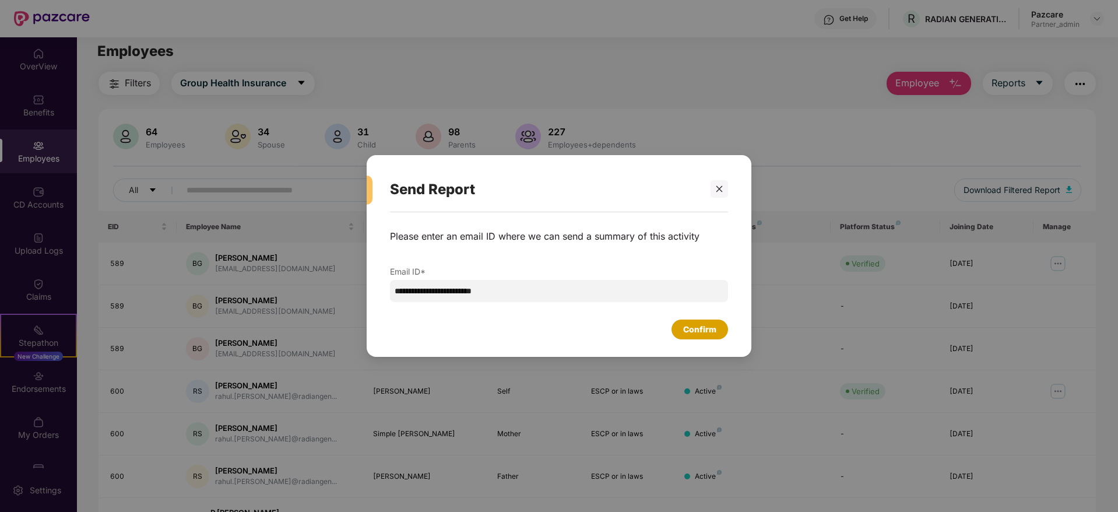
click at [693, 334] on div "Confirm" at bounding box center [699, 329] width 33 height 13
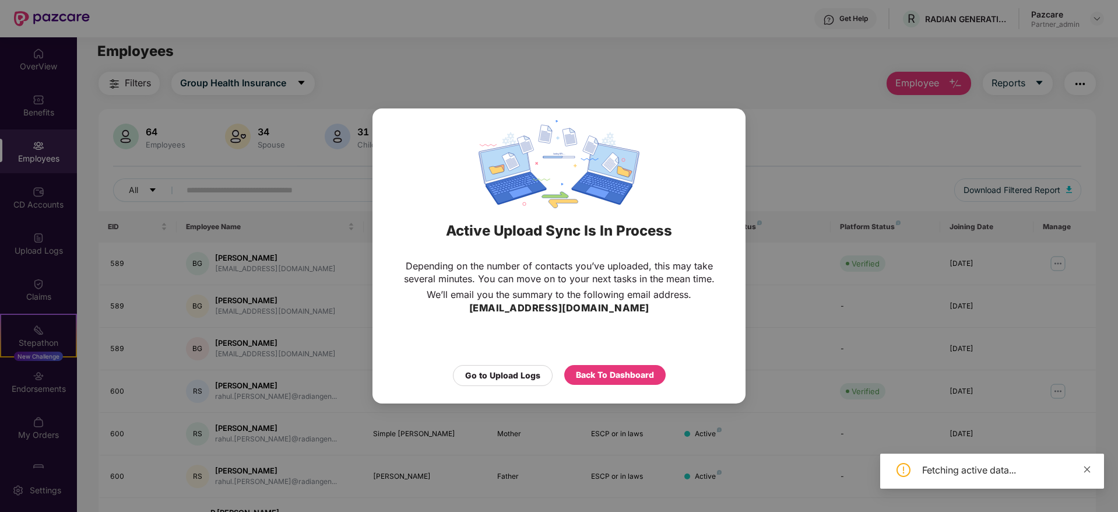
click at [1087, 471] on div "Fetching active data..." at bounding box center [992, 470] width 224 height 35
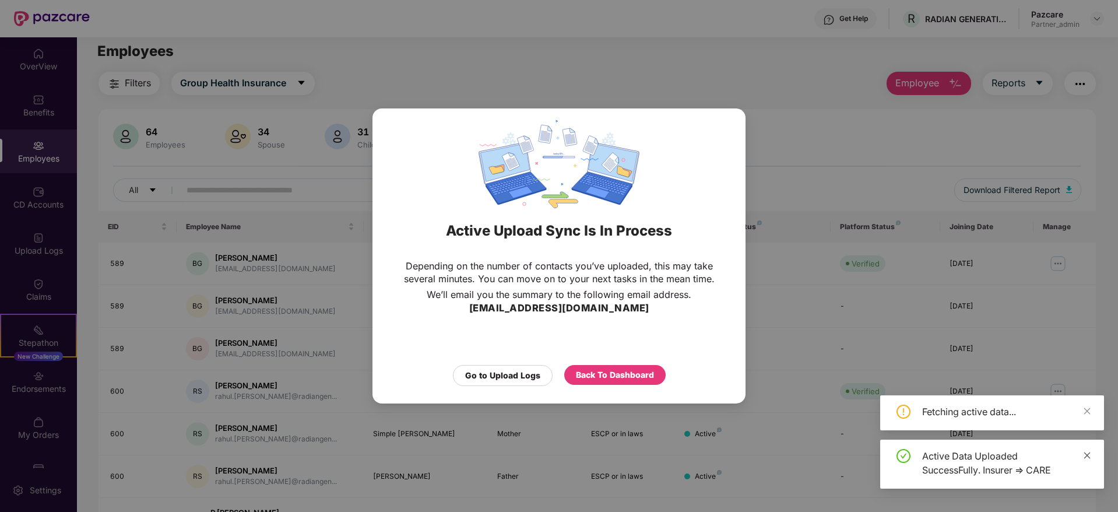
click at [1083, 451] on icon "close" at bounding box center [1087, 455] width 8 height 8
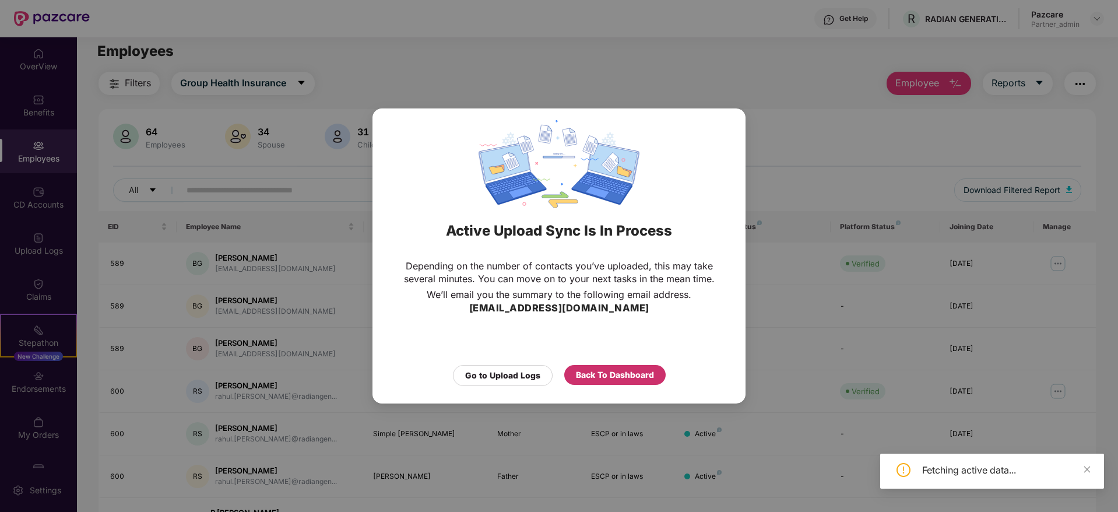
click at [619, 373] on div "Back To Dashboard" at bounding box center [615, 374] width 78 height 13
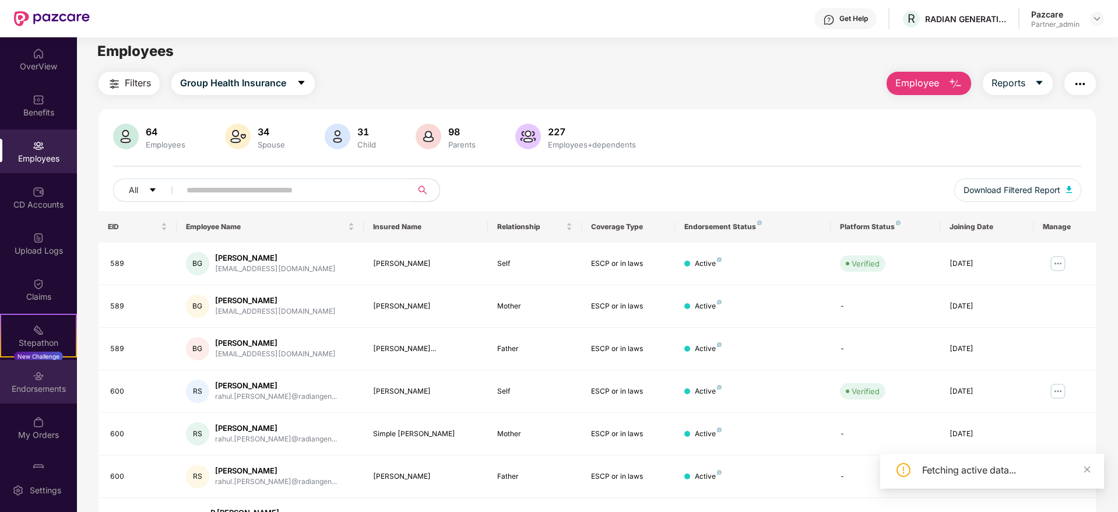
click at [41, 387] on div "Endorsements" at bounding box center [38, 389] width 77 height 12
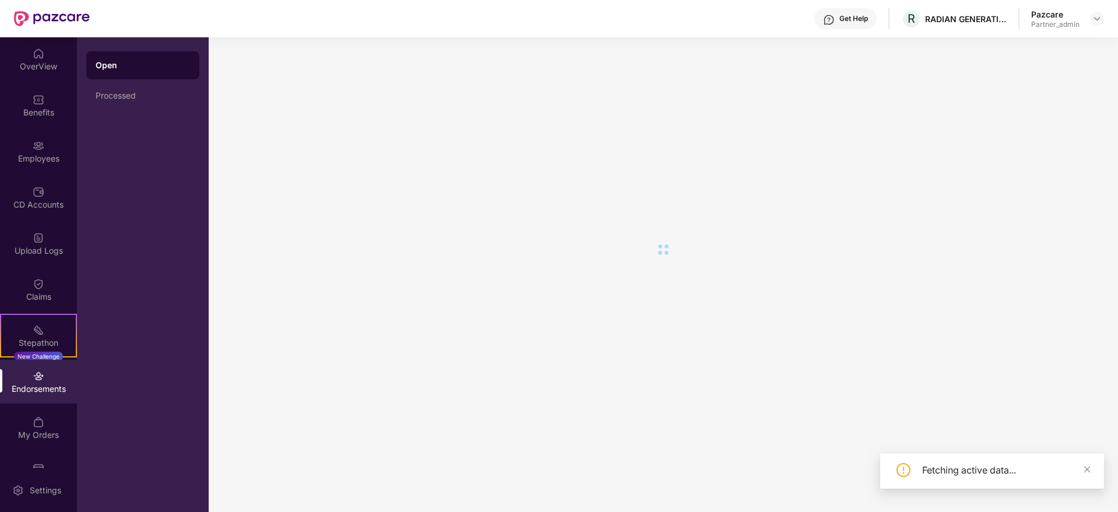
scroll to position [0, 0]
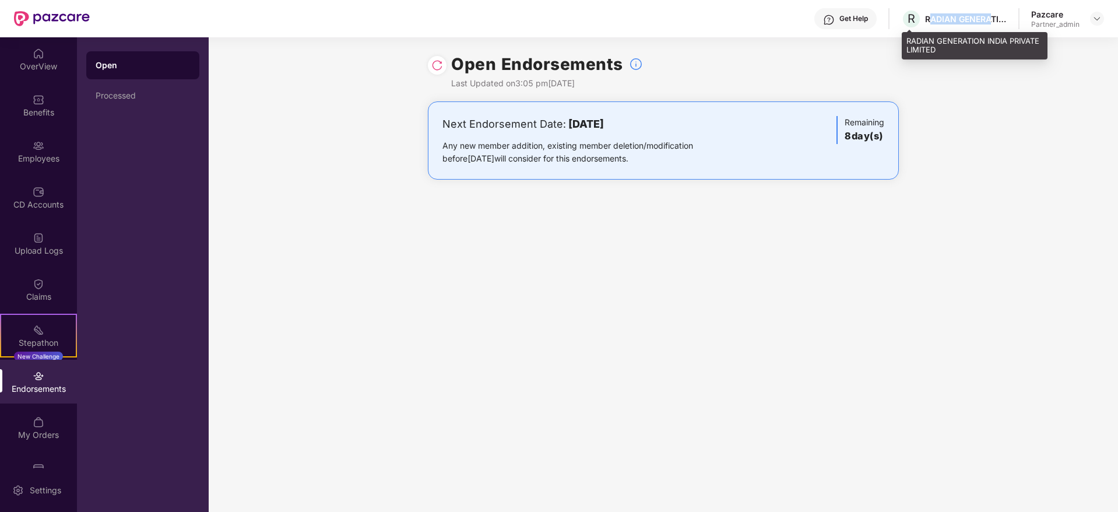
drag, startPoint x: 929, startPoint y: 19, endPoint x: 994, endPoint y: 17, distance: 64.7
click at [994, 17] on div "RADIAN GENERATION INDIA PRIVATE LIMITED" at bounding box center [966, 18] width 82 height 11
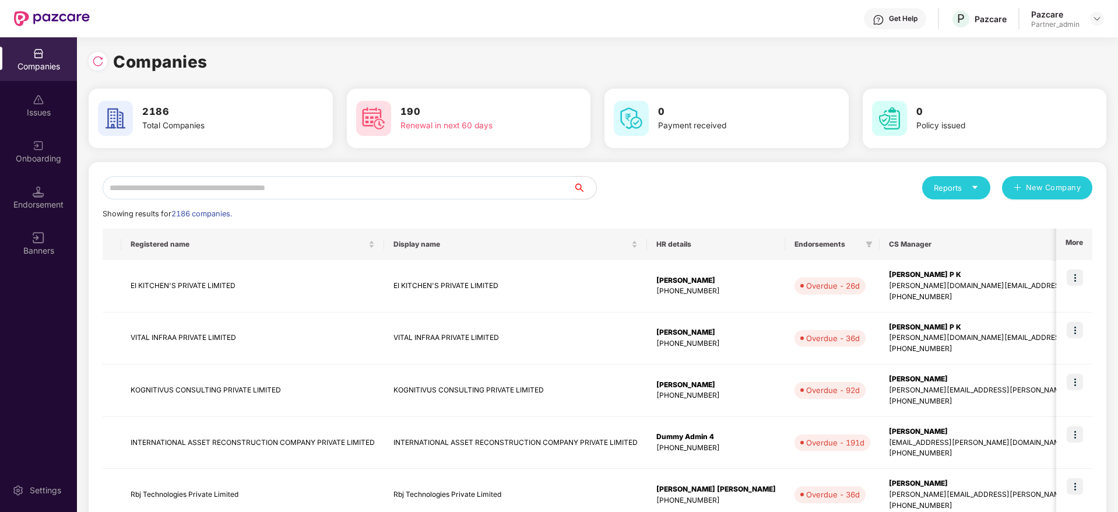
click at [206, 190] on input "text" at bounding box center [338, 187] width 470 height 23
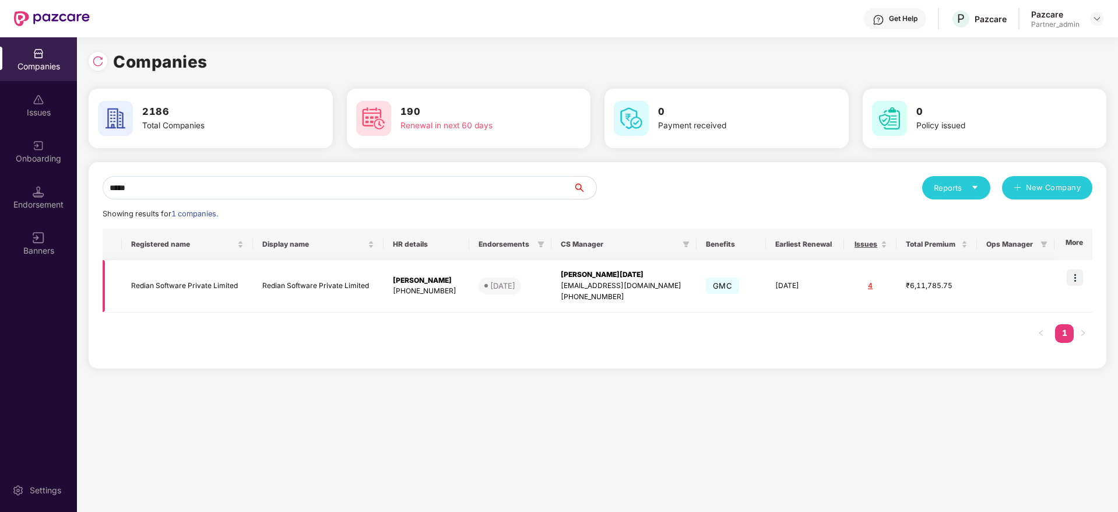
type input "*****"
click at [1079, 279] on img at bounding box center [1074, 277] width 16 height 16
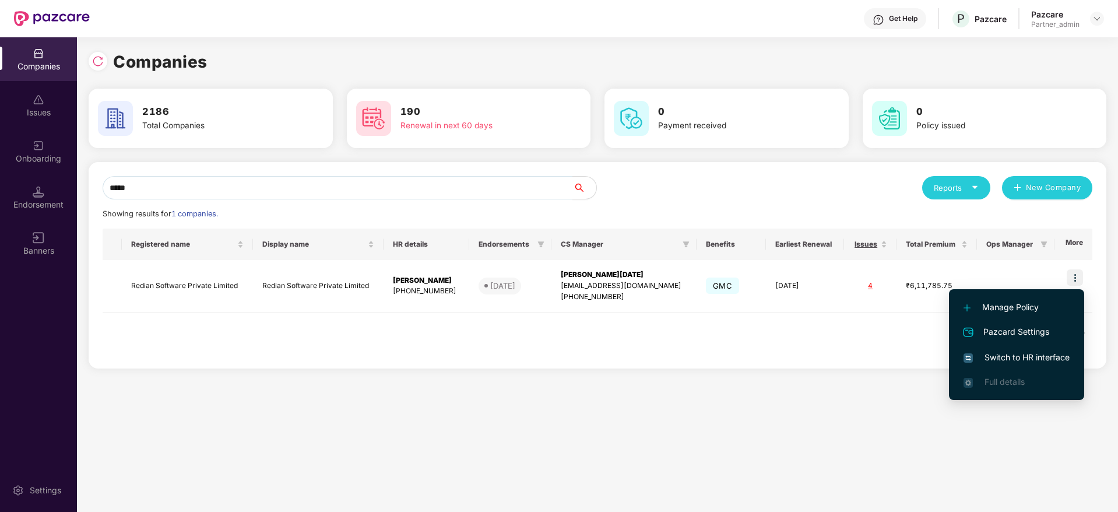
click at [1001, 354] on span "Switch to HR interface" at bounding box center [1016, 357] width 106 height 13
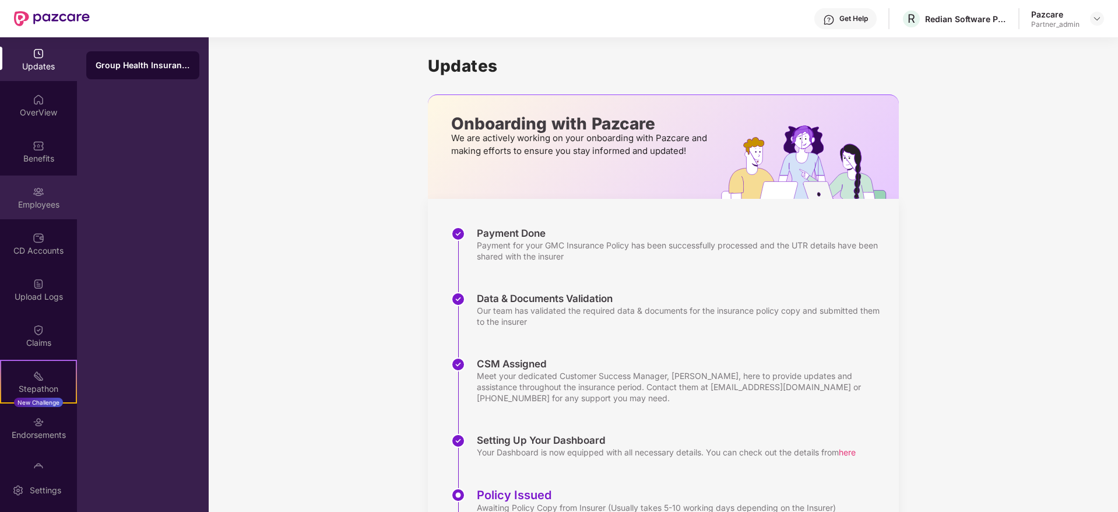
click at [35, 198] on div "Employees" at bounding box center [38, 197] width 77 height 44
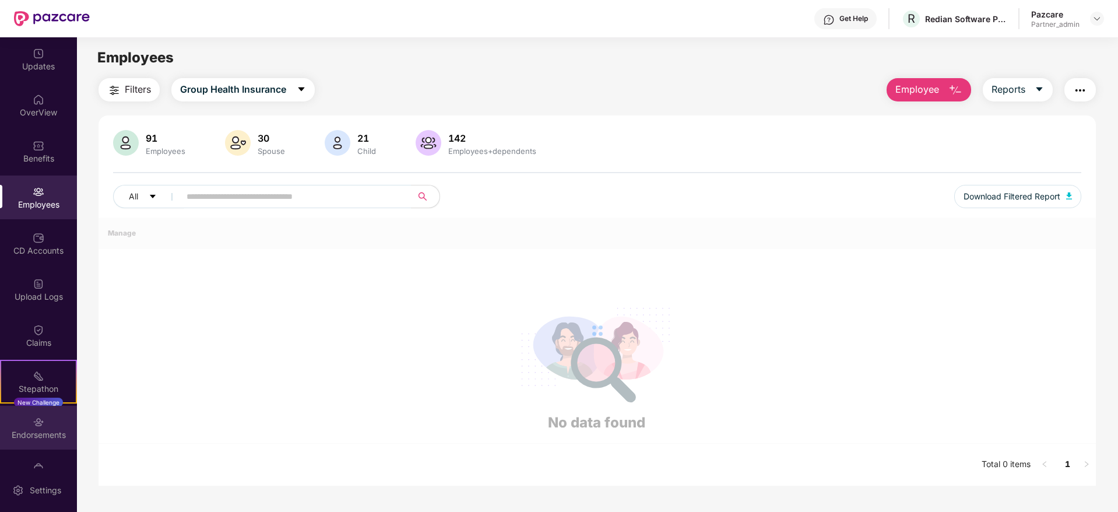
click at [18, 443] on div "Endorsements" at bounding box center [38, 428] width 77 height 44
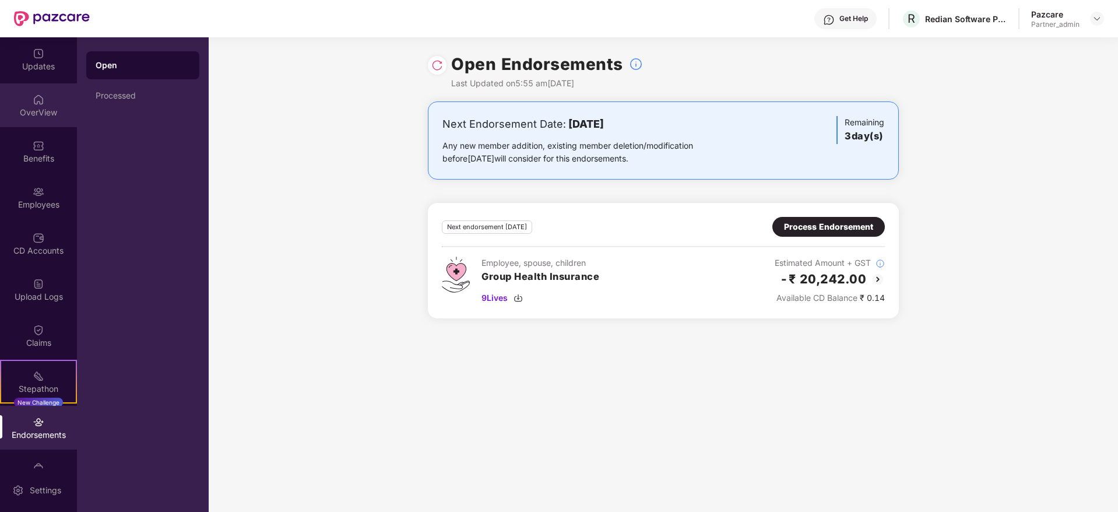
click at [33, 95] on img at bounding box center [39, 100] width 12 height 12
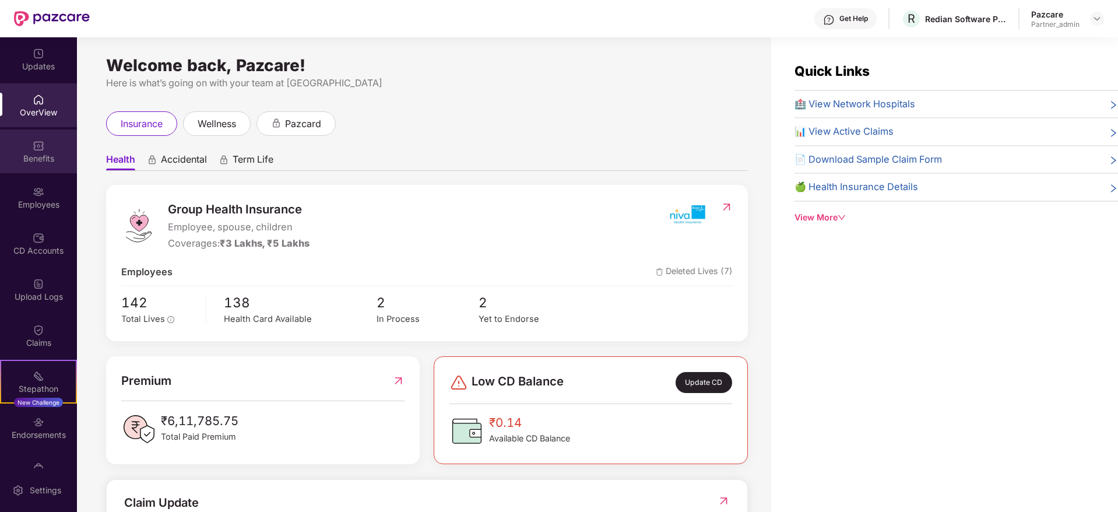
click at [35, 157] on div "Benefits" at bounding box center [38, 159] width 77 height 12
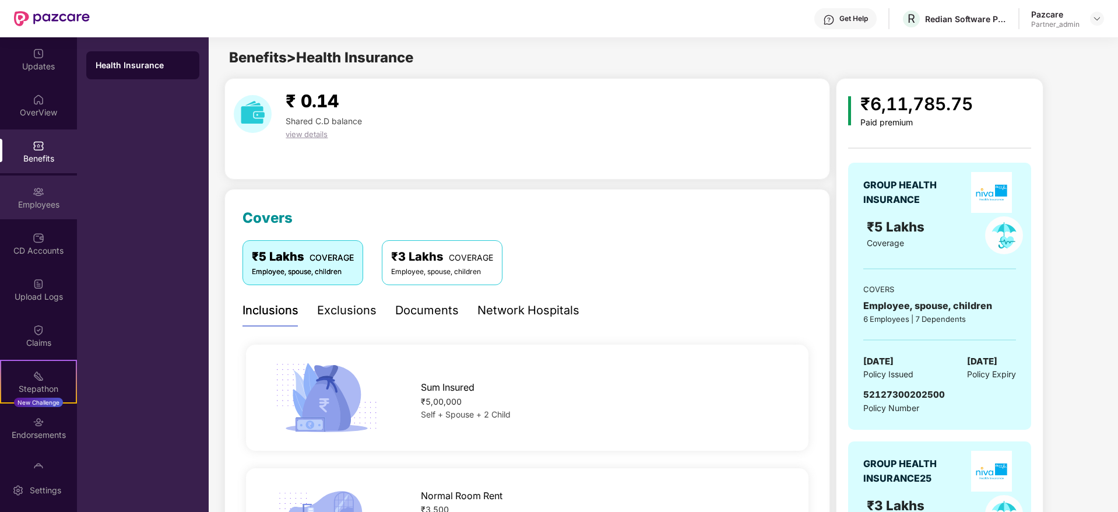
click at [29, 203] on div "Employees" at bounding box center [38, 205] width 77 height 12
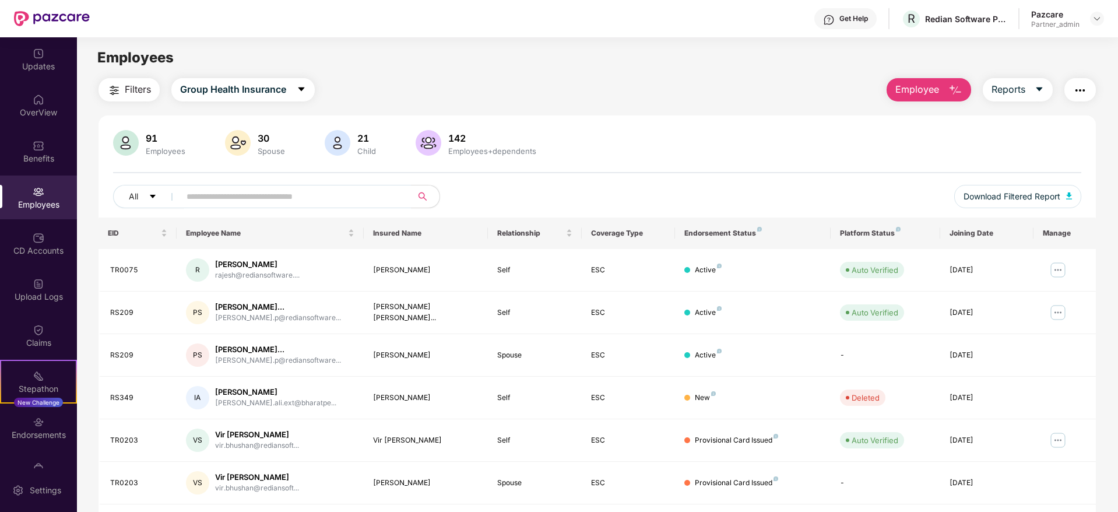
click at [1083, 90] on img "button" at bounding box center [1080, 90] width 14 height 14
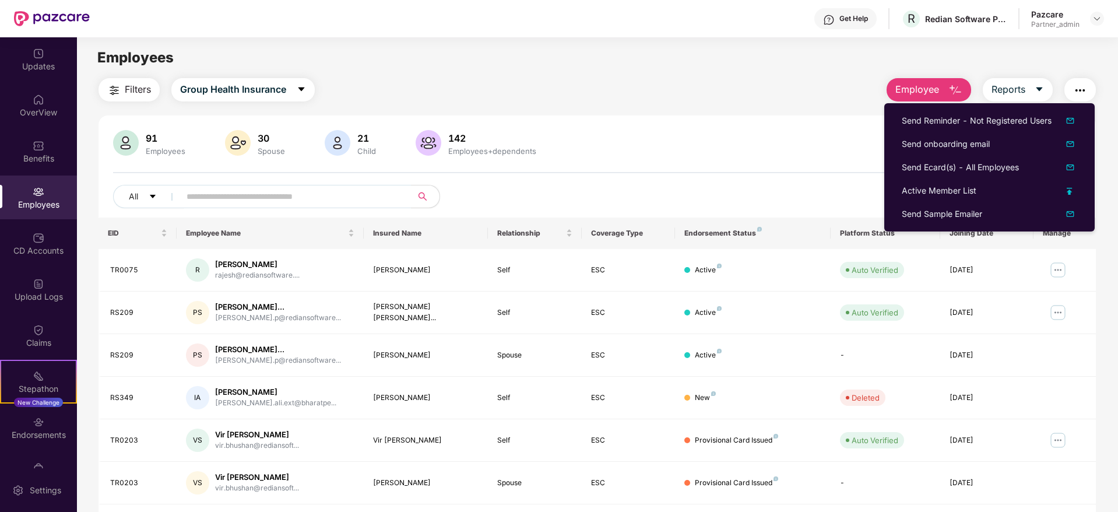
click at [741, 122] on div "91 Employees 30 Spouse 21 Child [DEMOGRAPHIC_DATA] Employees+dependents All Dow…" at bounding box center [596, 415] width 997 height 601
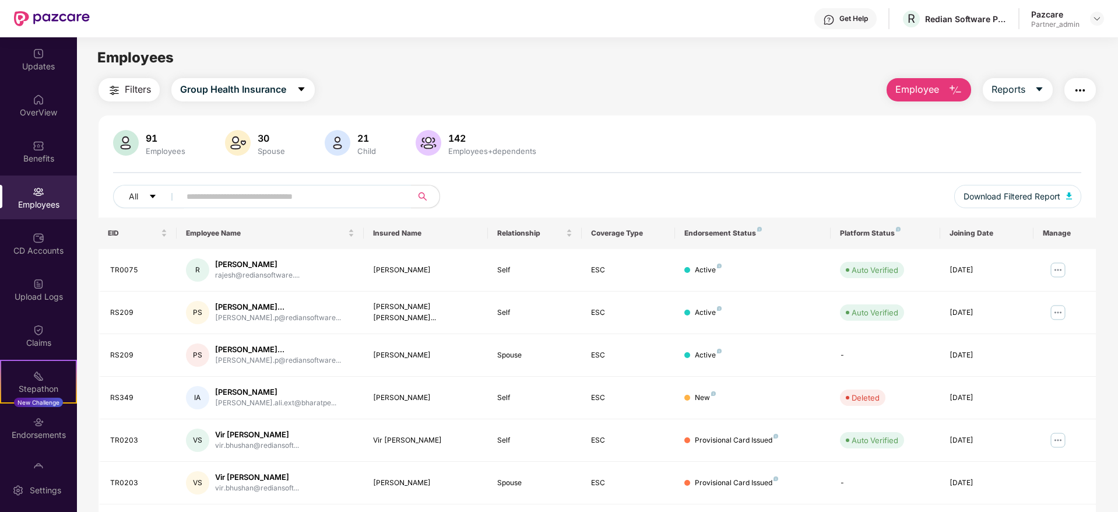
click at [1078, 90] on img "button" at bounding box center [1080, 90] width 14 height 14
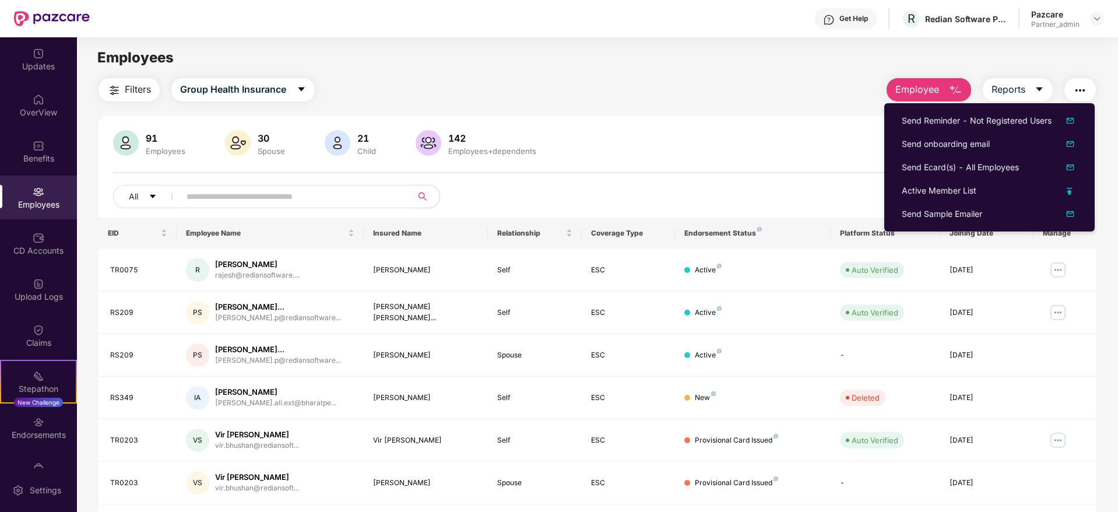
click at [594, 103] on div "Filters Group Health Insurance Employee Reports 91 Employees 30 Spouse 21 Child…" at bounding box center [596, 397] width 997 height 638
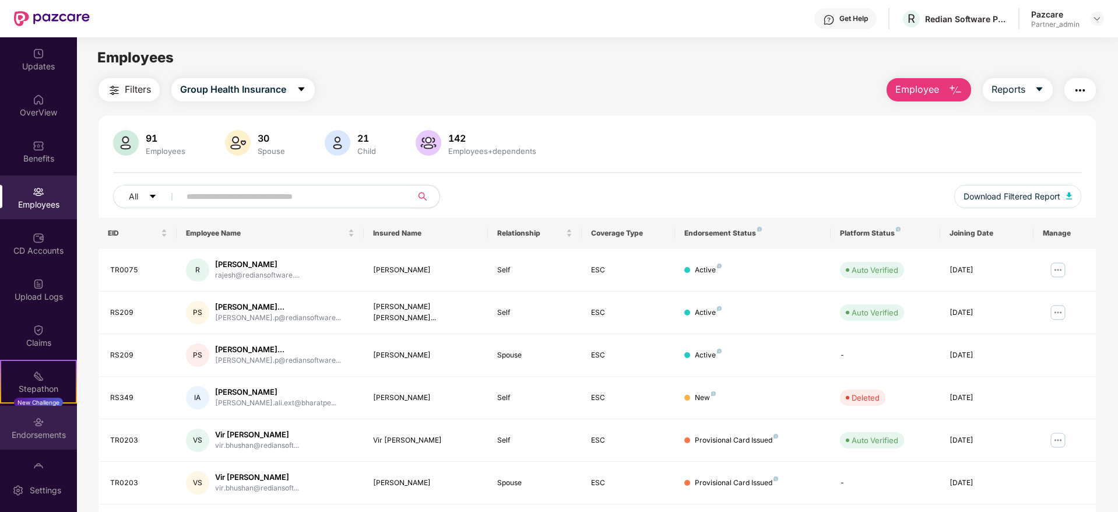
click at [47, 435] on div "Endorsements" at bounding box center [38, 435] width 77 height 12
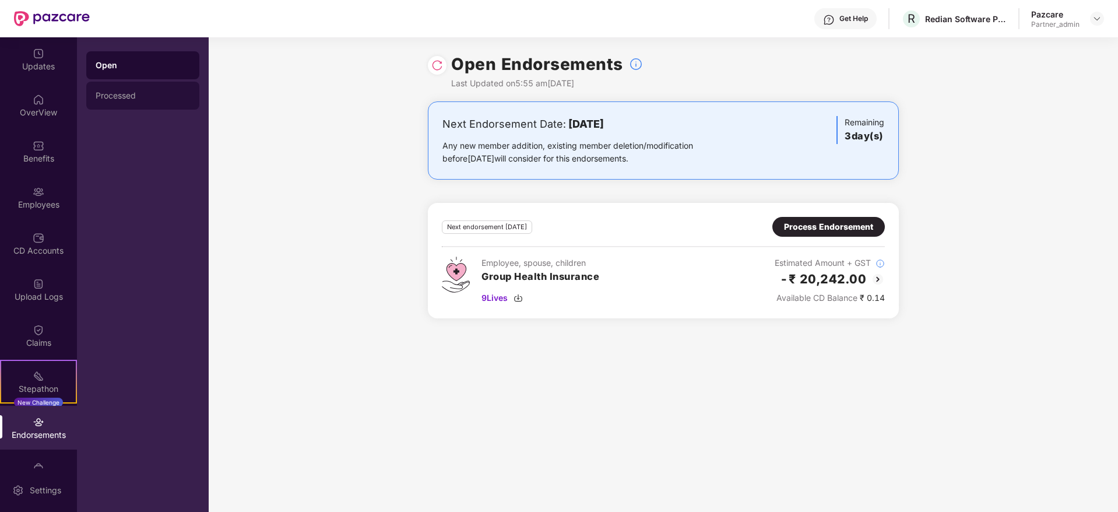
click at [119, 104] on div "Processed" at bounding box center [142, 96] width 113 height 28
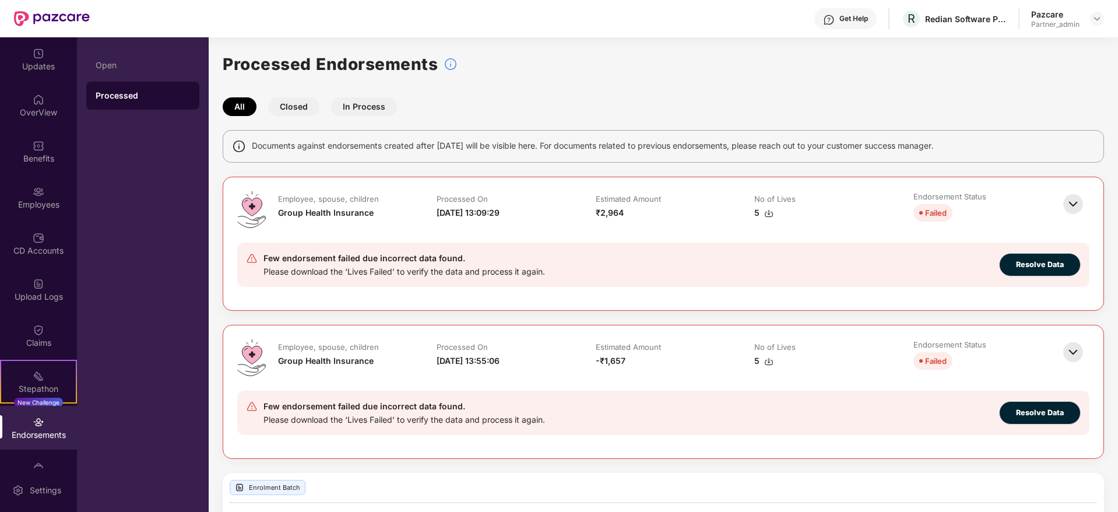
drag, startPoint x: 429, startPoint y: 207, endPoint x: 550, endPoint y: 201, distance: 121.3
click at [550, 201] on td "Processed On [DATE] 13:09:29" at bounding box center [504, 212] width 158 height 42
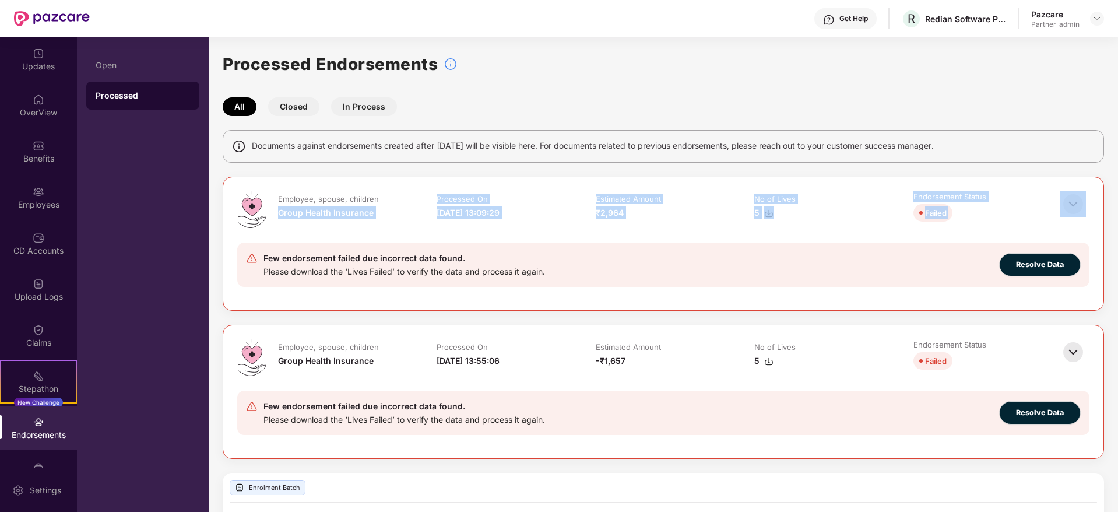
drag, startPoint x: 418, startPoint y: 204, endPoint x: 1071, endPoint y: 216, distance: 653.3
click at [1071, 216] on div "Employee, spouse, children Group Health Insurance Processed On [DATE] 13:09:29 …" at bounding box center [663, 212] width 852 height 42
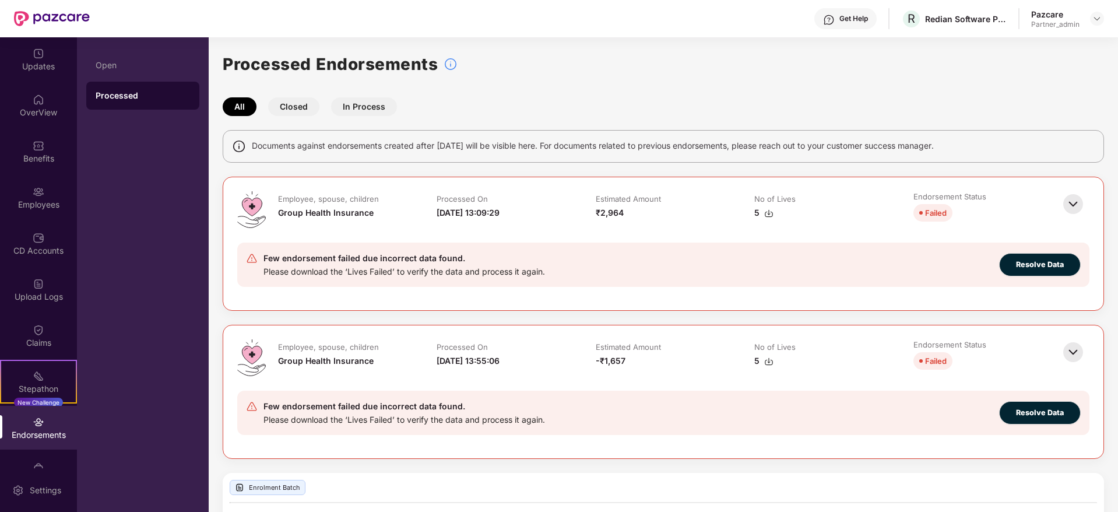
drag, startPoint x: 423, startPoint y: 212, endPoint x: 558, endPoint y: 214, distance: 134.6
click at [558, 214] on tr "Employee, spouse, children Group Health Insurance Processed On [DATE] 13:09:29 …" at bounding box center [663, 212] width 794 height 42
click at [44, 105] on div "OverView" at bounding box center [38, 105] width 77 height 44
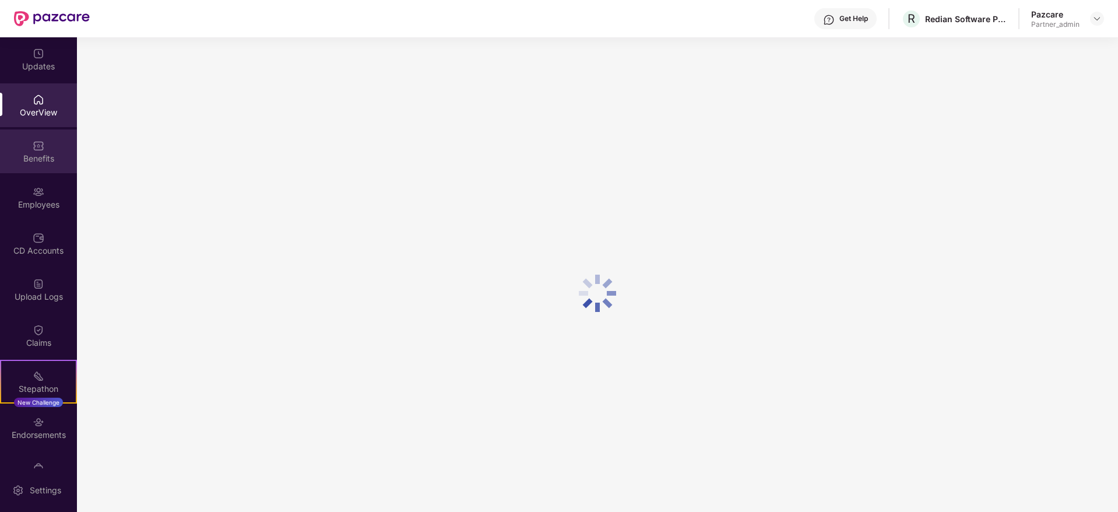
click at [57, 158] on div "Benefits" at bounding box center [38, 159] width 77 height 12
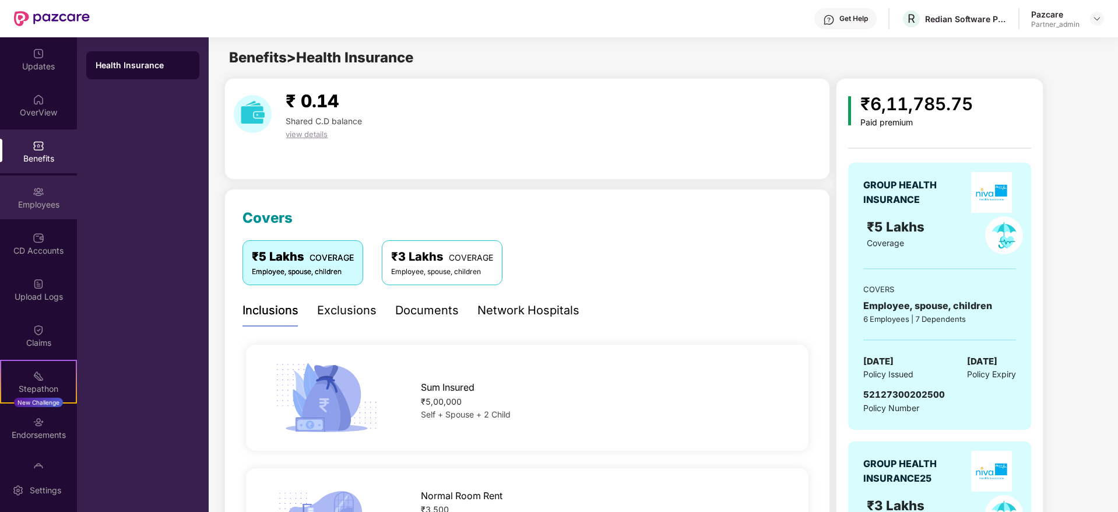
click at [36, 207] on div "Employees" at bounding box center [38, 205] width 77 height 12
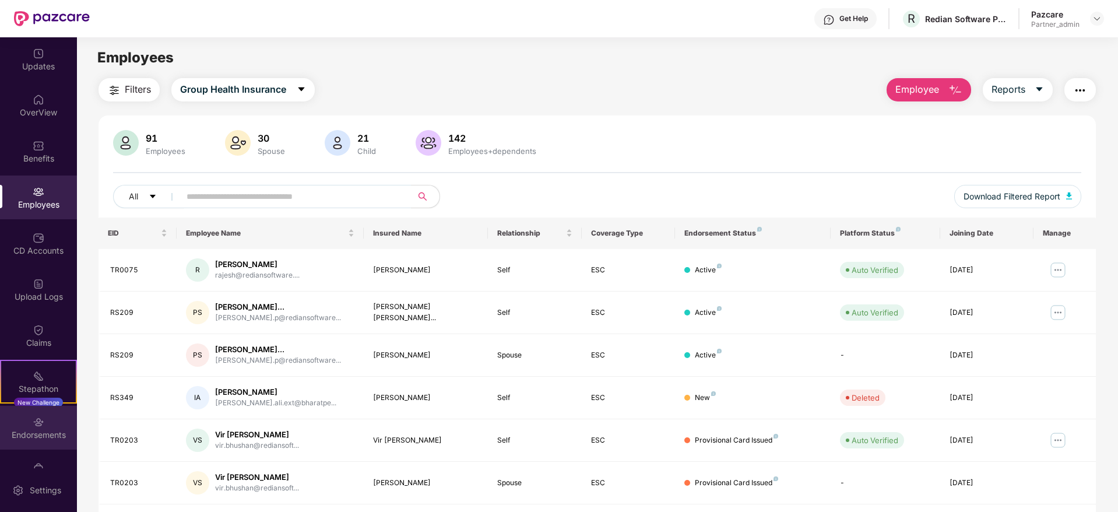
click at [40, 431] on div "Endorsements" at bounding box center [38, 435] width 77 height 12
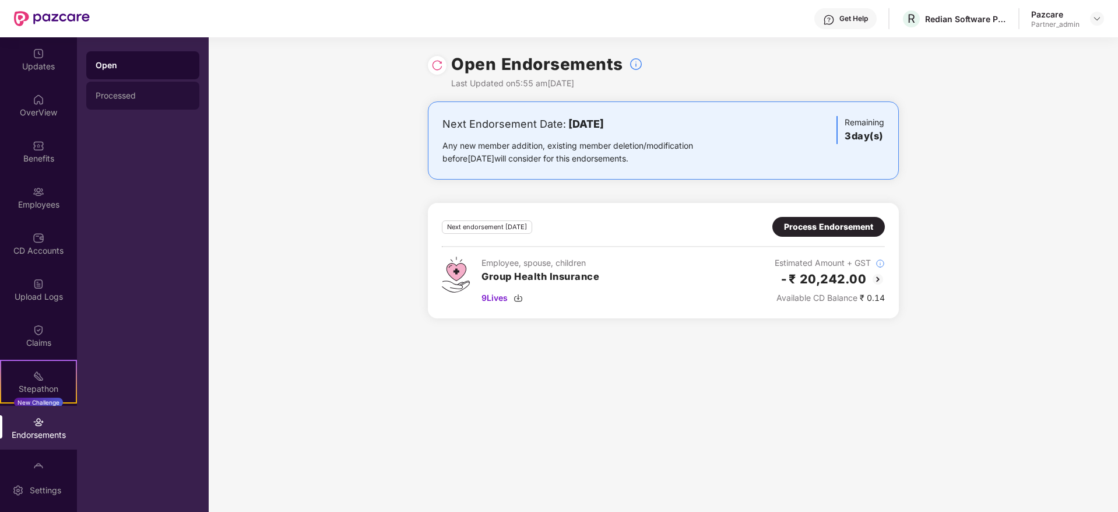
click at [128, 93] on div "Processed" at bounding box center [143, 95] width 94 height 9
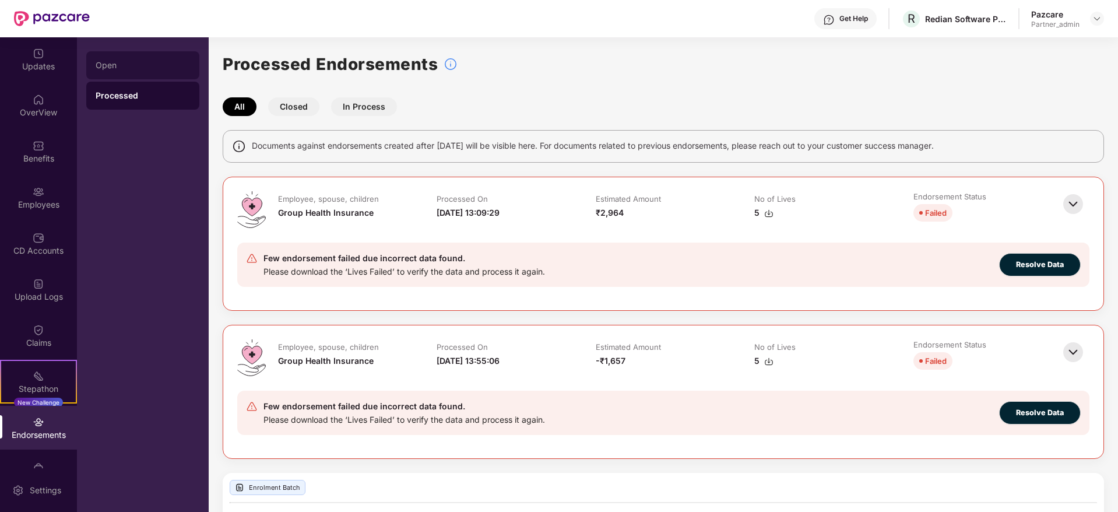
click at [160, 57] on div "Open" at bounding box center [142, 65] width 113 height 28
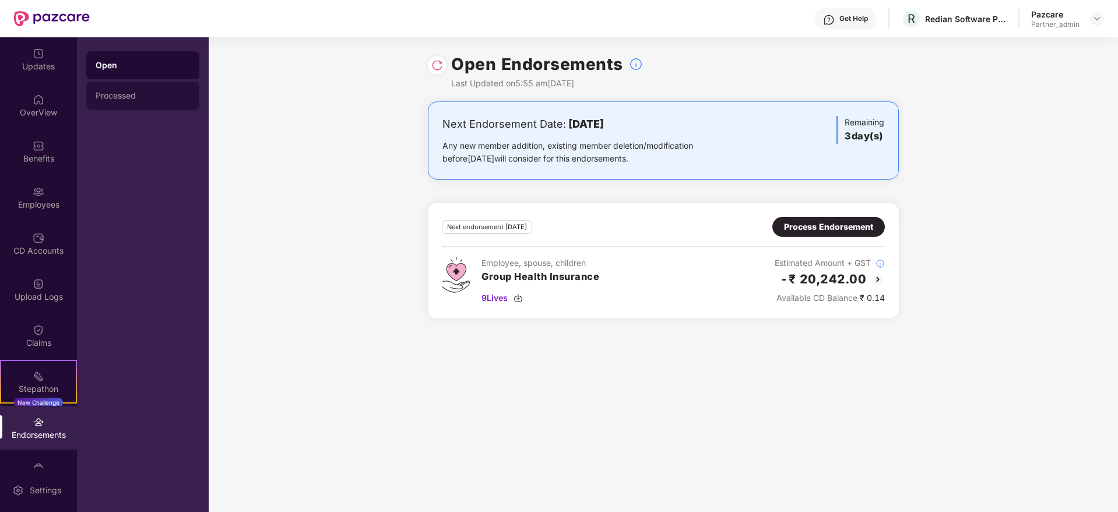
click at [110, 104] on div "Processed" at bounding box center [142, 96] width 113 height 28
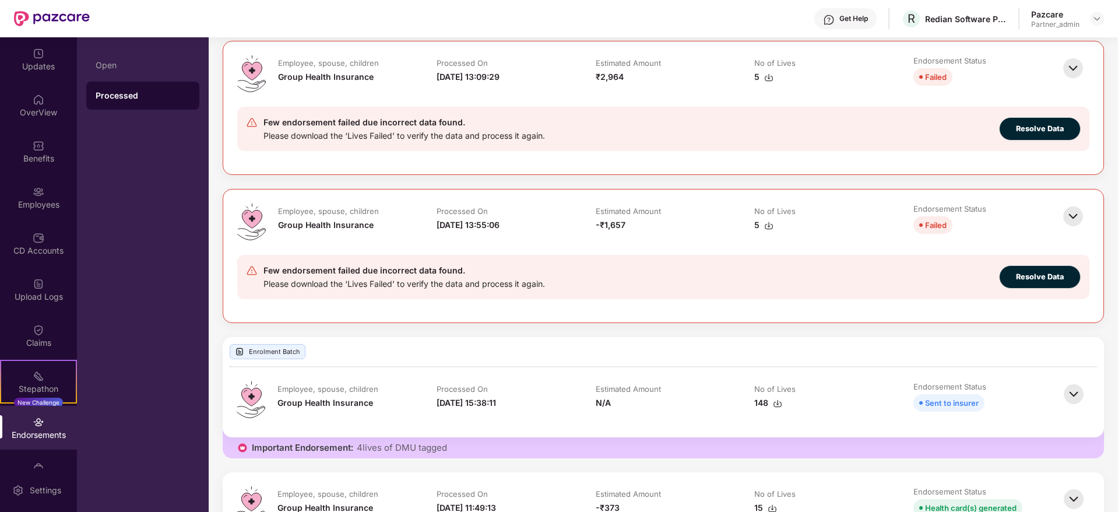
scroll to position [135, 0]
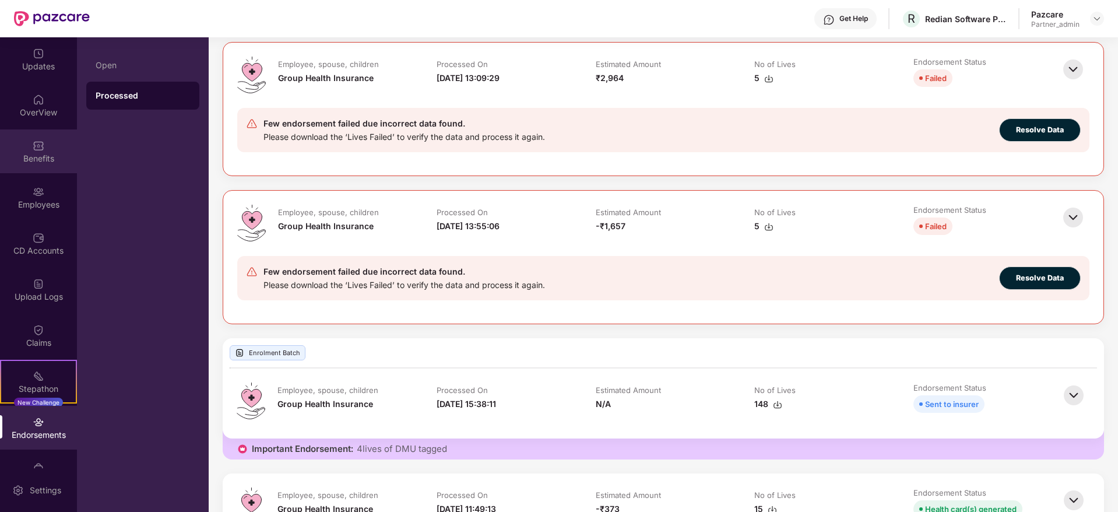
click at [45, 163] on div "Benefits" at bounding box center [38, 159] width 77 height 12
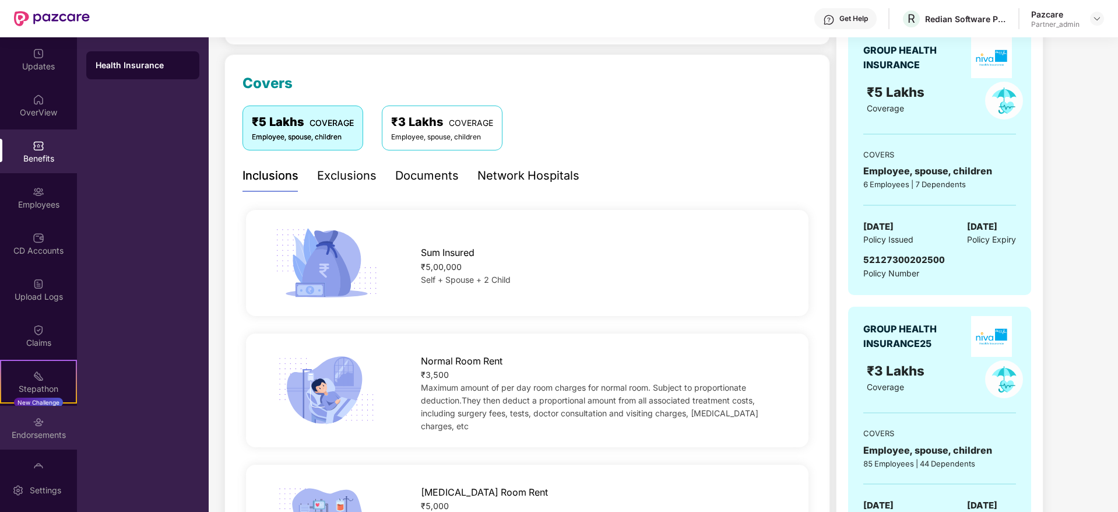
click at [31, 431] on div "Endorsements" at bounding box center [38, 435] width 77 height 12
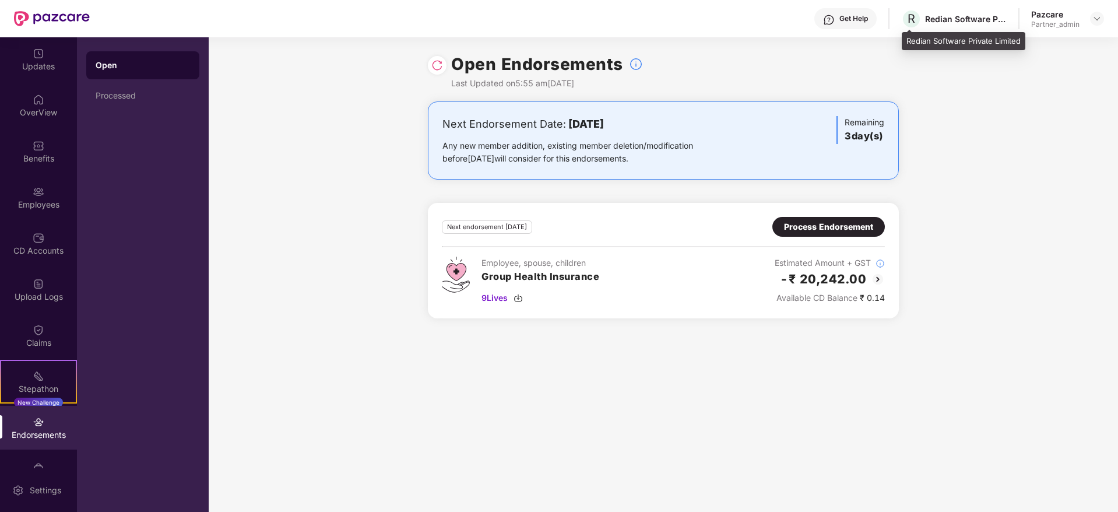
click at [938, 18] on div "Redian Software Private Limited" at bounding box center [966, 18] width 82 height 11
copy div "Redian"
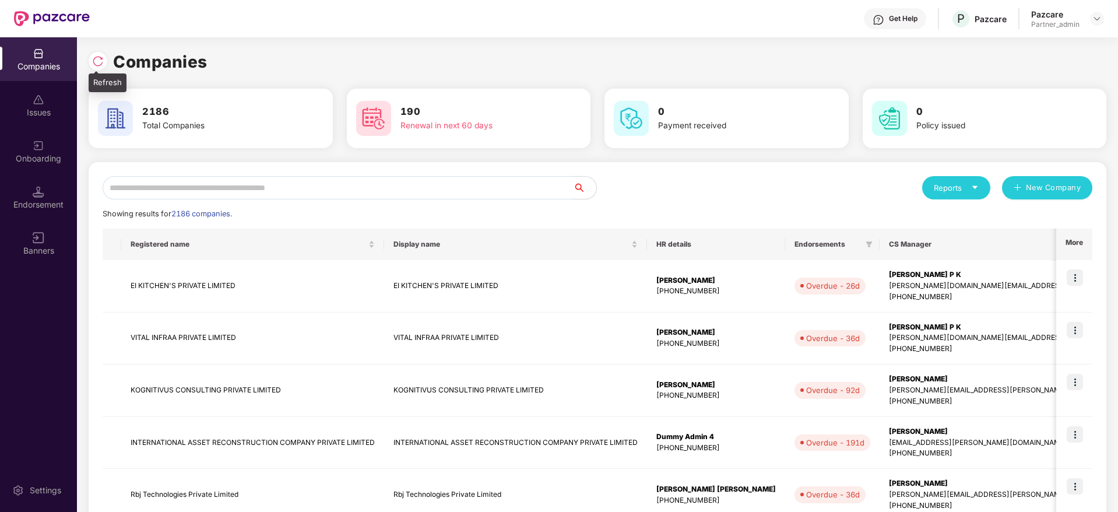
click at [104, 58] on div at bounding box center [98, 61] width 19 height 19
click at [299, 188] on input "text" at bounding box center [338, 187] width 470 height 23
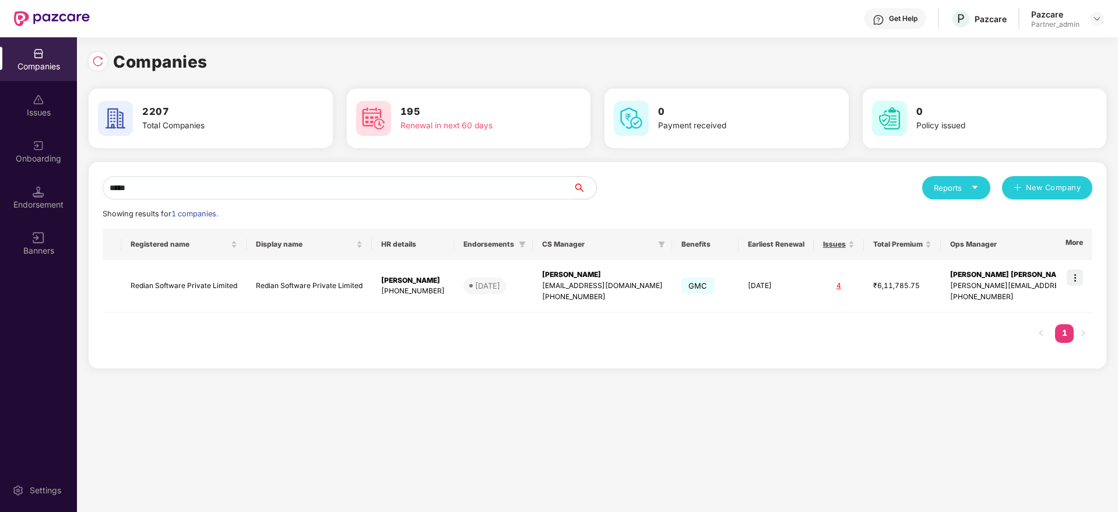
click at [0, 186] on div "Companies Issues Onboarding Endorsement Banners Settings Companies 2207 Total C…" at bounding box center [559, 274] width 1118 height 474
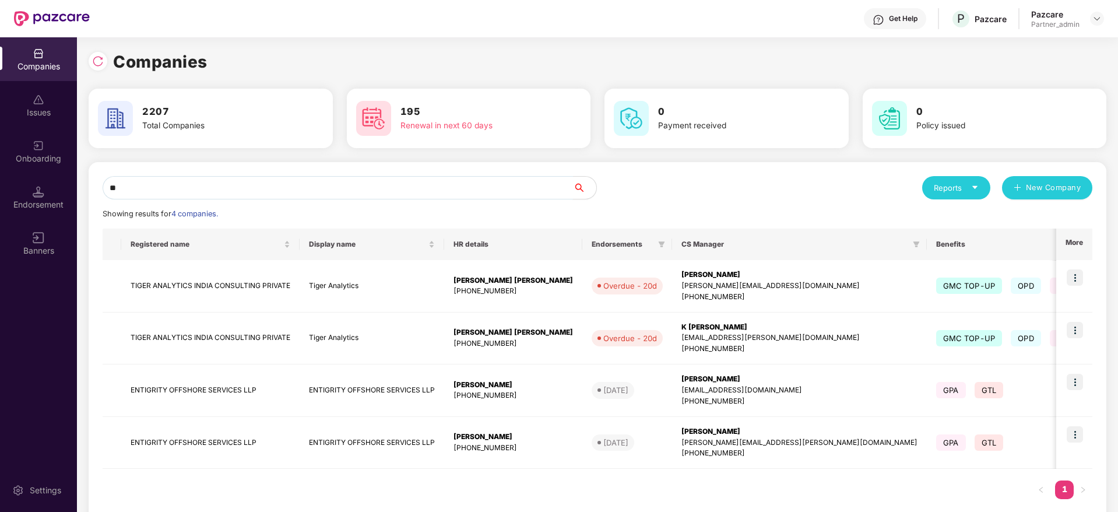
type input "*"
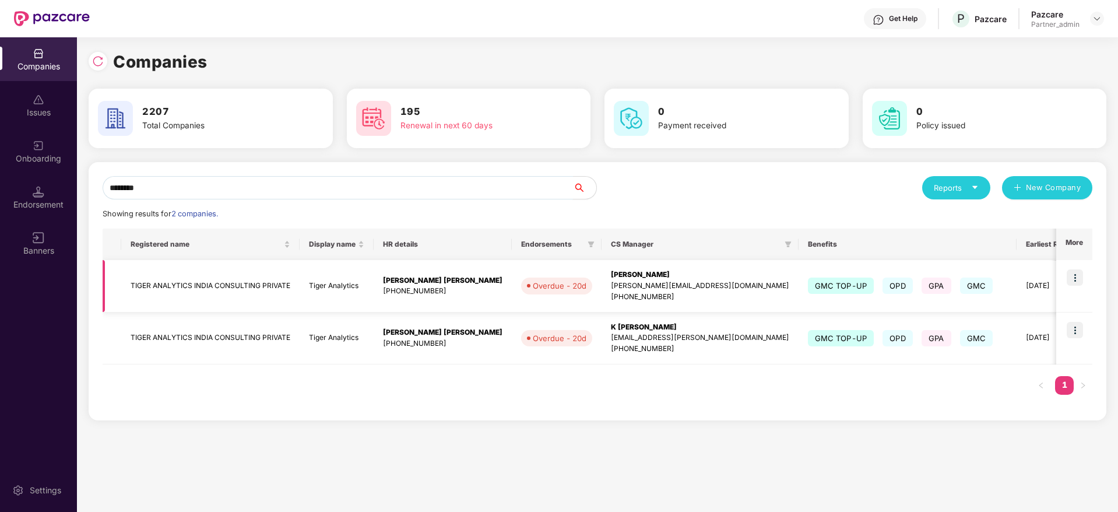
type input "********"
click at [1072, 279] on img at bounding box center [1074, 277] width 16 height 16
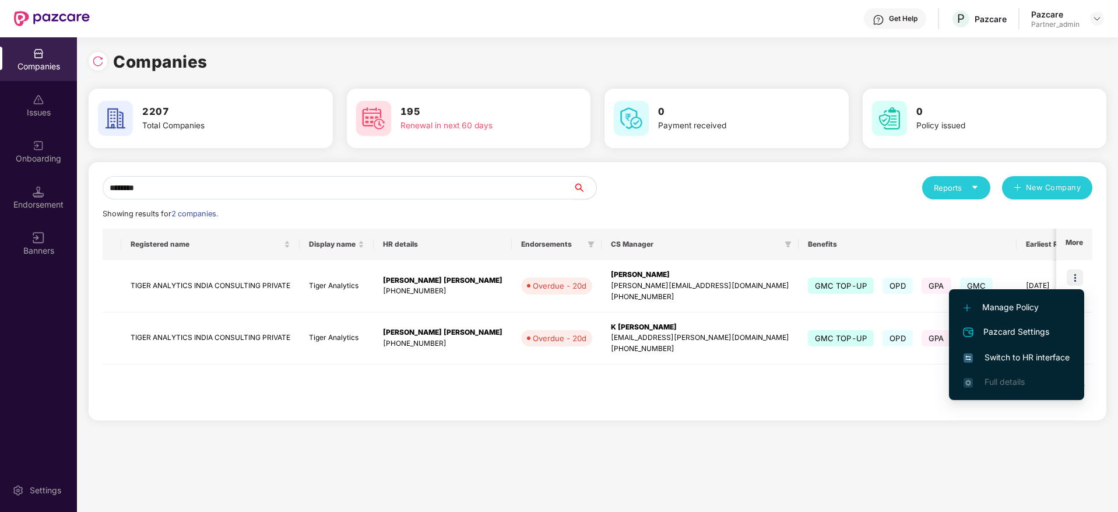
click at [999, 357] on span "Switch to HR interface" at bounding box center [1016, 357] width 106 height 13
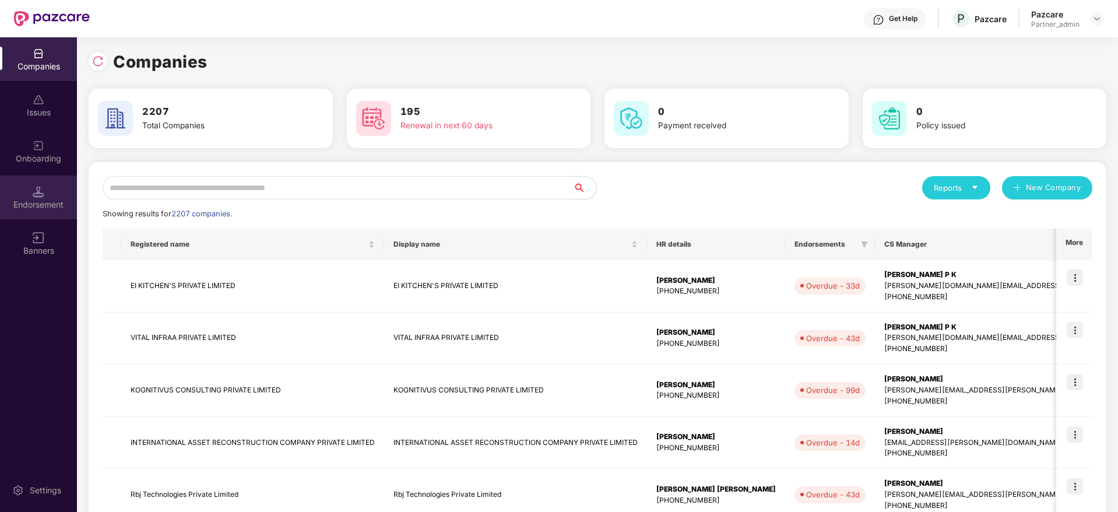
click at [38, 191] on img at bounding box center [39, 192] width 12 height 12
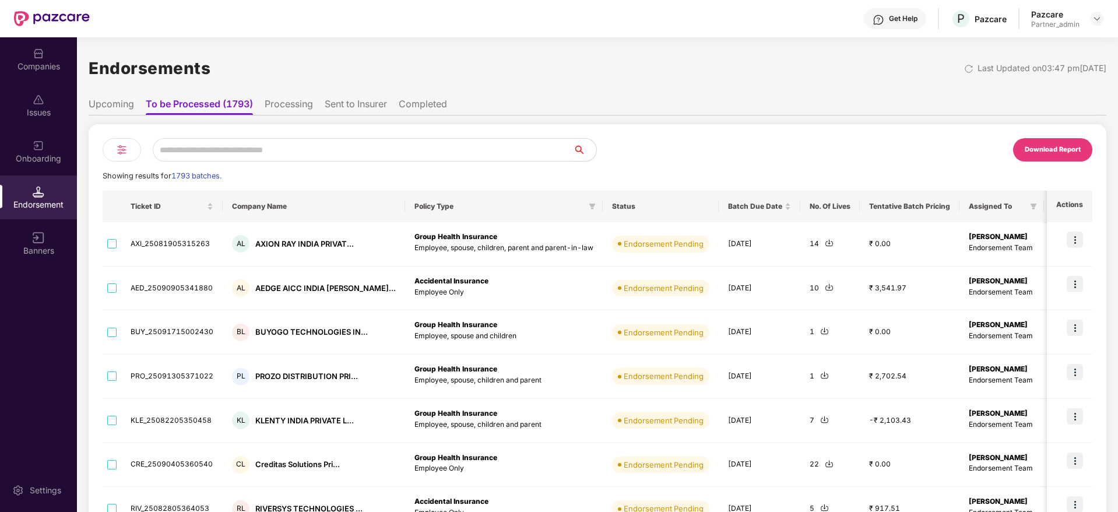
click at [229, 152] on input "text" at bounding box center [363, 149] width 420 height 23
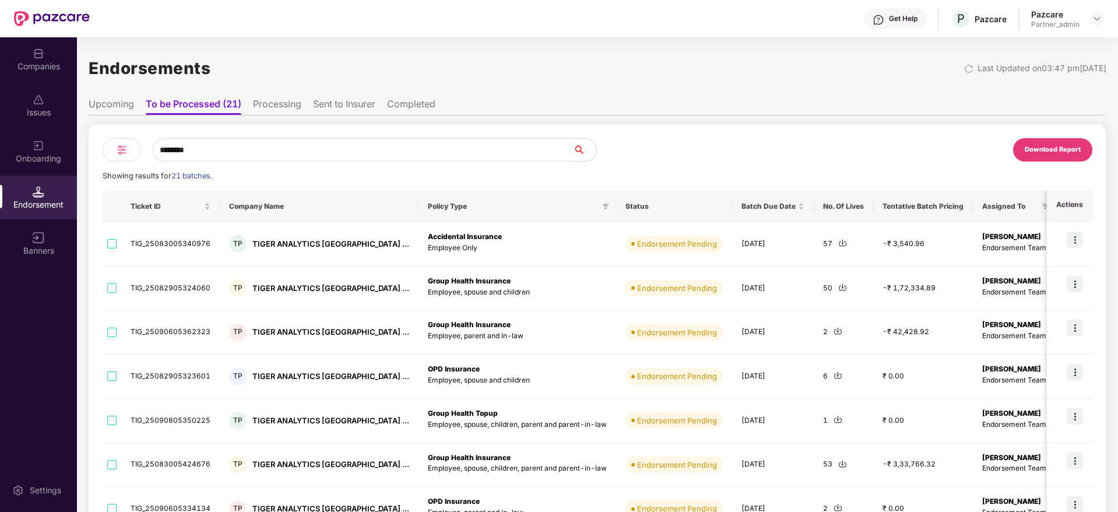
type input "********"
click at [115, 143] on img at bounding box center [122, 150] width 14 height 14
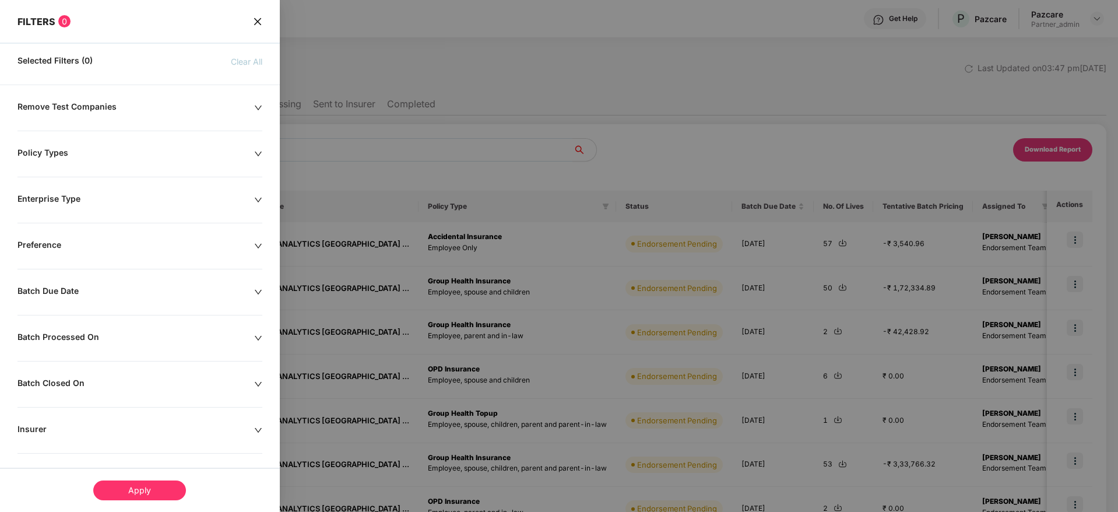
click at [253, 151] on div "Policy Types" at bounding box center [140, 153] width 280 height 13
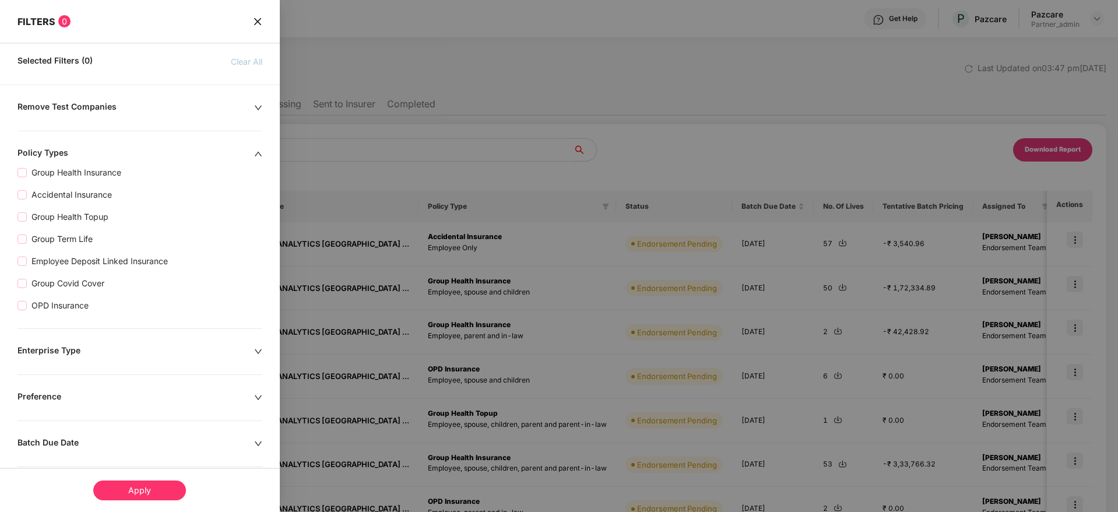
click at [258, 21] on icon "close" at bounding box center [257, 21] width 9 height 9
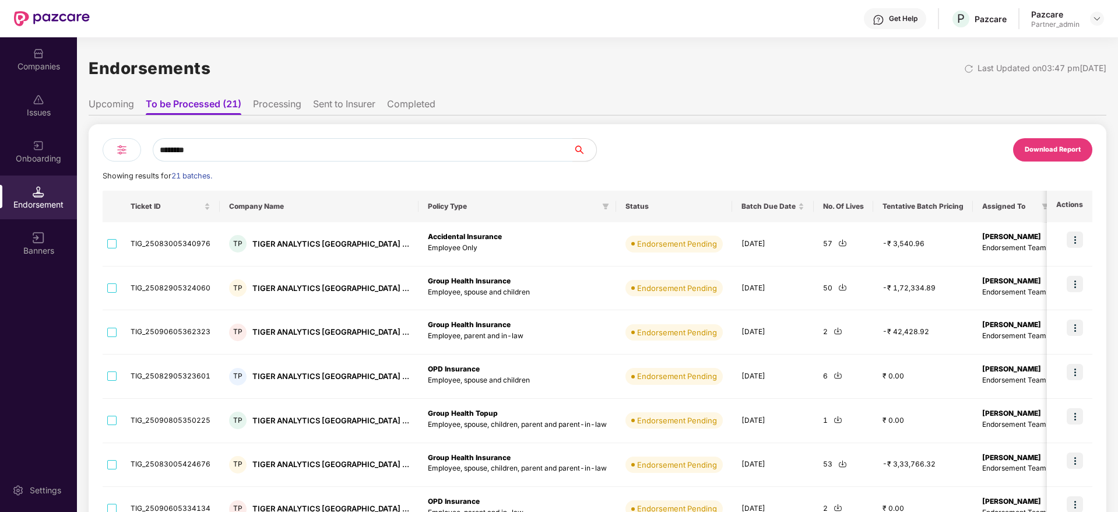
click at [33, 61] on div "Companies" at bounding box center [38, 67] width 77 height 12
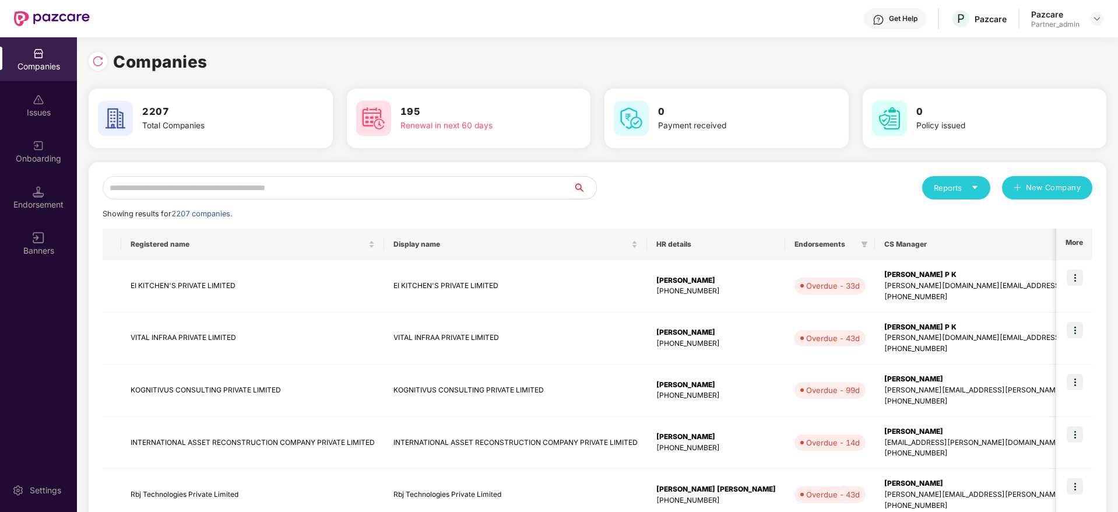
click at [207, 191] on input "text" at bounding box center [338, 187] width 470 height 23
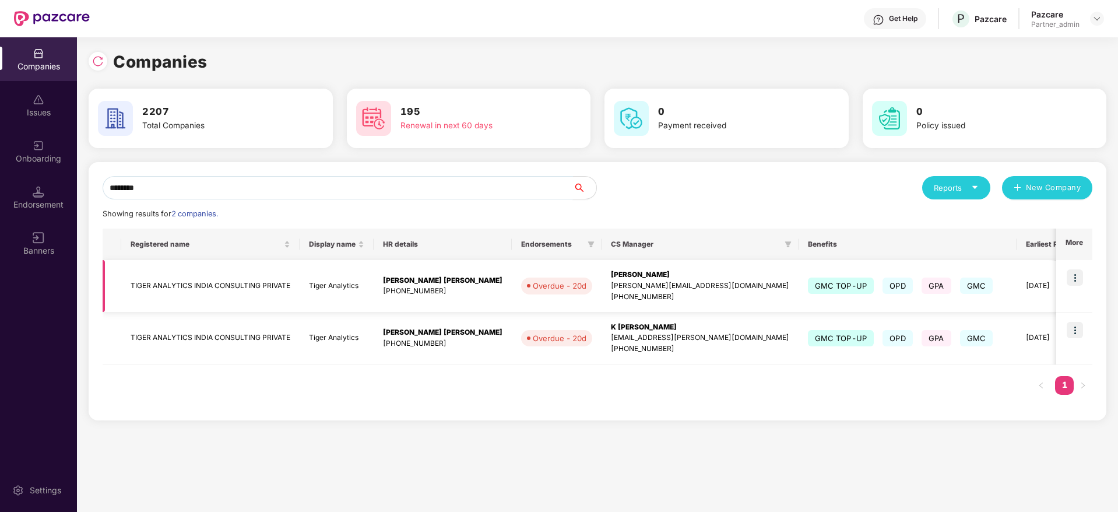
type input "********"
click at [1076, 277] on img at bounding box center [1074, 277] width 16 height 16
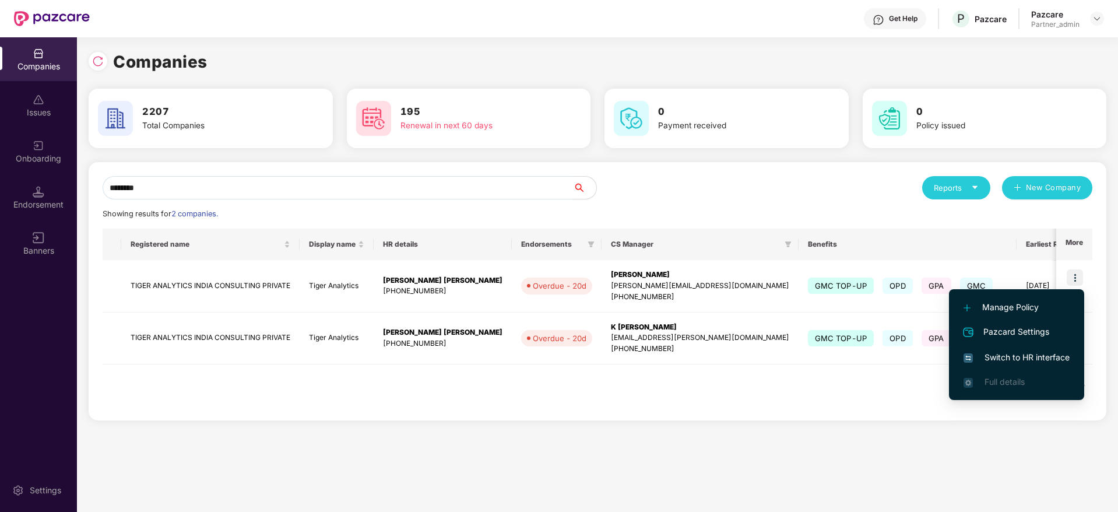
click at [1019, 348] on li "Switch to HR interface" at bounding box center [1016, 357] width 135 height 24
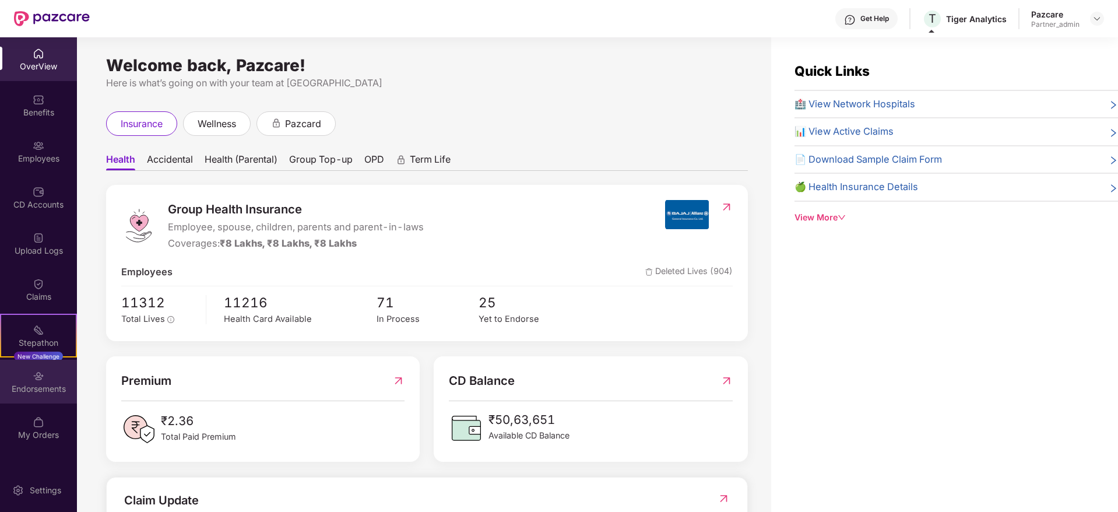
click at [37, 379] on img at bounding box center [39, 376] width 12 height 12
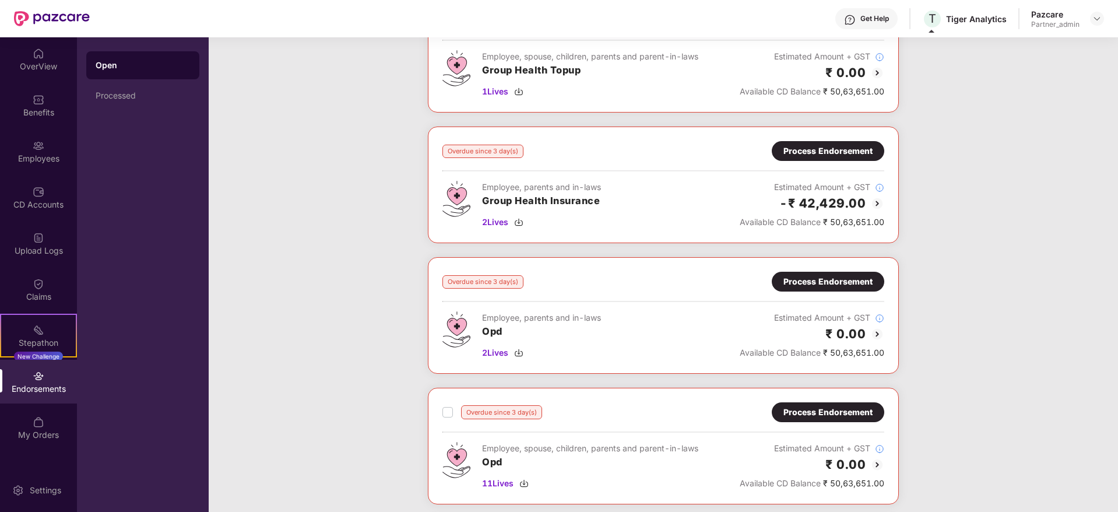
scroll to position [262, 0]
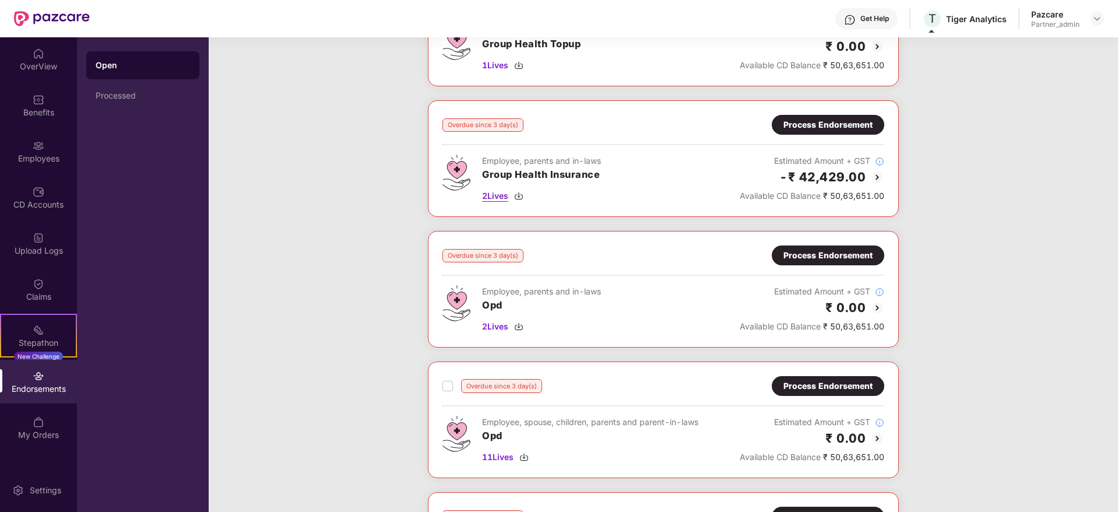
click at [520, 196] on img at bounding box center [518, 195] width 9 height 9
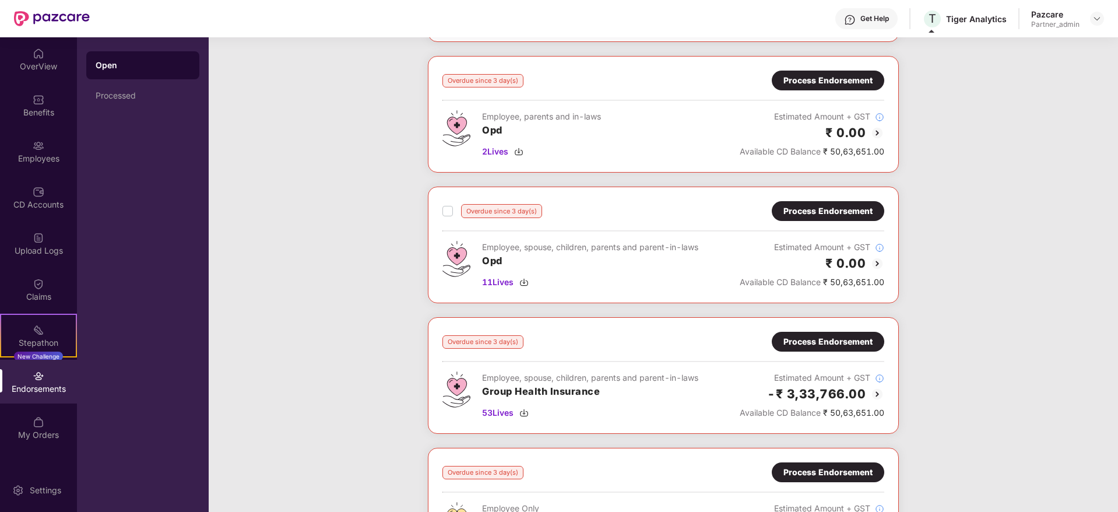
scroll to position [524, 0]
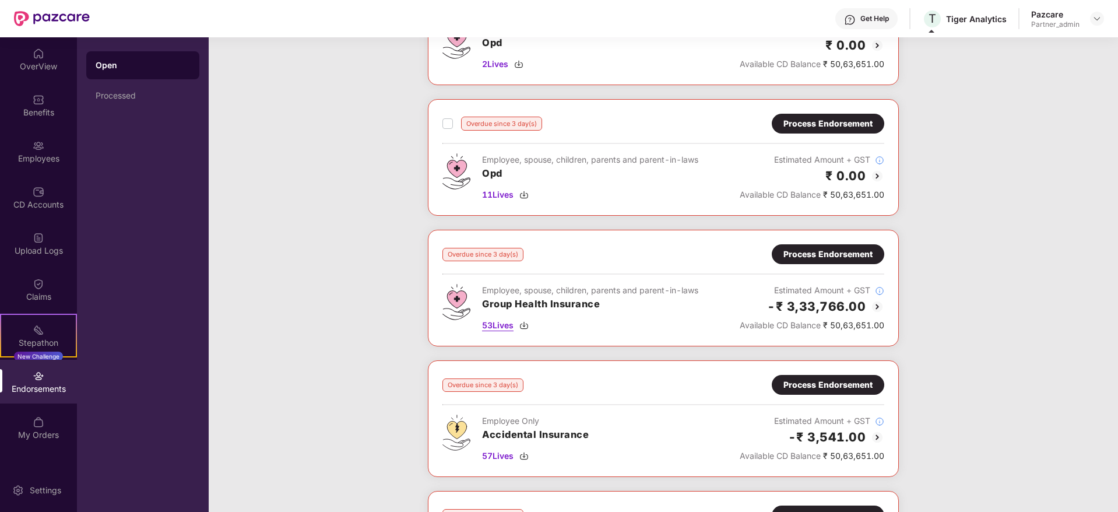
click at [523, 328] on img at bounding box center [523, 324] width 9 height 9
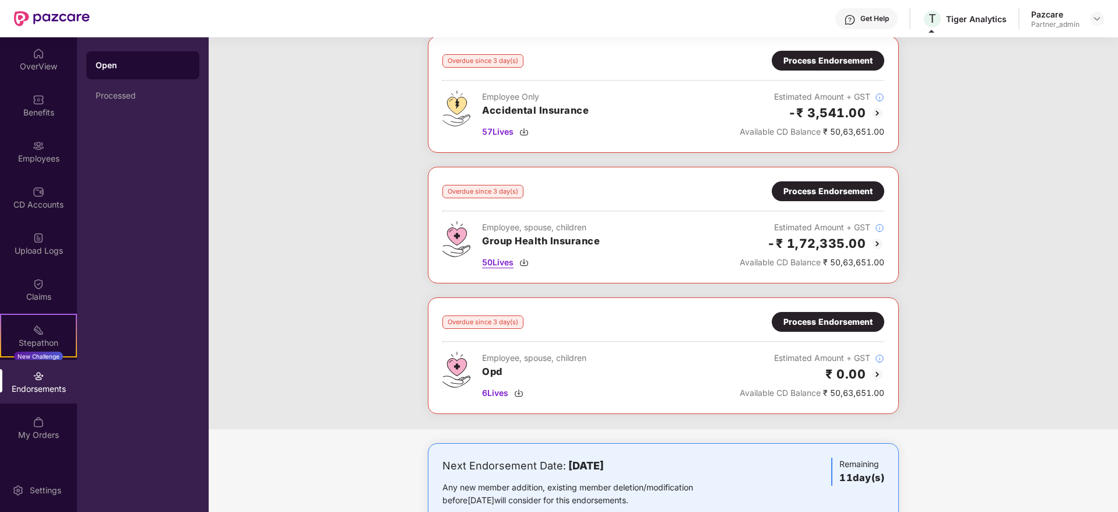
scroll to position [874, 0]
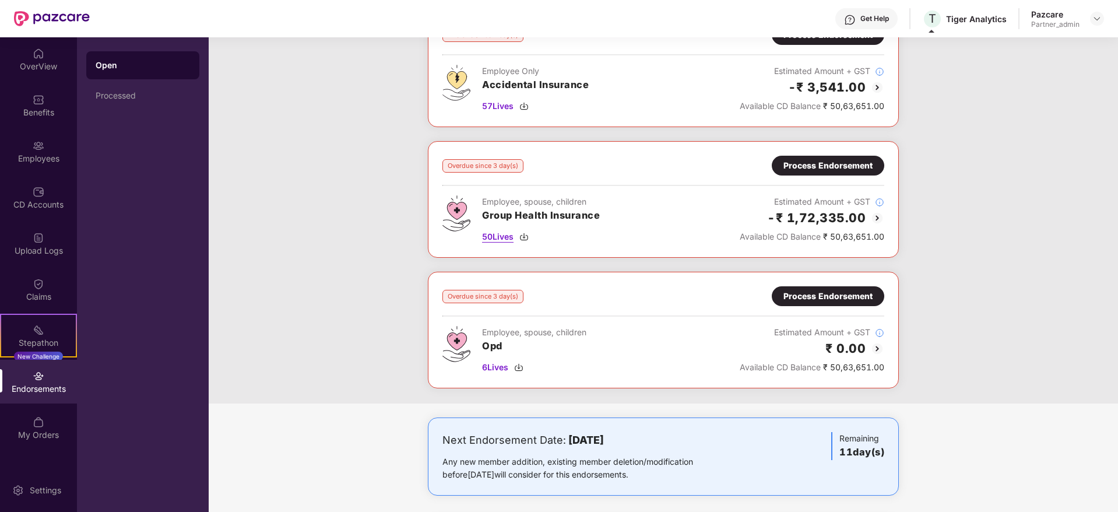
click at [527, 235] on img at bounding box center [523, 236] width 9 height 9
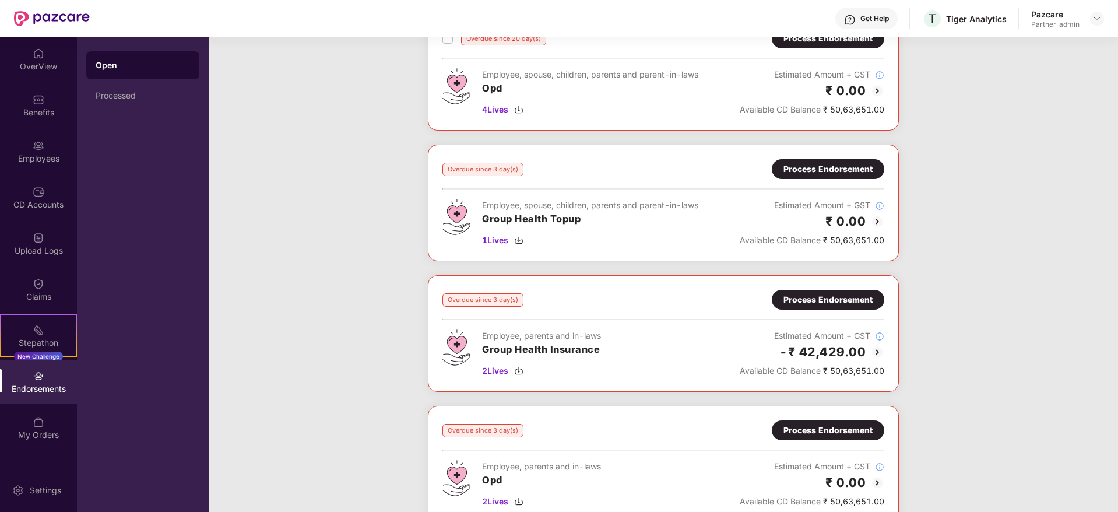
scroll to position [175, 0]
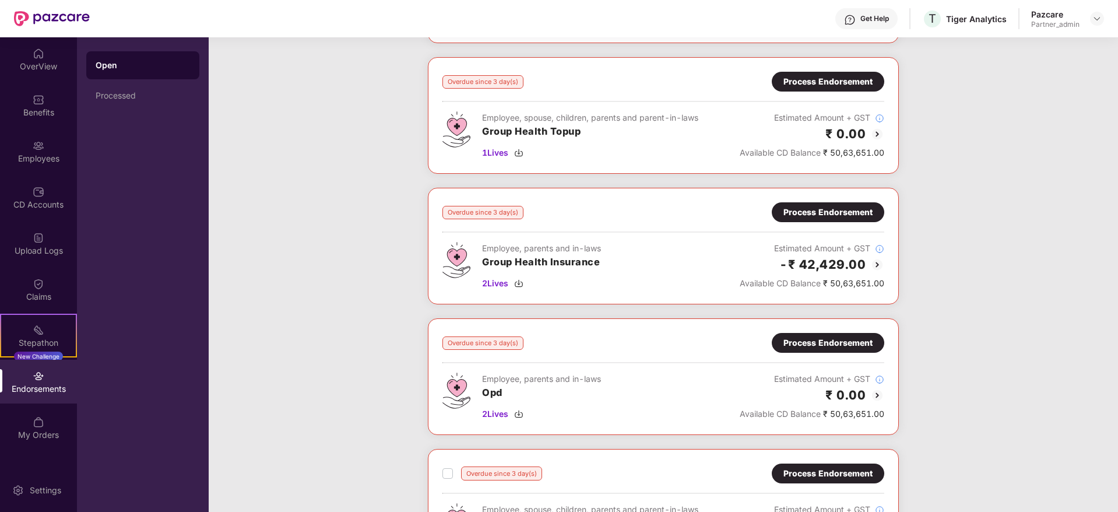
click at [858, 211] on div "Process Endorsement" at bounding box center [827, 212] width 89 height 13
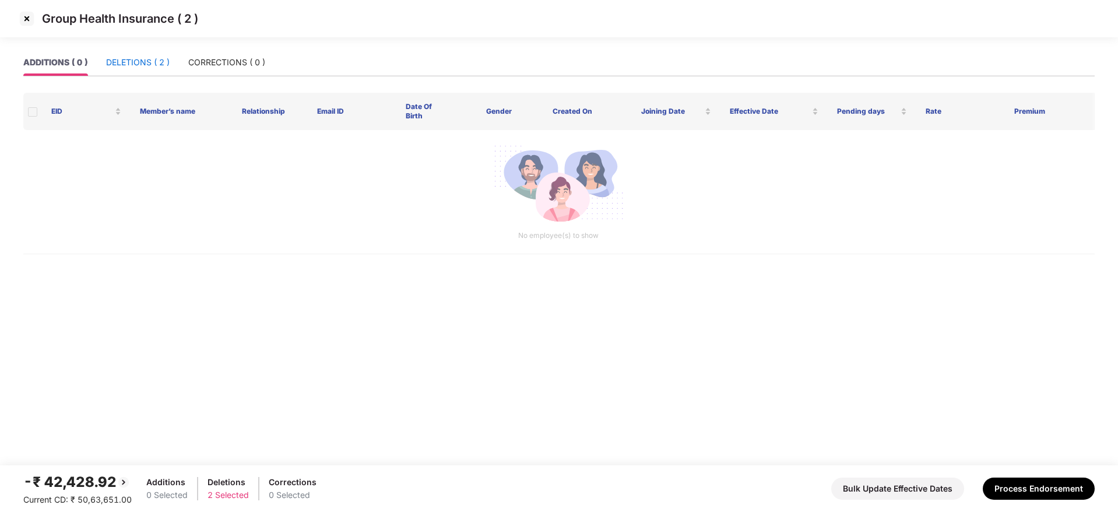
drag, startPoint x: 129, startPoint y: 59, endPoint x: 135, endPoint y: 60, distance: 5.9
click at [130, 59] on div "DELETIONS ( 2 )" at bounding box center [138, 62] width 64 height 13
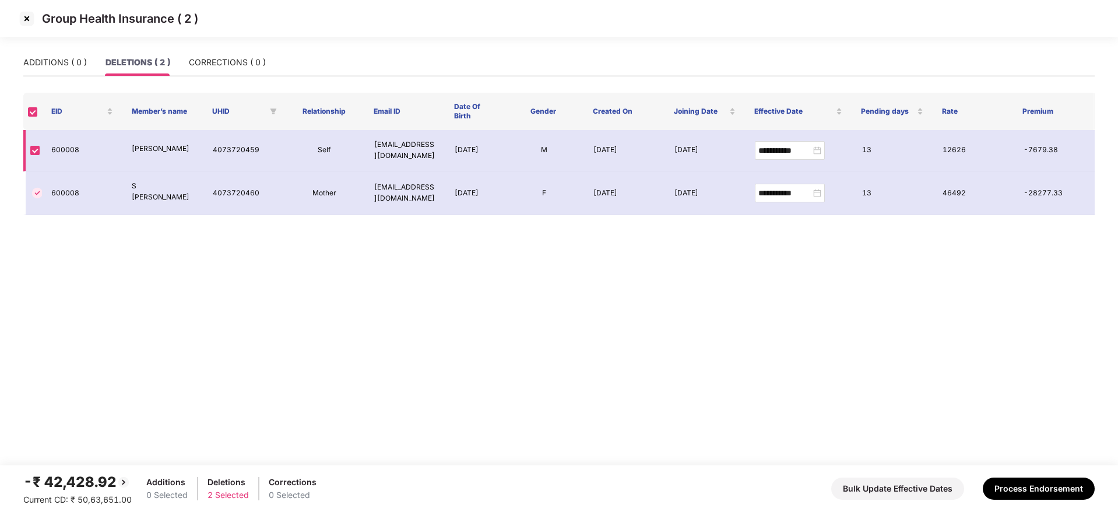
click at [56, 154] on td "600008" at bounding box center [82, 150] width 80 height 41
copy td "600008"
click at [28, 18] on img at bounding box center [26, 18] width 19 height 19
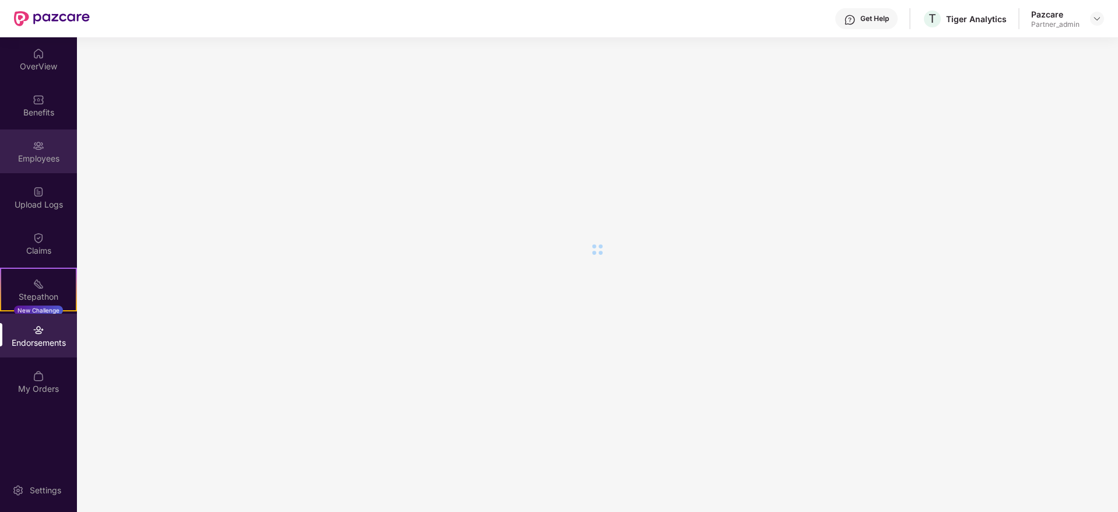
click at [36, 153] on div "Employees" at bounding box center [38, 159] width 77 height 12
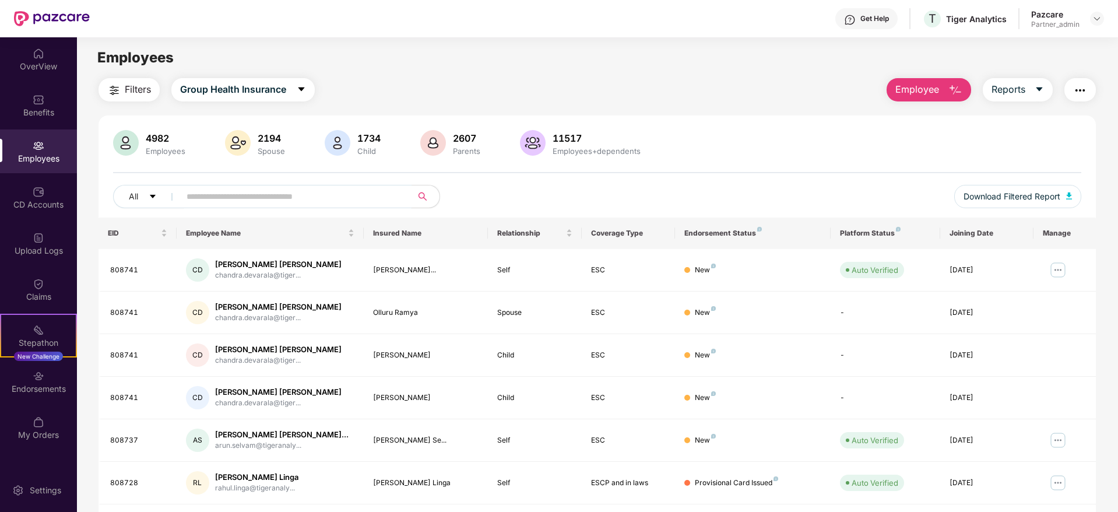
click at [264, 194] on input "text" at bounding box center [290, 196] width 209 height 17
paste input "******"
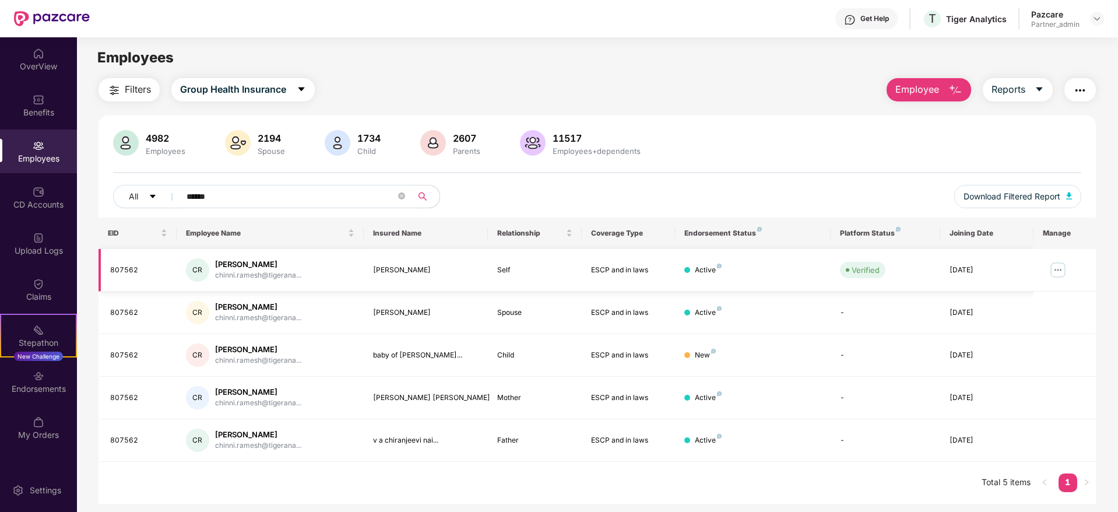
type input "******"
click at [1053, 270] on img at bounding box center [1057, 269] width 19 height 19
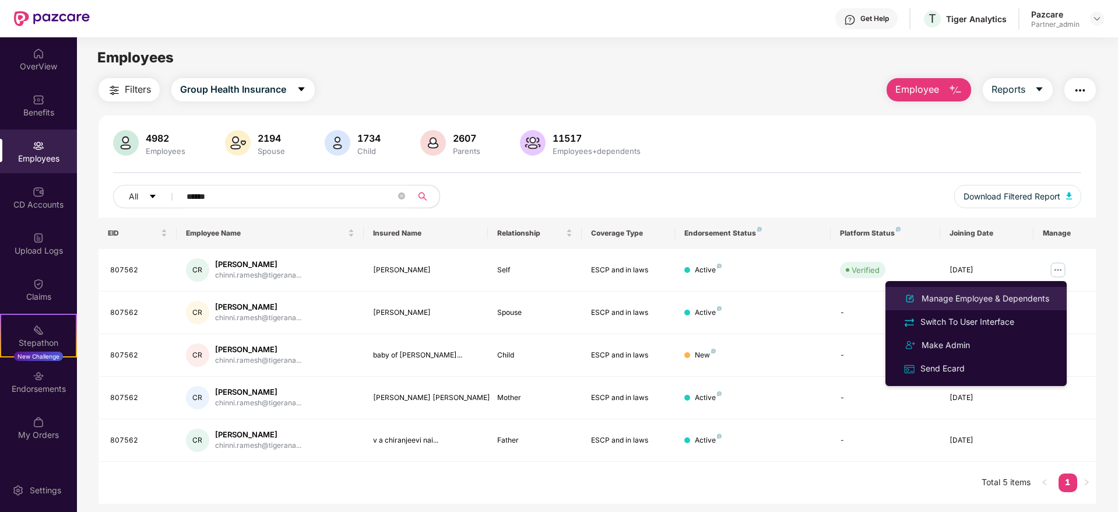
click at [963, 301] on div "Manage Employee & Dependents" at bounding box center [985, 298] width 132 height 13
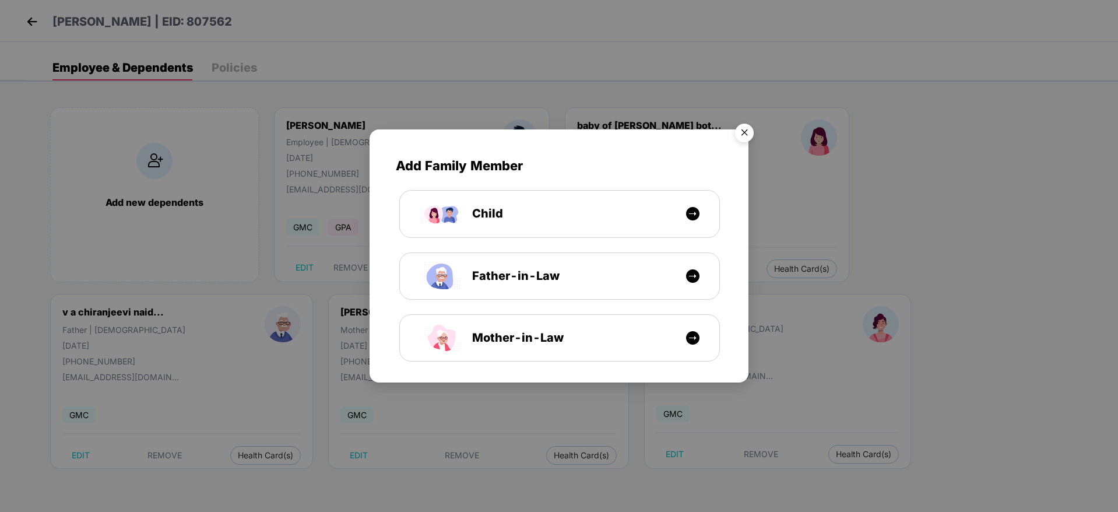
click at [748, 126] on img "Close" at bounding box center [744, 134] width 33 height 33
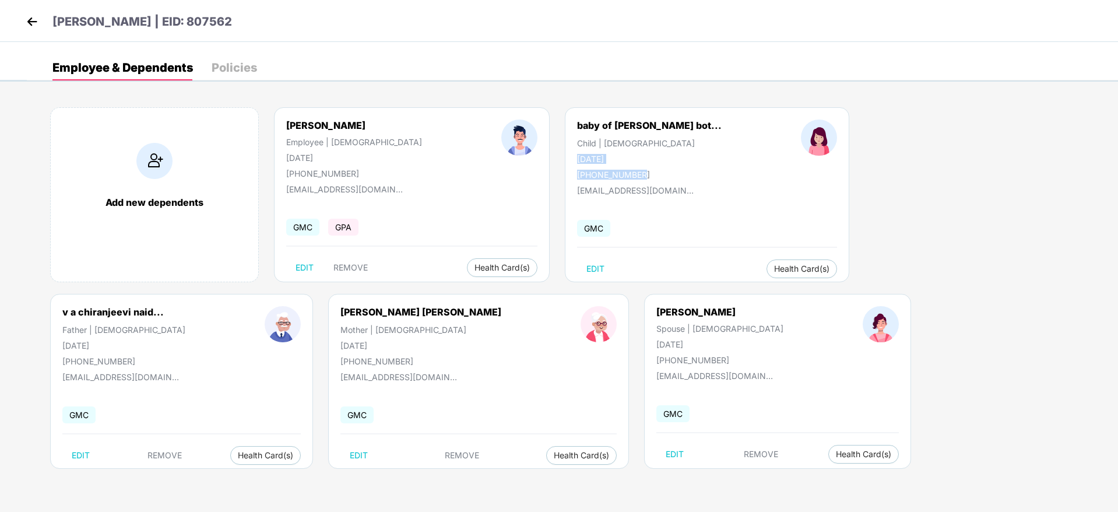
drag, startPoint x: 505, startPoint y: 157, endPoint x: 580, endPoint y: 166, distance: 75.7
click at [580, 166] on div "baby of [PERSON_NAME] bot... Child | [DEMOGRAPHIC_DATA] [DATE] [PHONE_NUMBER]" at bounding box center [649, 149] width 224 height 60
click at [35, 23] on img at bounding box center [31, 21] width 17 height 17
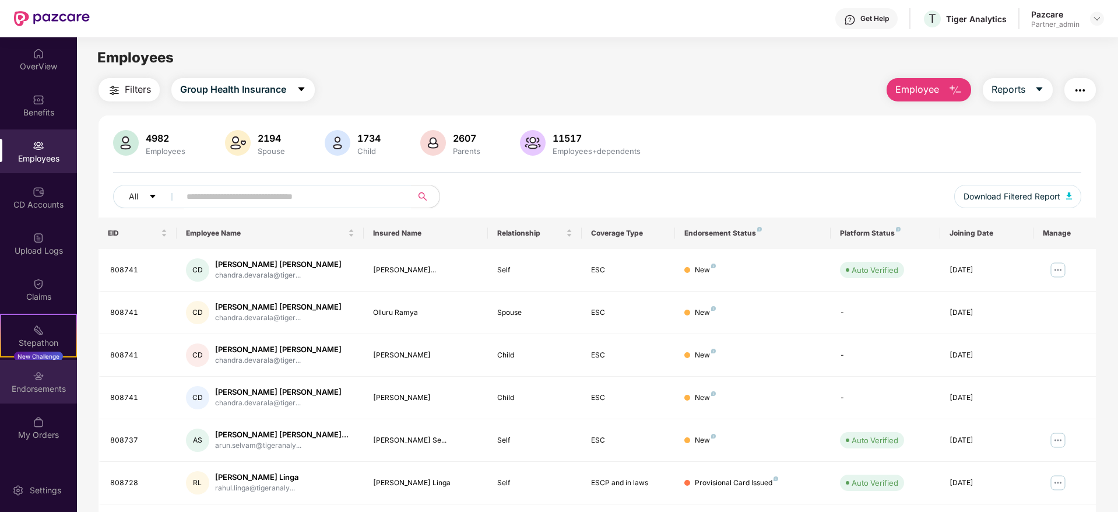
click at [44, 387] on div "Endorsements" at bounding box center [38, 389] width 77 height 12
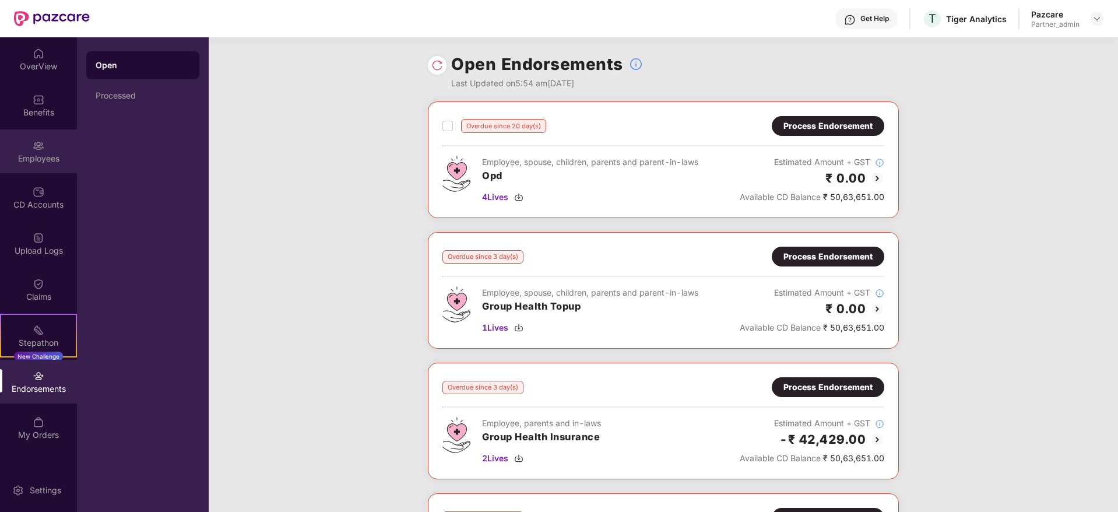
click at [17, 146] on div "Employees" at bounding box center [38, 151] width 77 height 44
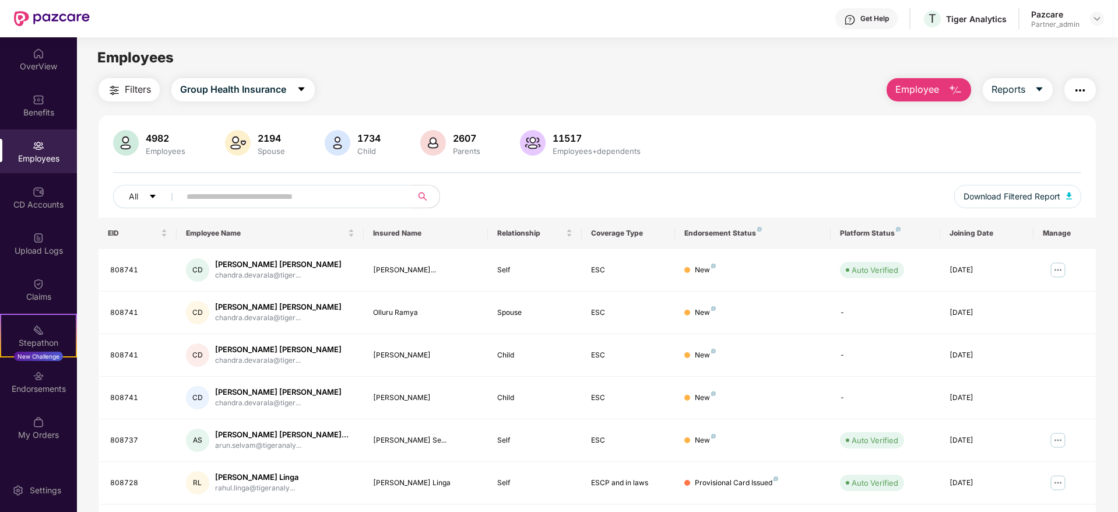
click at [1074, 88] on img "button" at bounding box center [1080, 90] width 14 height 14
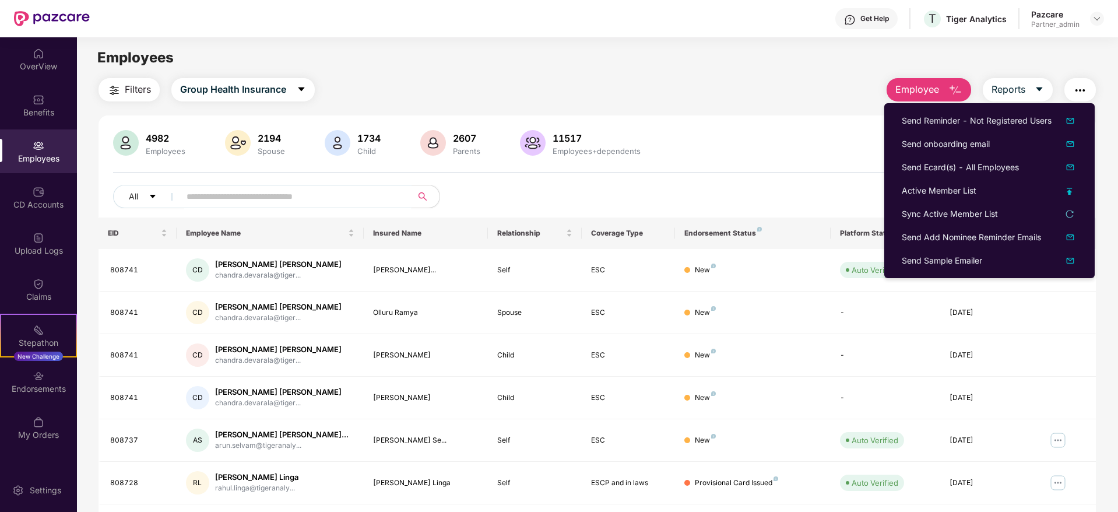
click at [212, 196] on input "text" at bounding box center [290, 196] width 209 height 17
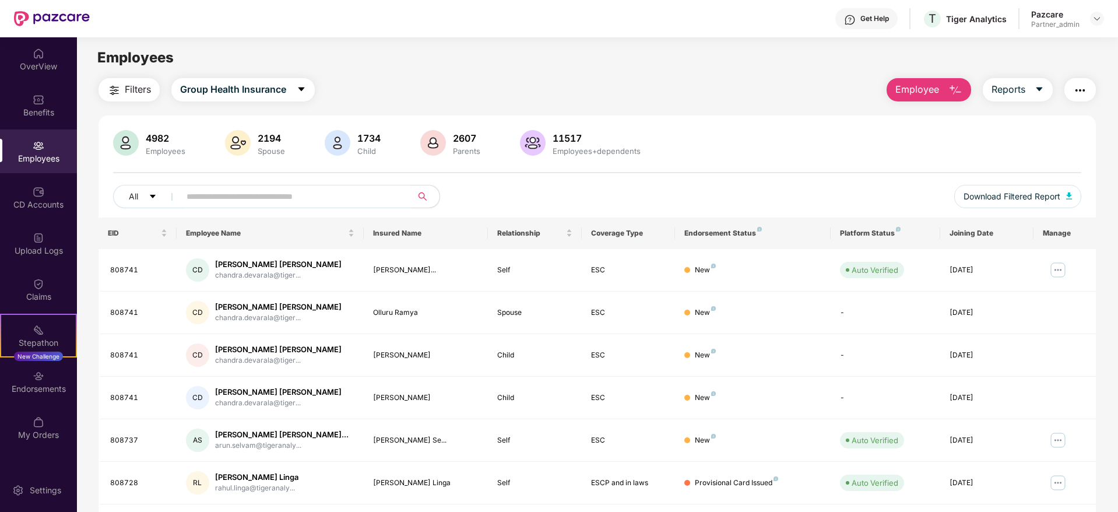
click at [1081, 87] on img "button" at bounding box center [1080, 90] width 14 height 14
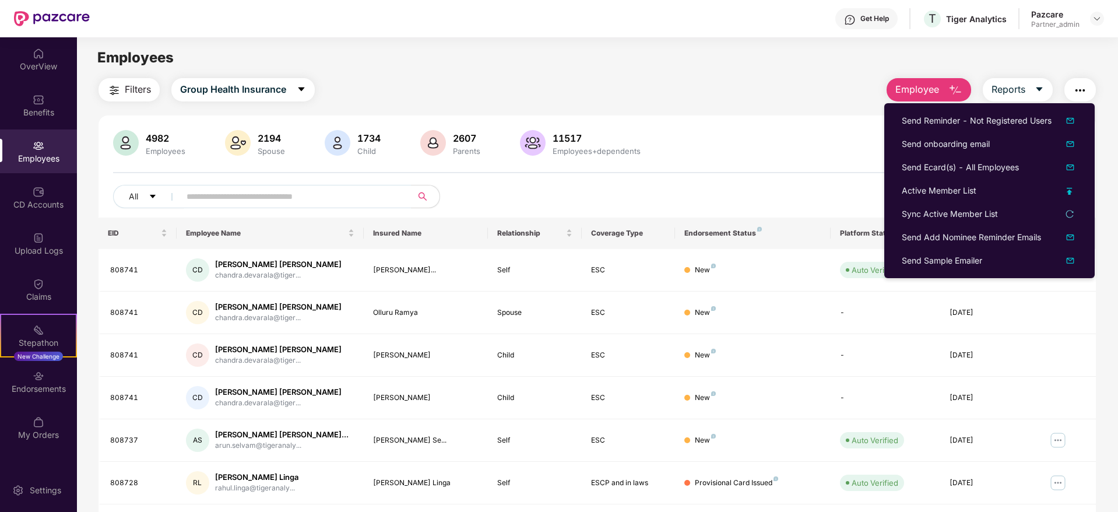
click at [752, 123] on div "4982 Employees 2194 Spouse 1734 Child 2607 Parents 11517 Employees+dependents A…" at bounding box center [596, 420] width 997 height 611
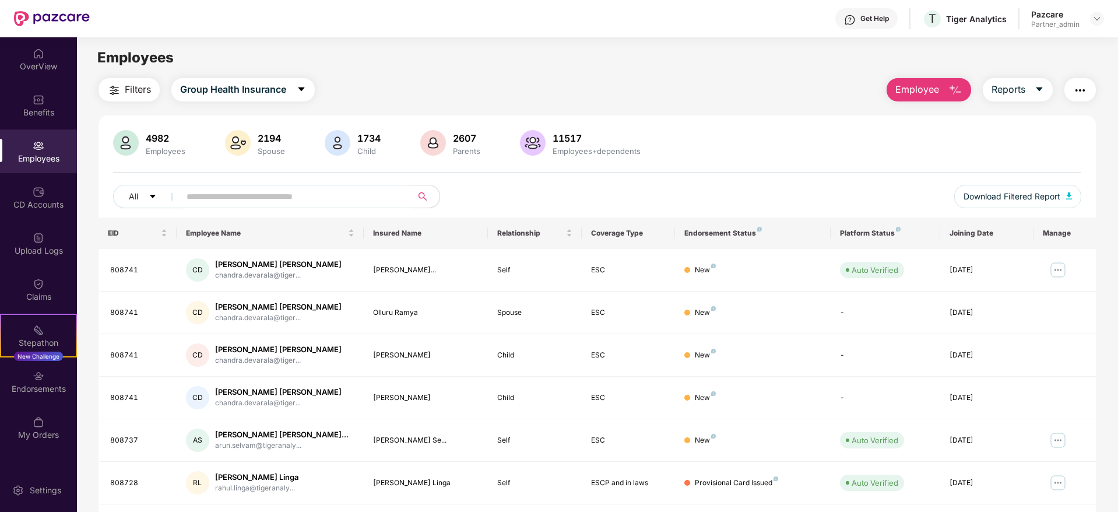
click at [341, 194] on input "text" at bounding box center [290, 196] width 209 height 17
paste input "******"
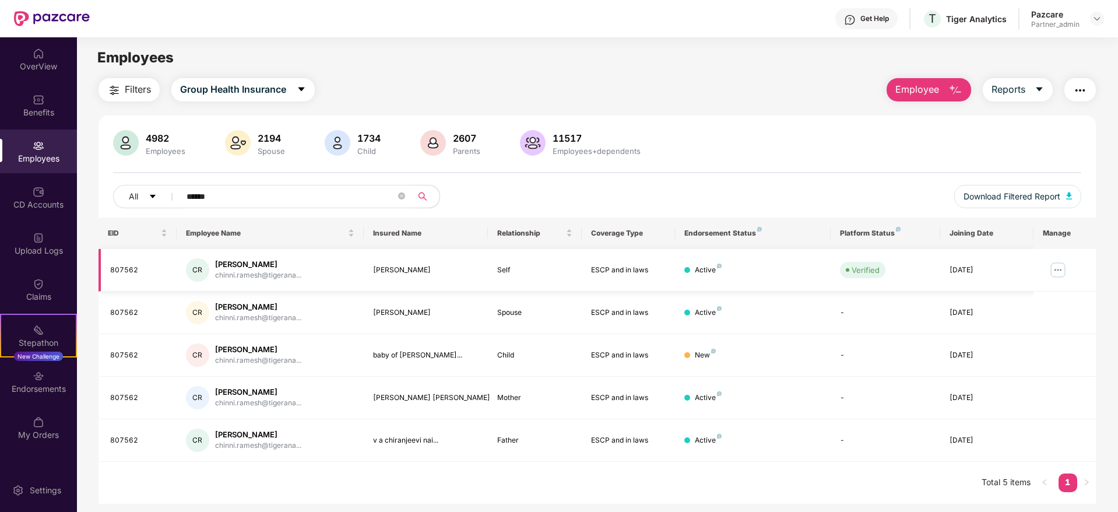
type input "******"
click at [1060, 269] on img at bounding box center [1057, 269] width 19 height 19
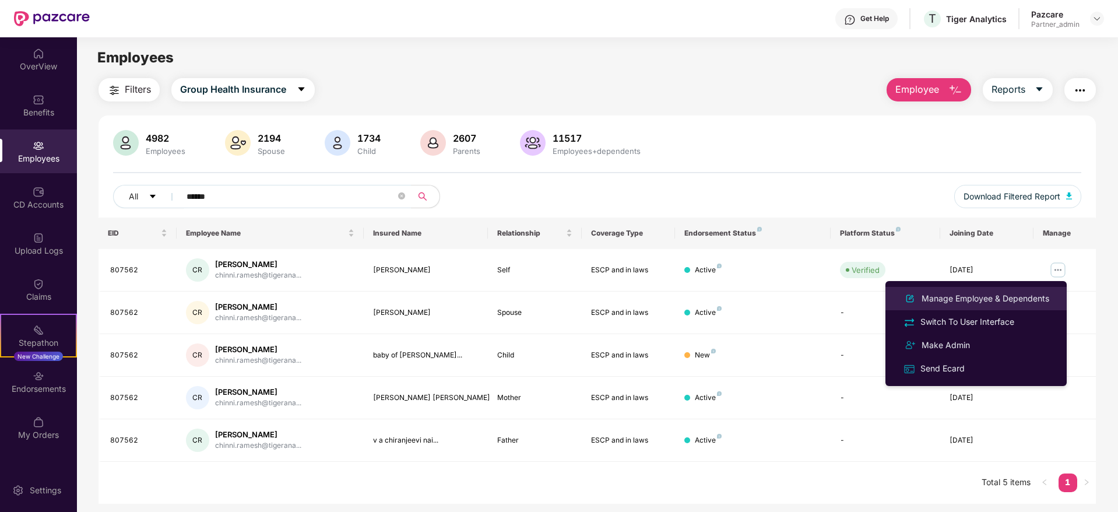
click at [953, 298] on div "Manage Employee & Dependents" at bounding box center [985, 298] width 132 height 13
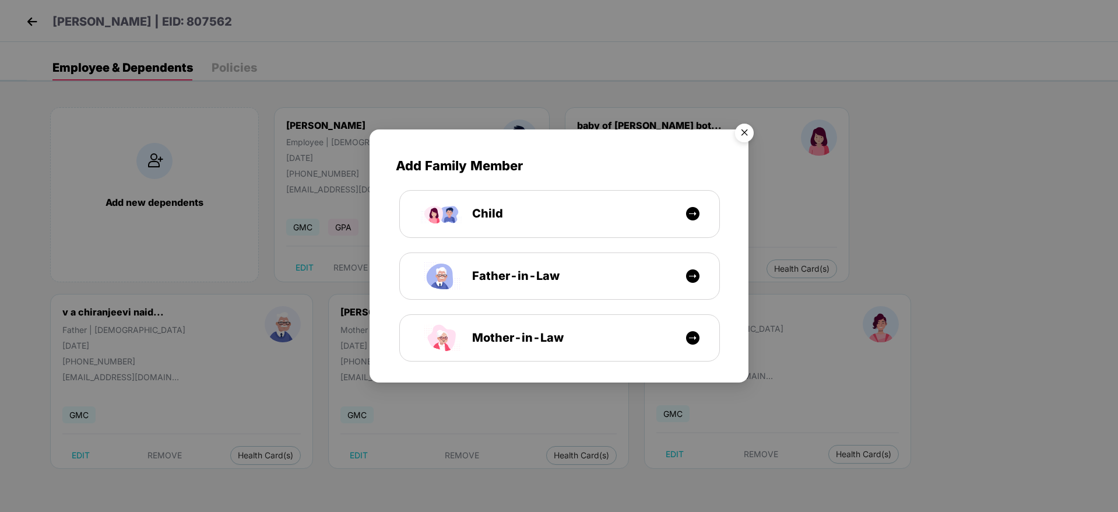
click at [744, 132] on img "Close" at bounding box center [744, 134] width 33 height 33
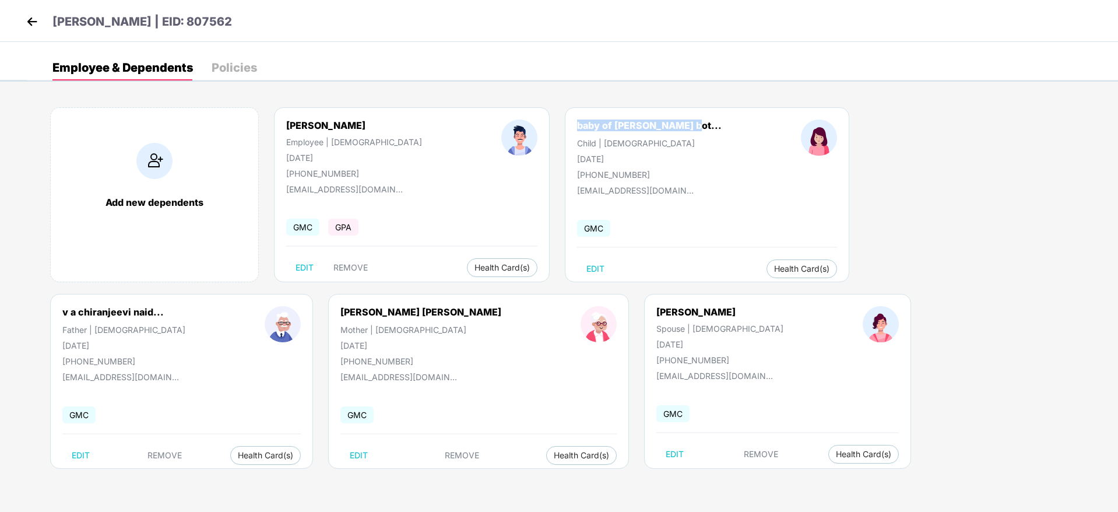
drag, startPoint x: 513, startPoint y: 128, endPoint x: 613, endPoint y: 131, distance: 100.3
click at [613, 131] on div "baby of [PERSON_NAME] bot... Child | [DEMOGRAPHIC_DATA] [DATE] [PHONE_NUMBER]" at bounding box center [649, 149] width 224 height 60
copy div "baby of [PERSON_NAME] bot..."
drag, startPoint x: 184, startPoint y: 20, endPoint x: 236, endPoint y: 32, distance: 53.8
click at [236, 32] on div "[PERSON_NAME] | EID: 807562" at bounding box center [559, 21] width 1118 height 42
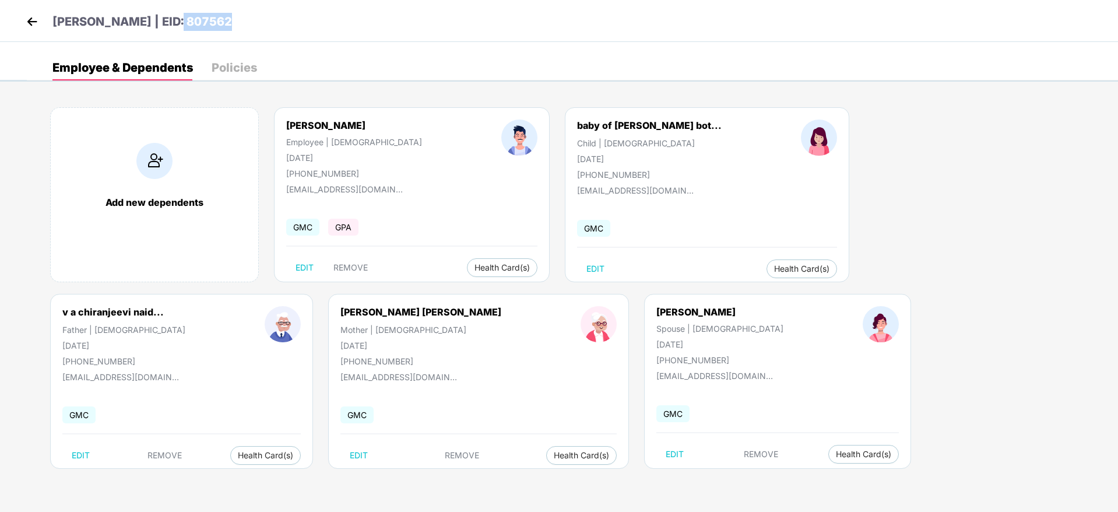
drag, startPoint x: 174, startPoint y: 17, endPoint x: 225, endPoint y: 28, distance: 52.3
click at [225, 28] on div "[PERSON_NAME] | EID: 807562" at bounding box center [559, 21] width 1118 height 42
copy p "807562"
drag, startPoint x: 512, startPoint y: 158, endPoint x: 569, endPoint y: 157, distance: 57.1
click at [577, 157] on div "[DATE]" at bounding box center [649, 159] width 145 height 10
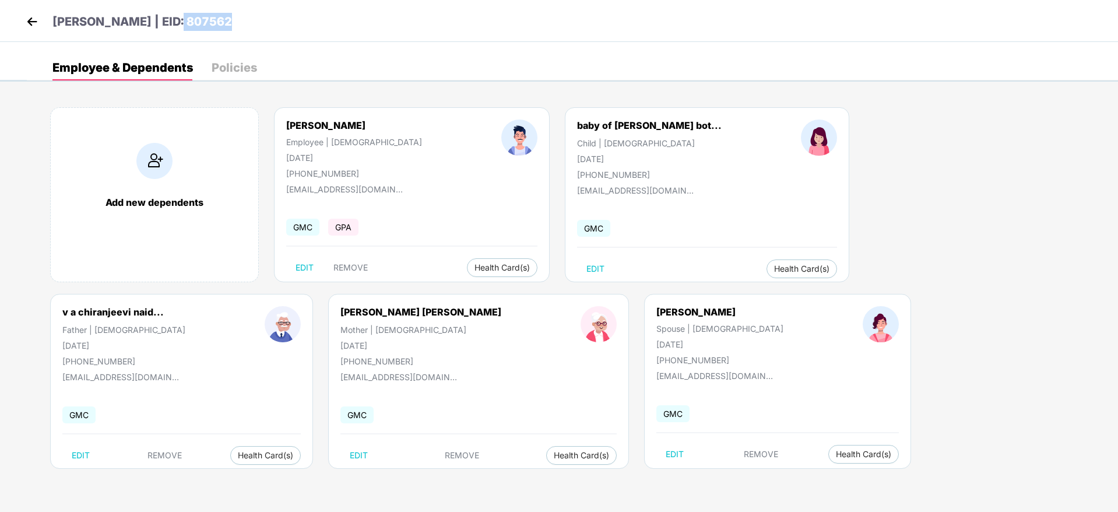
copy div "[DATE]"
drag, startPoint x: 286, startPoint y: 190, endPoint x: 403, endPoint y: 183, distance: 117.3
click at [399, 189] on div "[PERSON_NAME] Employee | [DEMOGRAPHIC_DATA] [DATE] [PHONE_NUMBER] [EMAIL_ADDRES…" at bounding box center [412, 194] width 276 height 175
